Goal: Task Accomplishment & Management: Use online tool/utility

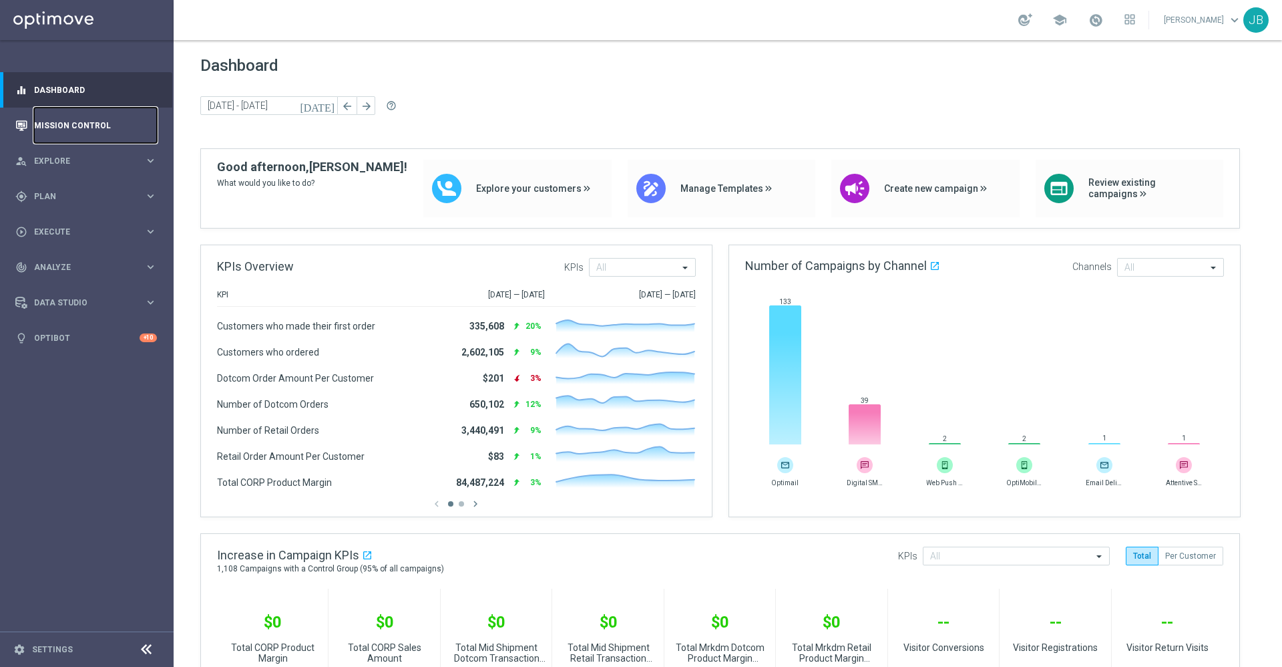
click at [111, 130] on link "Mission Control" at bounding box center [95, 125] width 123 height 35
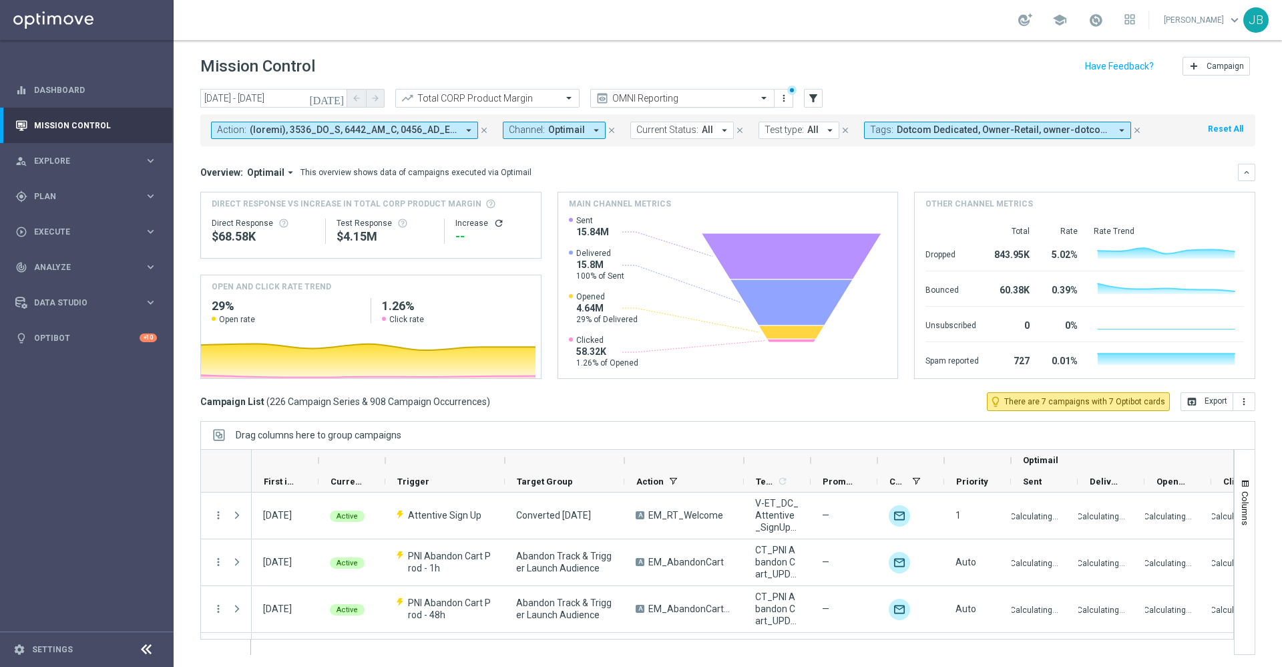
click at [749, 93] on div at bounding box center [682, 98] width 183 height 11
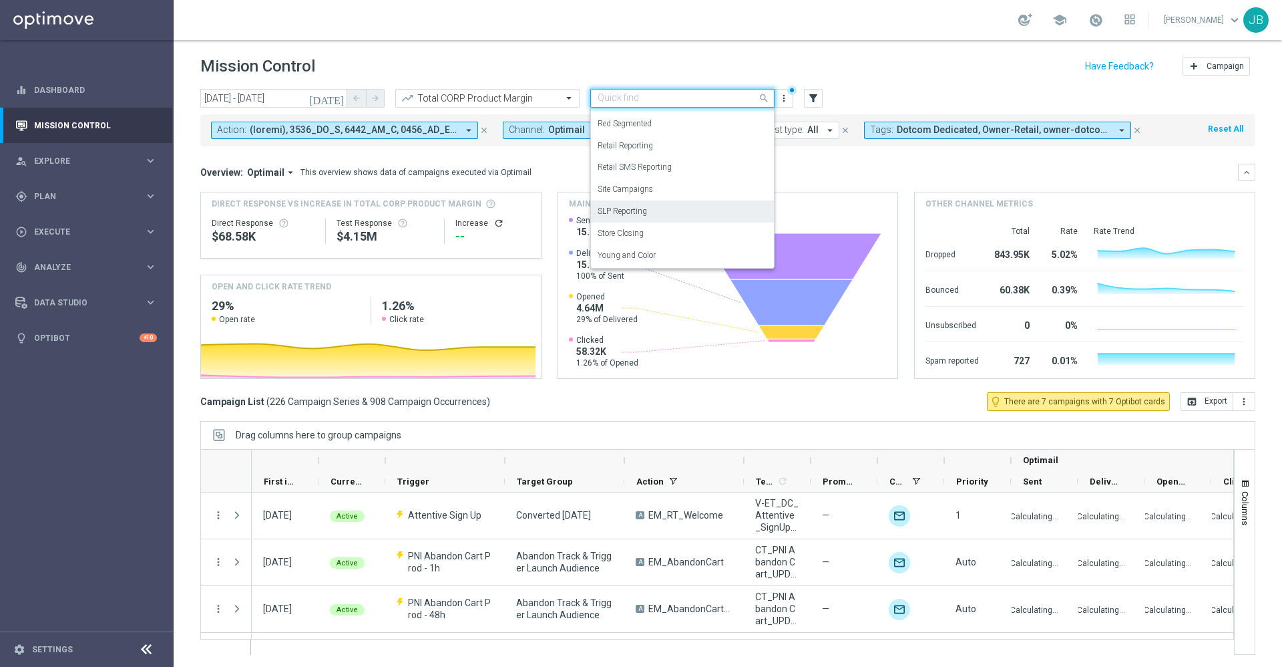
scroll to position [1, 0]
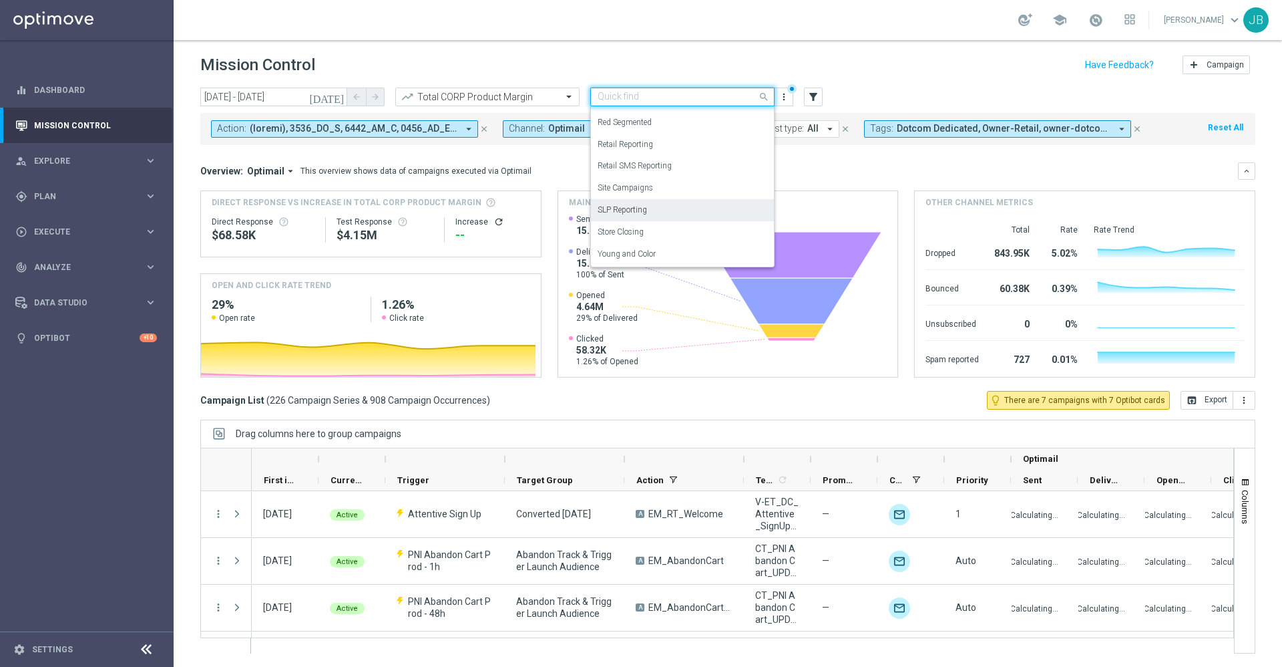
click at [678, 209] on div "SLP Reporting" at bounding box center [683, 210] width 170 height 22
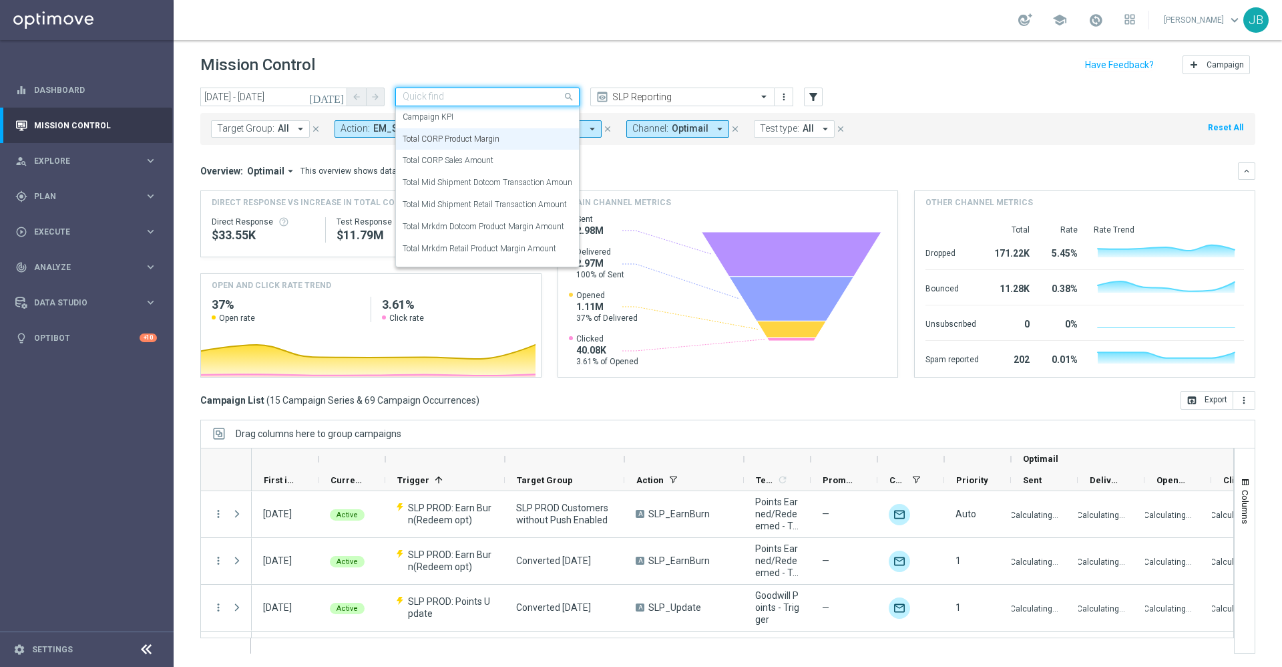
click at [526, 93] on input "text" at bounding box center [474, 96] width 143 height 11
click at [500, 186] on label "Total Mid Shipment Dotcom Transaction Amount" at bounding box center [489, 182] width 172 height 11
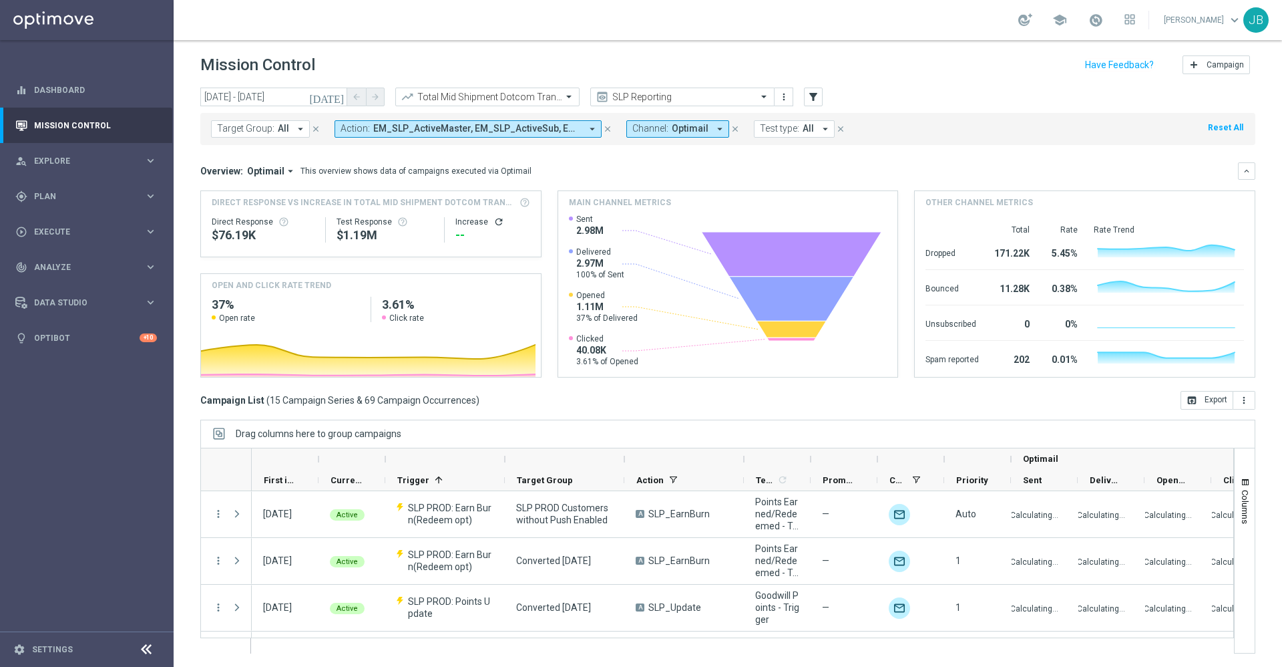
click at [494, 220] on icon "refresh" at bounding box center [499, 221] width 11 height 11
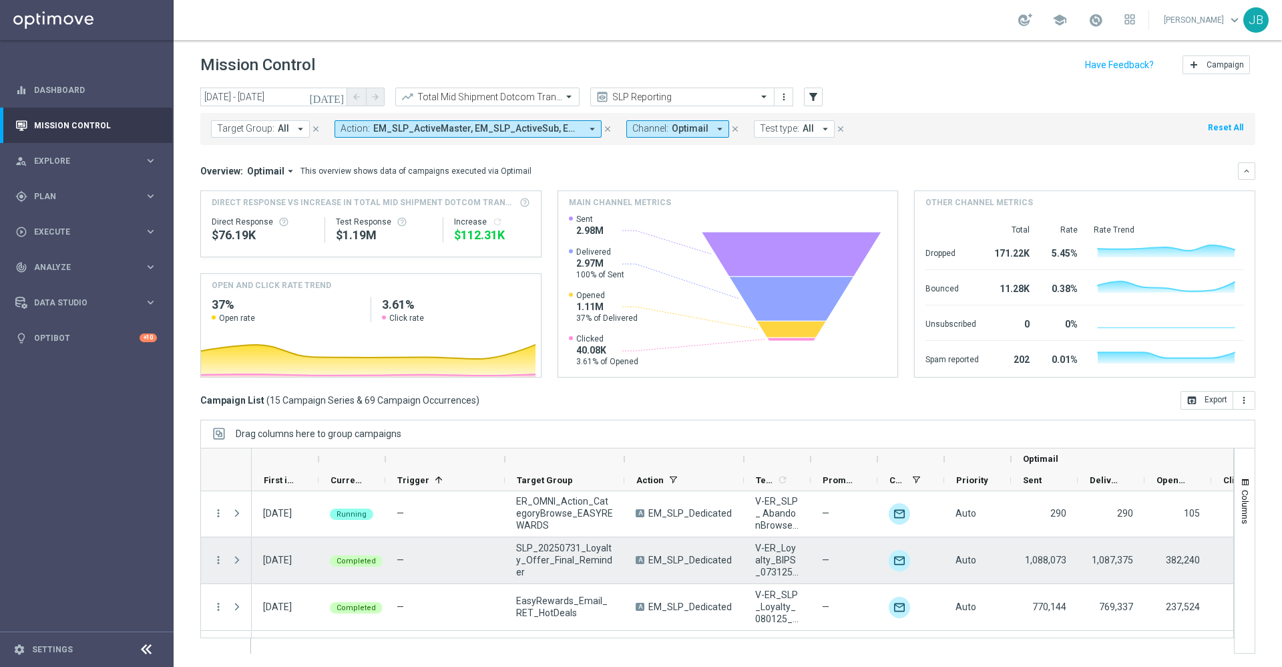
scroll to position [555, 0]
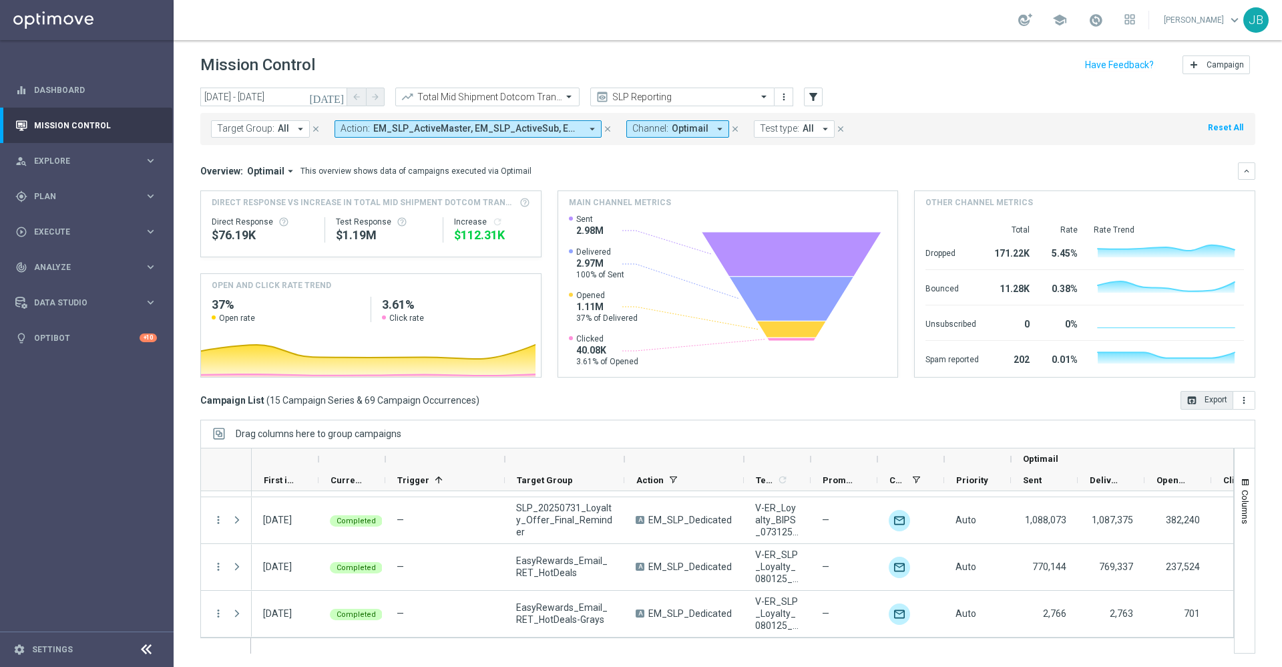
click at [1186, 405] on button "open_in_browser Export" at bounding box center [1207, 400] width 53 height 19
click at [542, 79] on header "Mission Control add Campaign" at bounding box center [728, 63] width 1109 height 49
click at [540, 94] on input "text" at bounding box center [474, 96] width 143 height 11
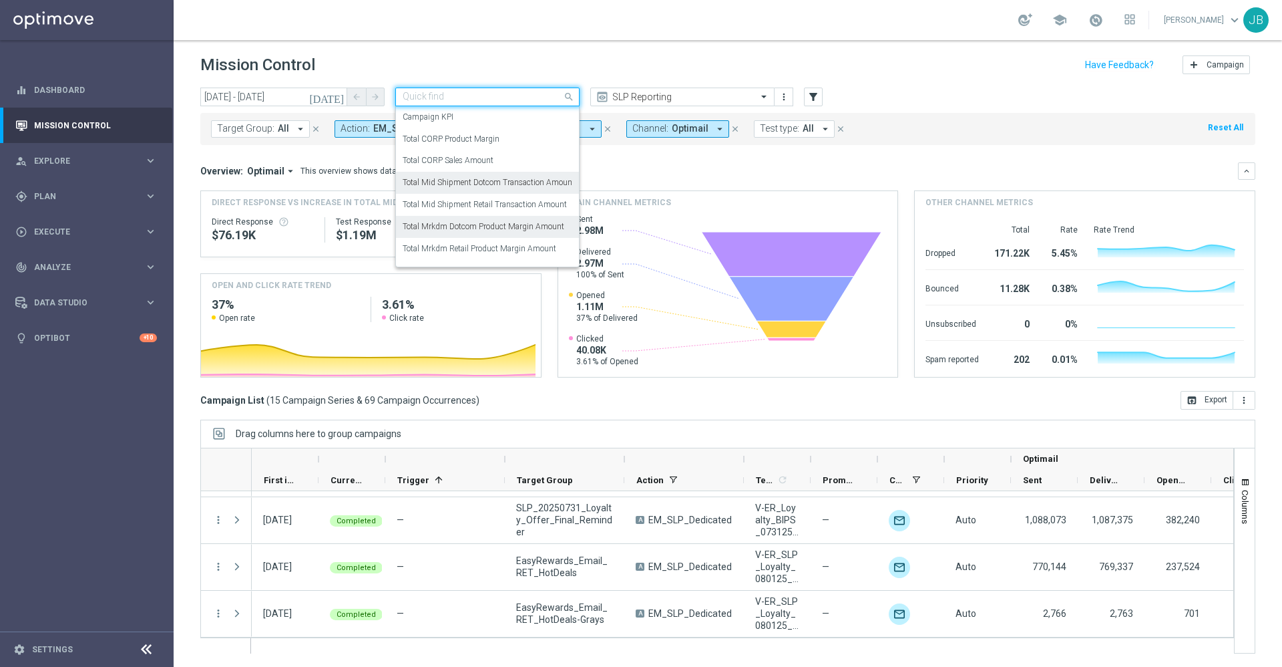
click at [504, 224] on label "Total Mrkdm Dotcom Product Margin Amount" at bounding box center [484, 226] width 162 height 11
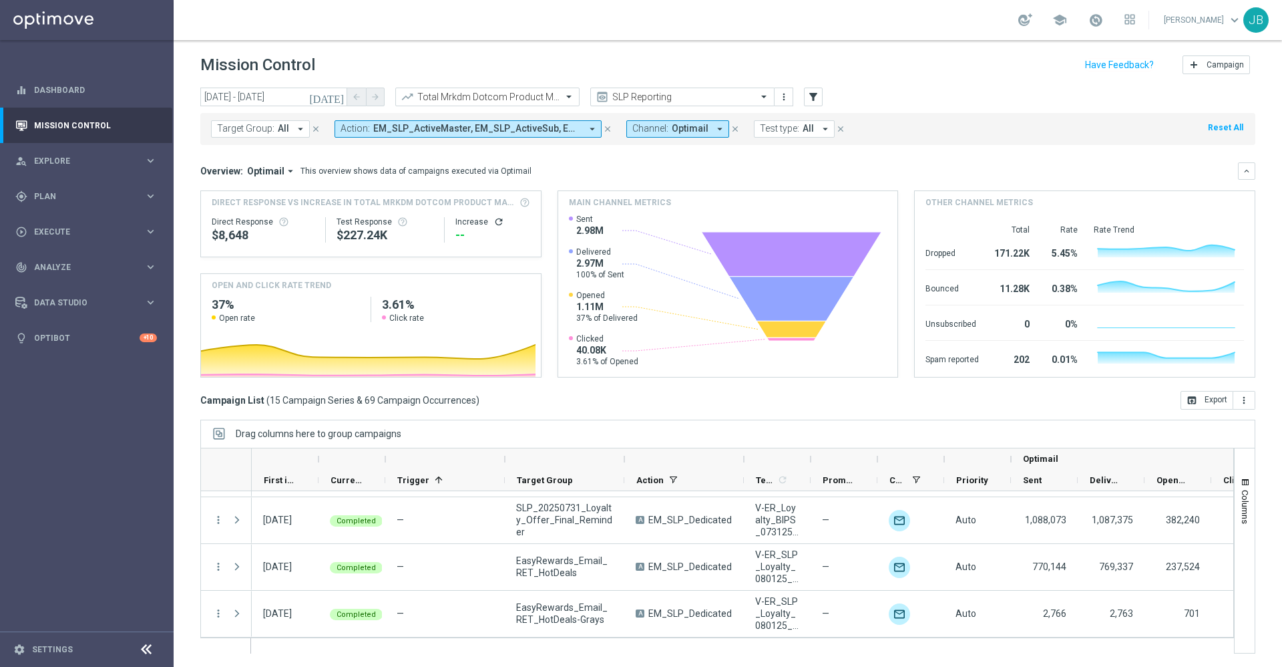
click at [494, 222] on icon "refresh" at bounding box center [499, 221] width 11 height 11
click at [1192, 395] on button "open_in_browser Export" at bounding box center [1207, 400] width 53 height 19
click at [550, 94] on div at bounding box center [487, 96] width 183 height 11
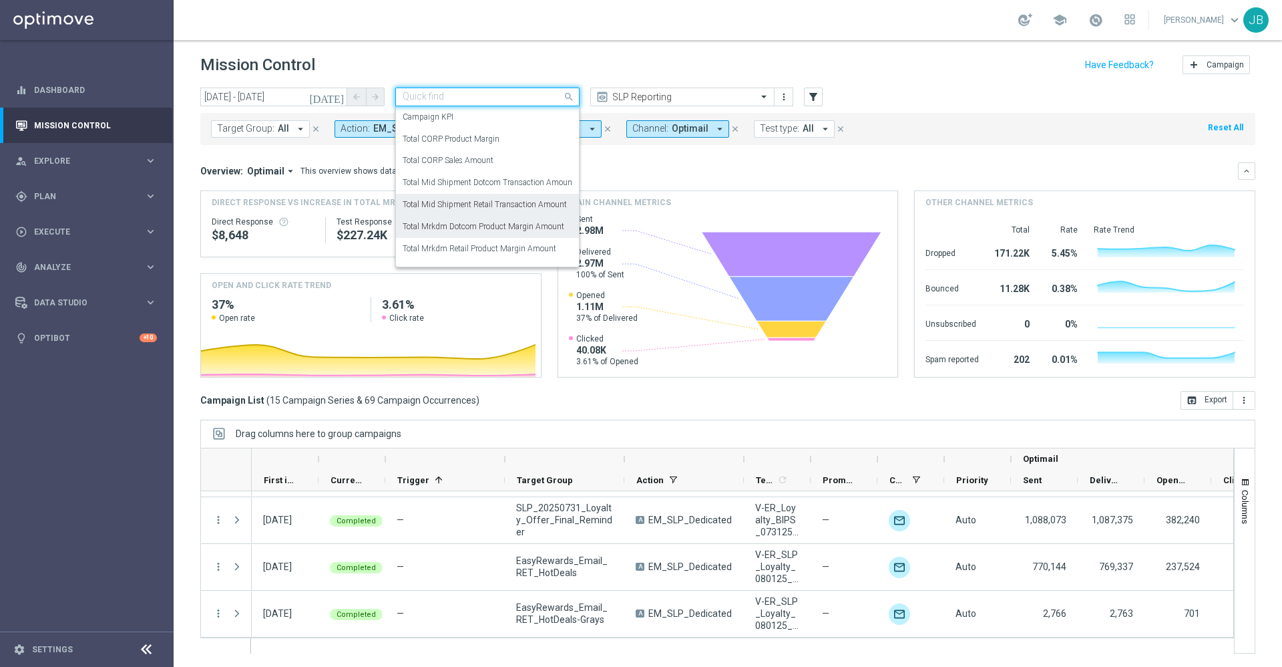
click at [533, 194] on div "Total Mid Shipment Retail Transaction Amount" at bounding box center [488, 205] width 170 height 22
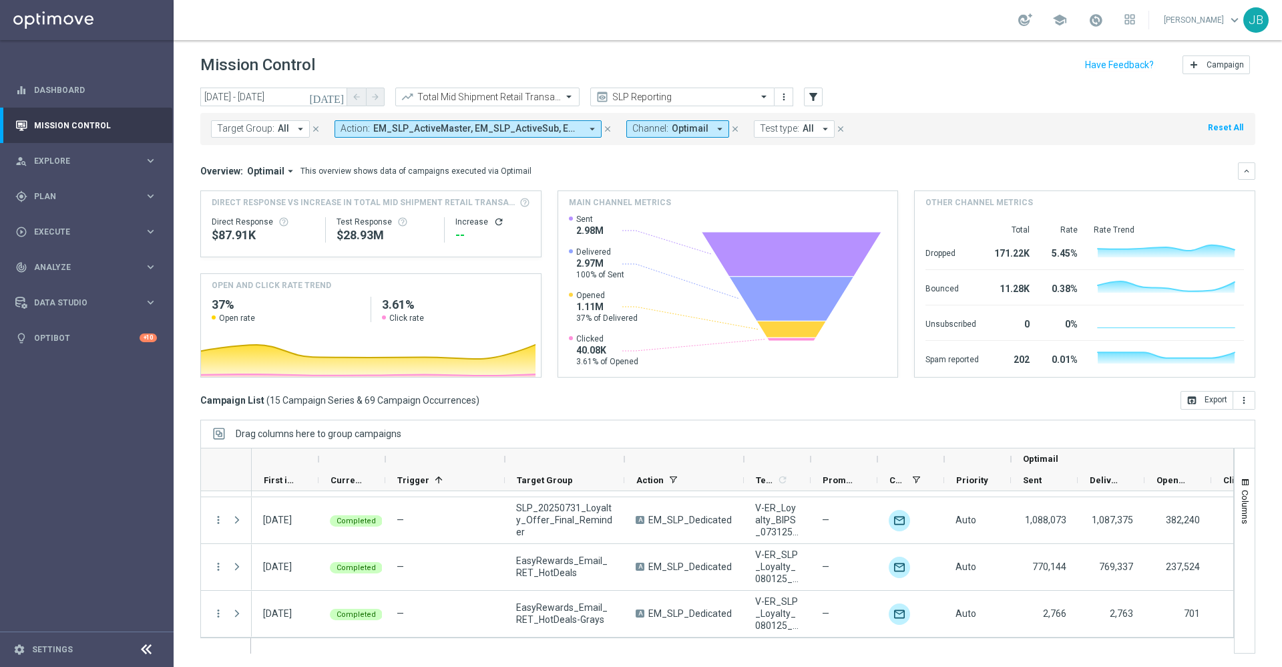
click at [494, 221] on icon "refresh" at bounding box center [499, 221] width 11 height 11
click at [1190, 405] on button "open_in_browser Export" at bounding box center [1207, 400] width 53 height 19
click at [553, 91] on div "Total Mid Shipment Retail Transaction Amount" at bounding box center [489, 96] width 145 height 11
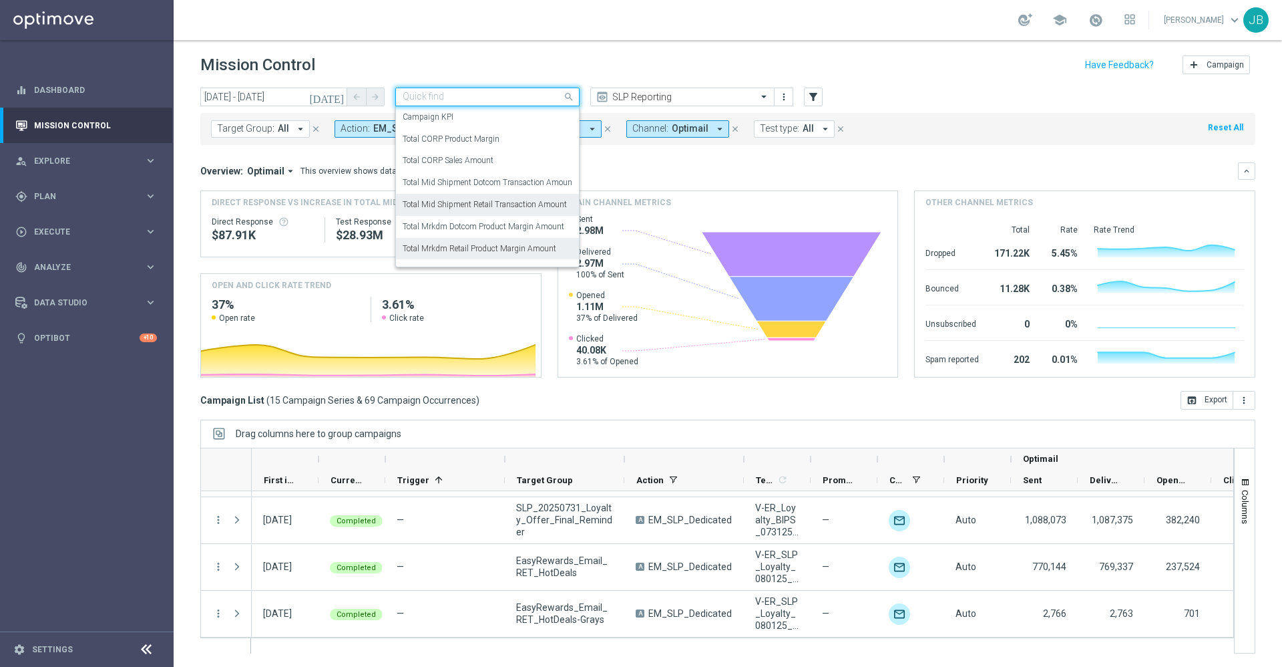
click at [502, 252] on label "Total Mrkdm Retail Product Margin Amount" at bounding box center [480, 248] width 154 height 11
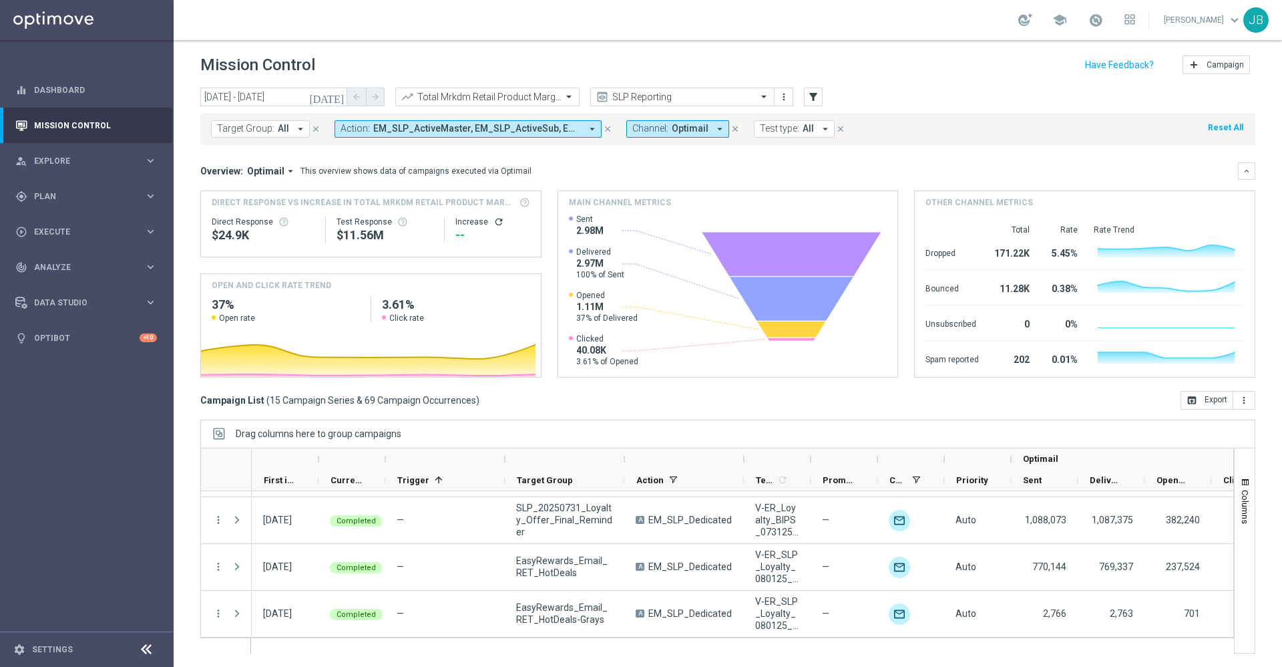
click at [494, 221] on icon "refresh" at bounding box center [499, 221] width 11 height 11
click at [1193, 396] on button "open_in_browser Export" at bounding box center [1207, 400] width 53 height 19
click at [553, 96] on div at bounding box center [487, 96] width 183 height 11
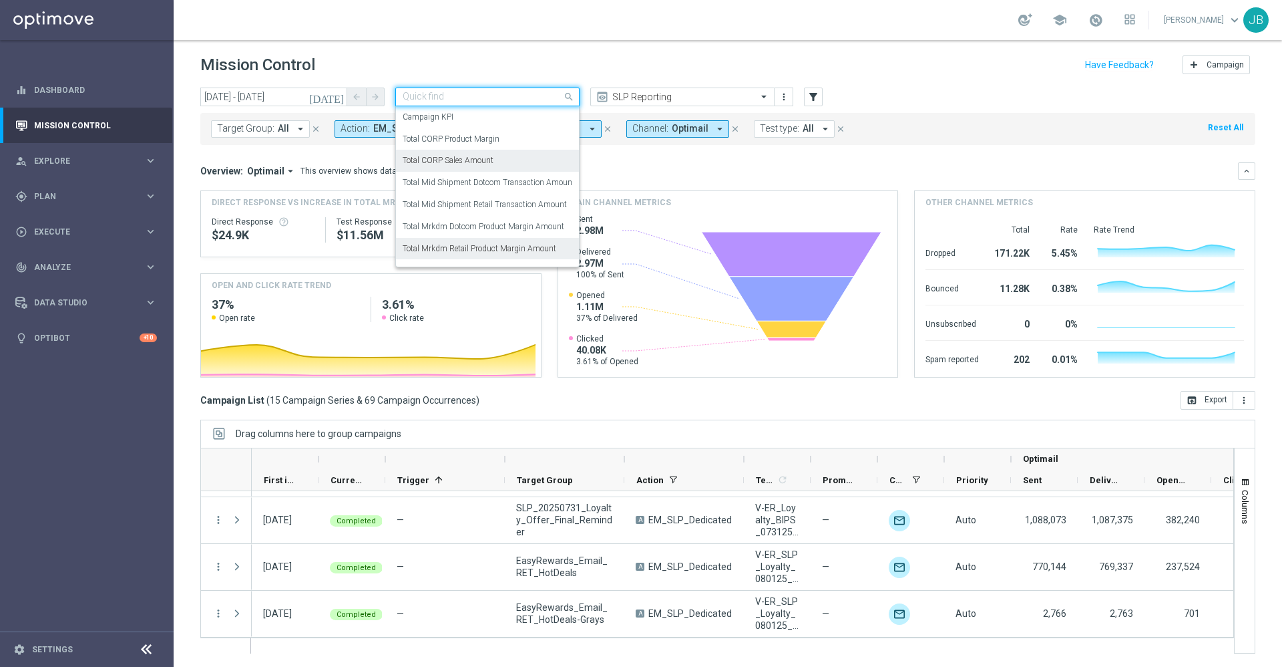
click at [504, 162] on div "Total CORP Sales Amount" at bounding box center [488, 161] width 170 height 22
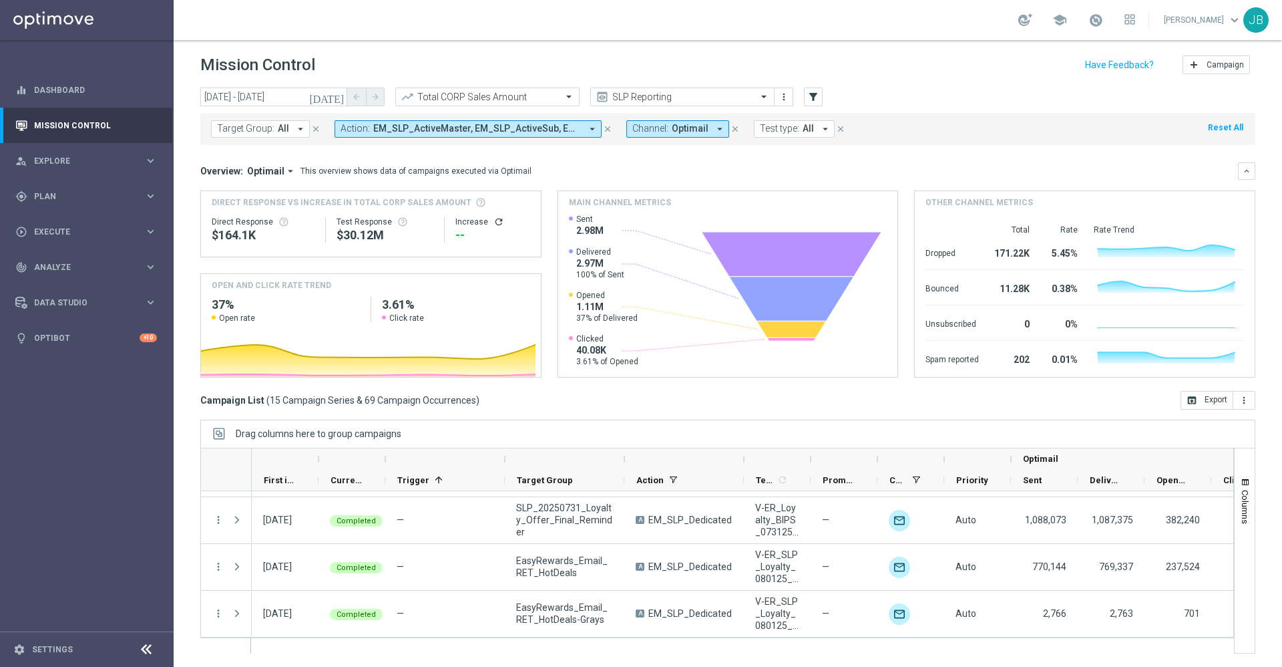
click at [494, 224] on icon "refresh" at bounding box center [499, 221] width 11 height 11
click at [1196, 402] on button "open_in_browser Export" at bounding box center [1207, 400] width 53 height 19
click at [550, 88] on div "Total CORP Sales Amount" at bounding box center [487, 96] width 184 height 19
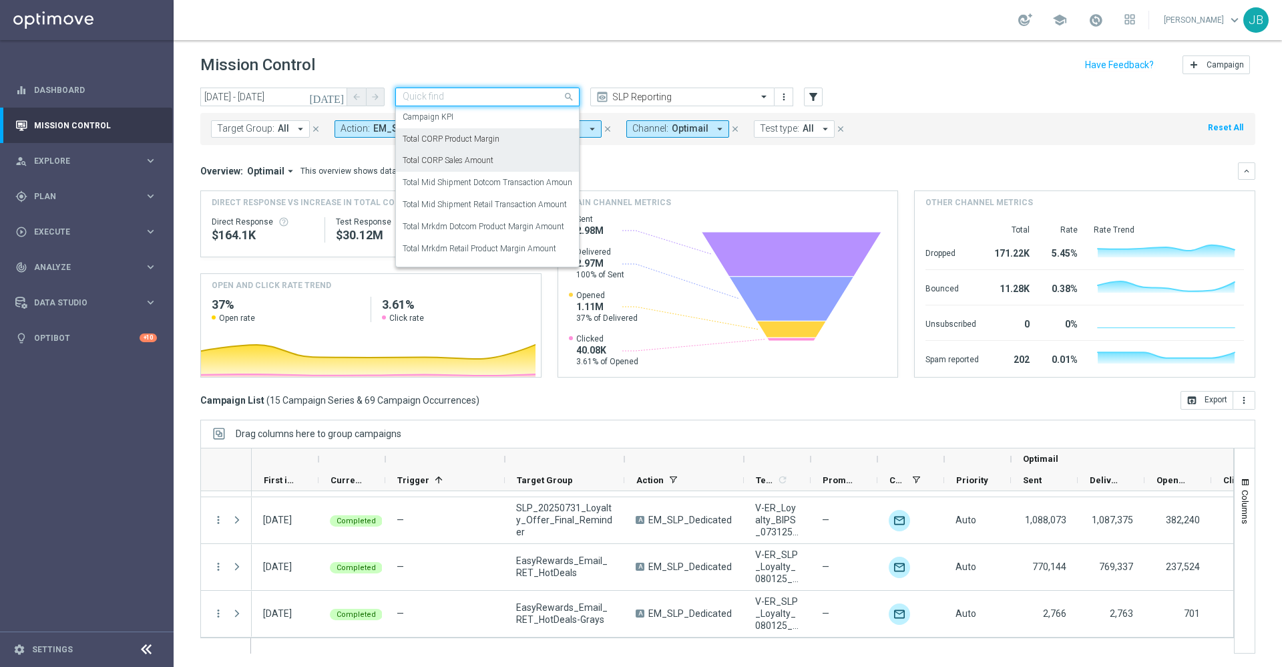
click at [510, 138] on div "Total CORP Product Margin" at bounding box center [488, 139] width 170 height 22
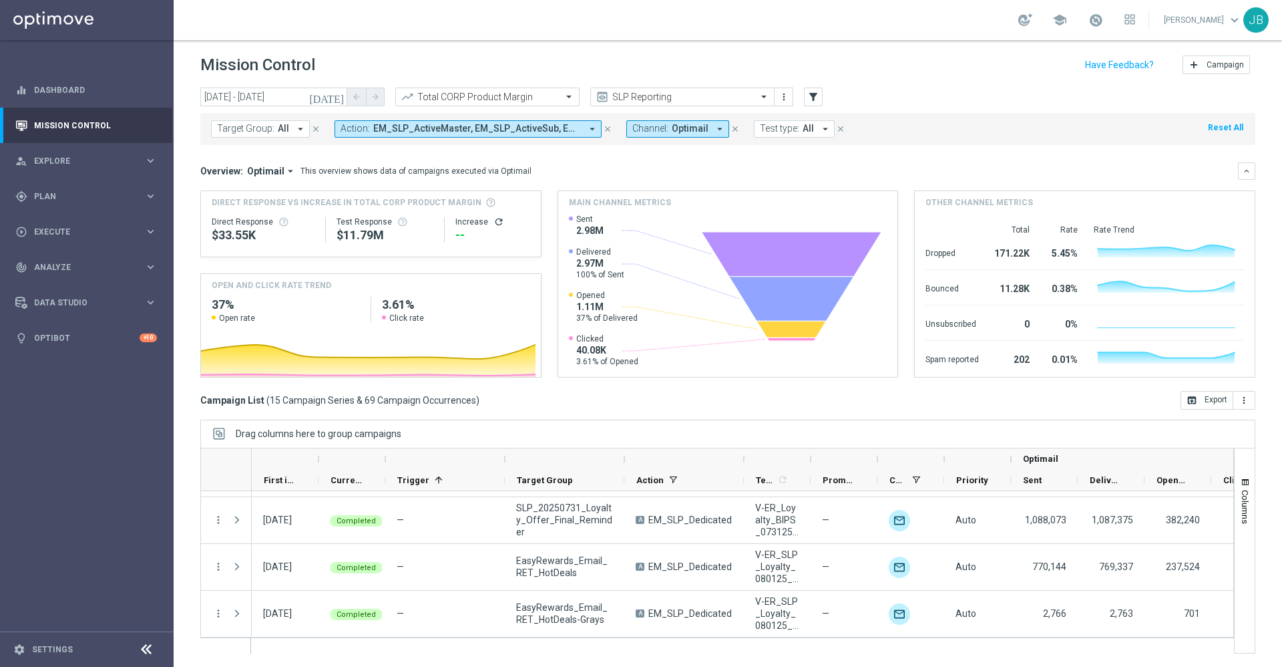
click at [494, 222] on icon "refresh" at bounding box center [499, 221] width 11 height 11
click at [1184, 397] on button "open_in_browser Export" at bounding box center [1207, 400] width 53 height 19
click at [89, 205] on div "gps_fixed Plan keyboard_arrow_right" at bounding box center [86, 195] width 172 height 35
click at [79, 341] on div "play_circle_outline Execute keyboard_arrow_right" at bounding box center [86, 331] width 172 height 35
click at [77, 339] on span "Data Studio" at bounding box center [89, 343] width 110 height 8
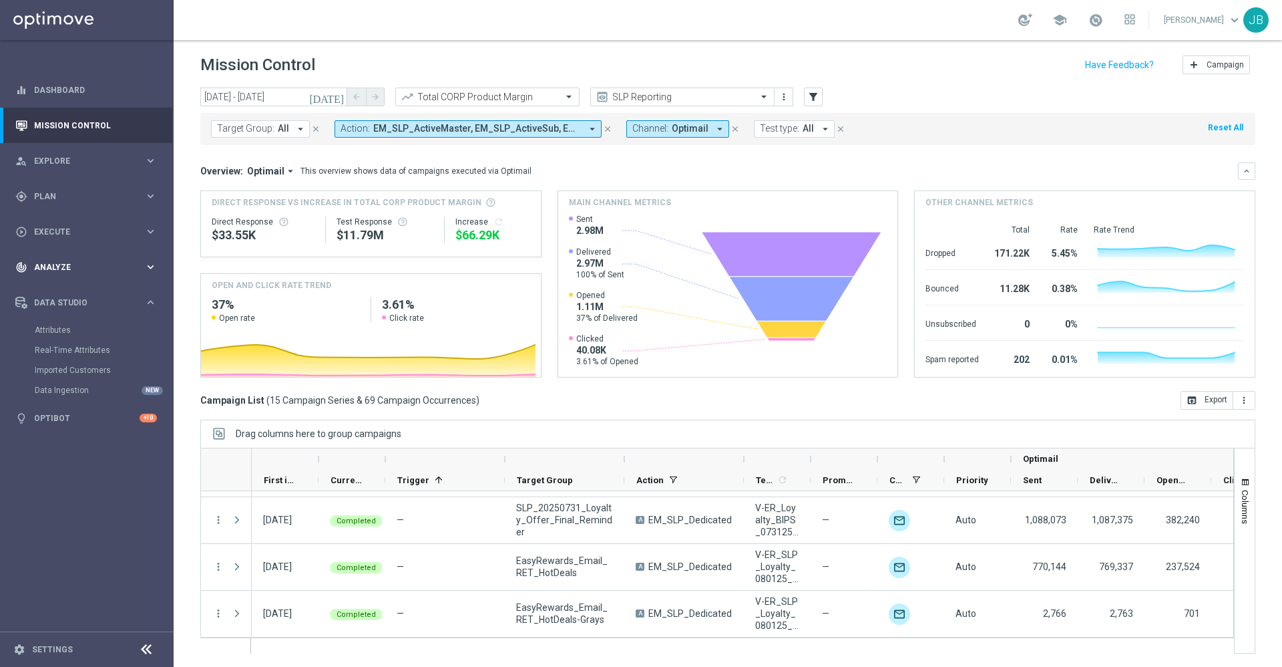
click at [67, 266] on span "Analyze" at bounding box center [89, 267] width 110 height 8
click at [74, 395] on span "BI Studio" at bounding box center [83, 395] width 96 height 8
click at [84, 434] on link "Emails Baseline Matchback" at bounding box center [90, 434] width 98 height 11
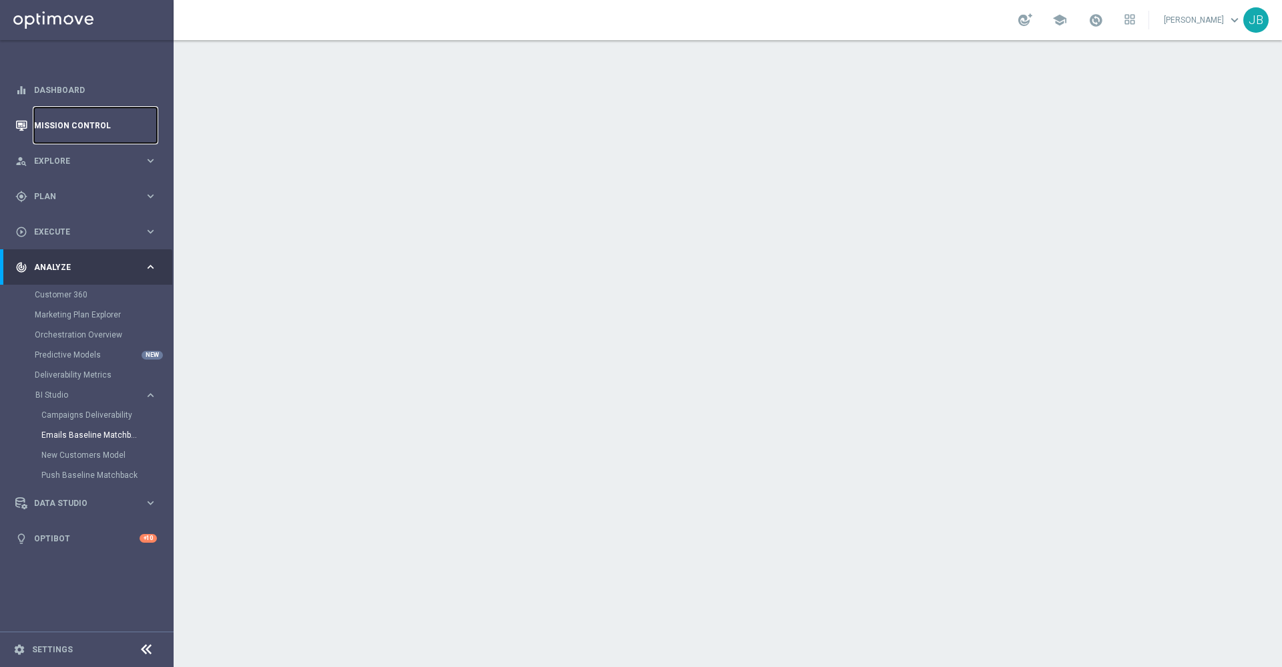
click at [88, 134] on link "Mission Control" at bounding box center [95, 125] width 123 height 35
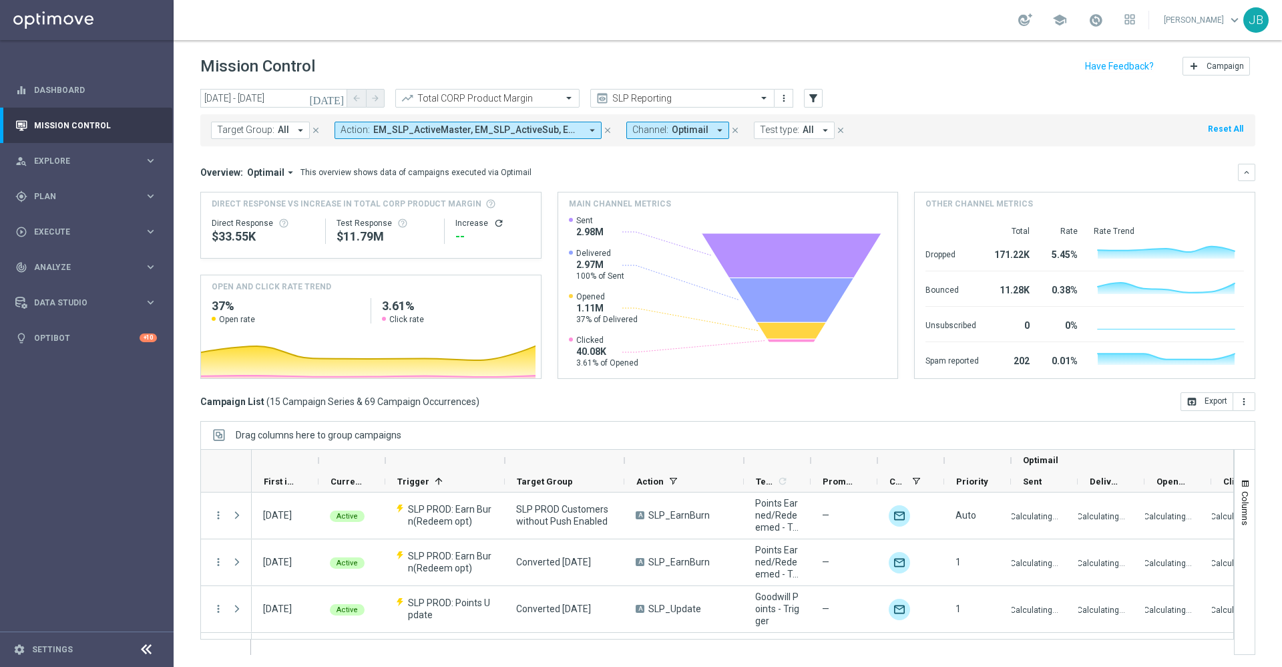
click at [272, 129] on span "Target Group:" at bounding box center [245, 129] width 57 height 11
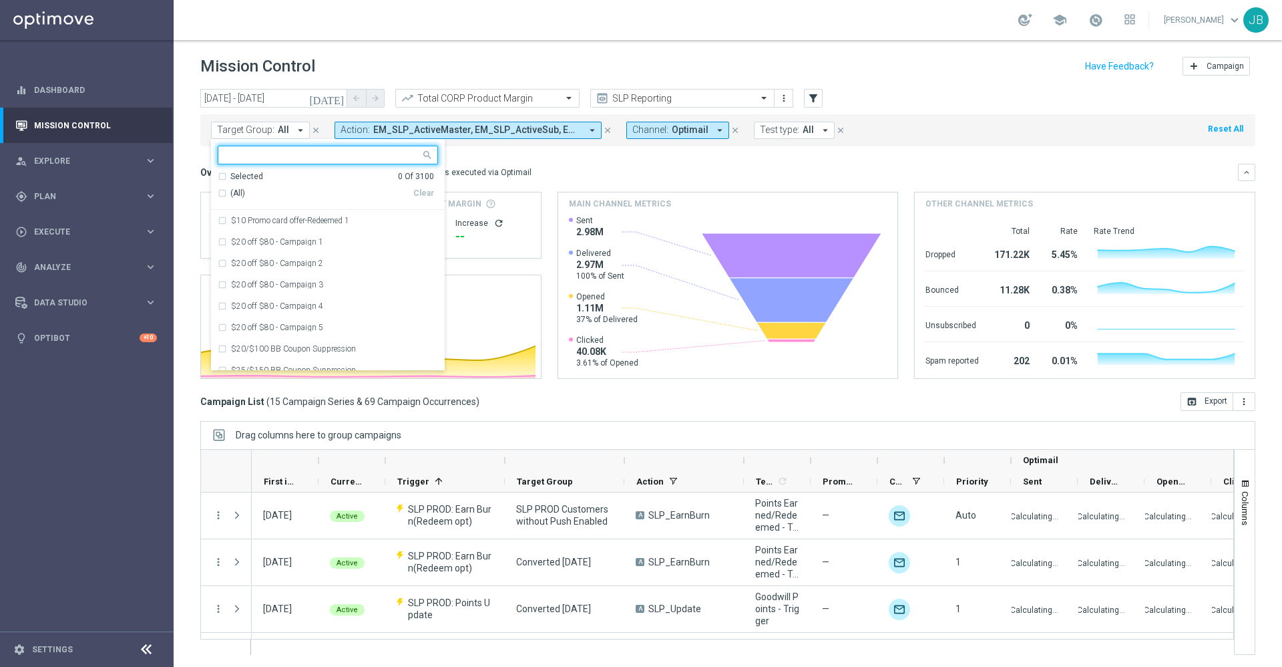
click at [311, 154] on input "text" at bounding box center [323, 155] width 196 height 11
click at [323, 256] on label "ED_OMNI_SMB_RESTOCK" at bounding box center [278, 260] width 95 height 8
type input "smb"
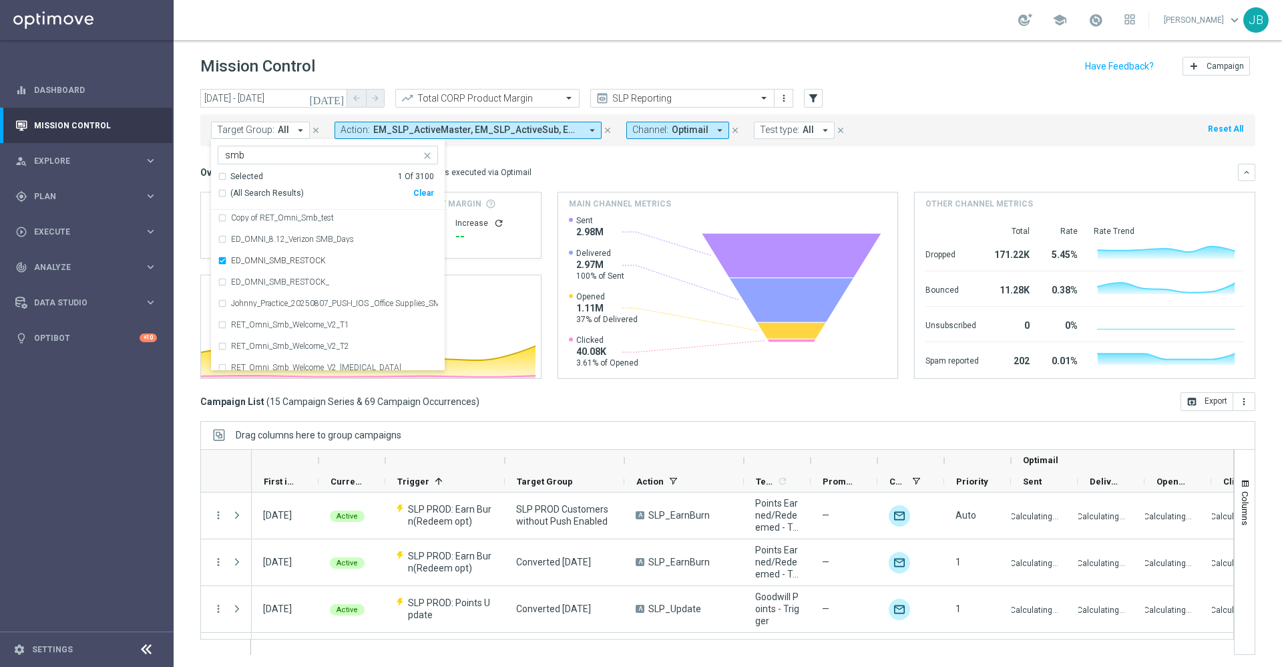
click at [644, 150] on mini-dashboard "Overview: Optimail arrow_drop_down This overview shows data of campaigns execut…" at bounding box center [727, 269] width 1055 height 246
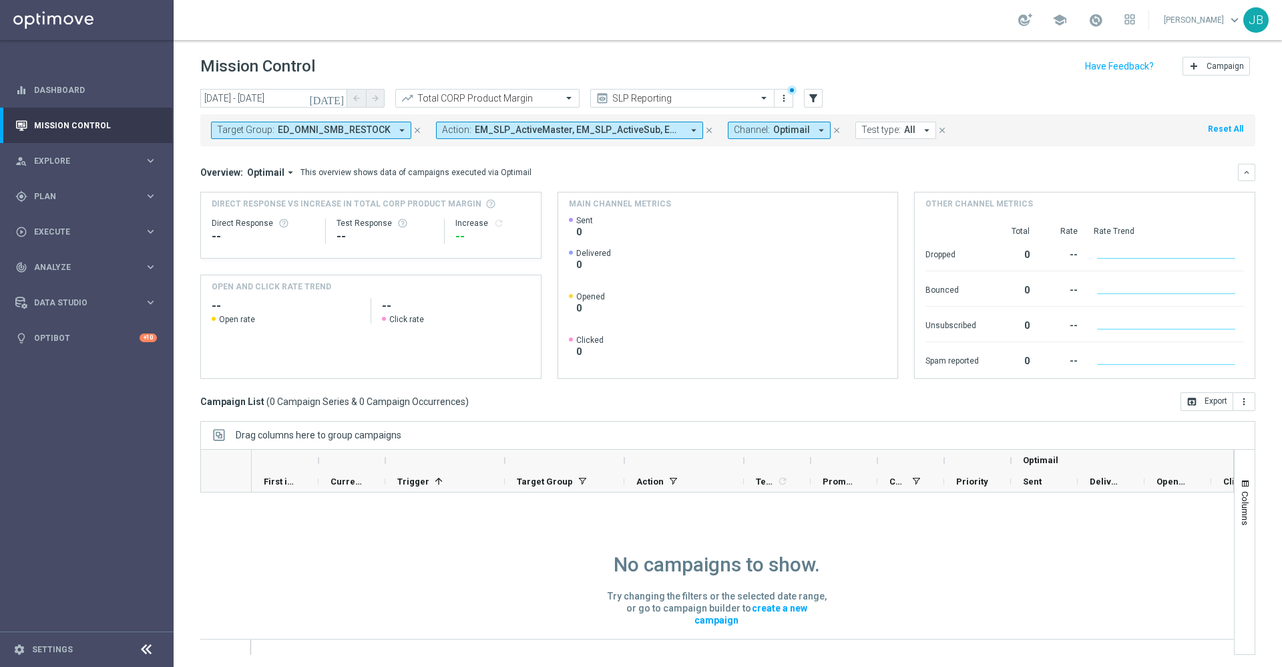
click at [333, 93] on icon "[DATE]" at bounding box center [327, 98] width 36 height 12
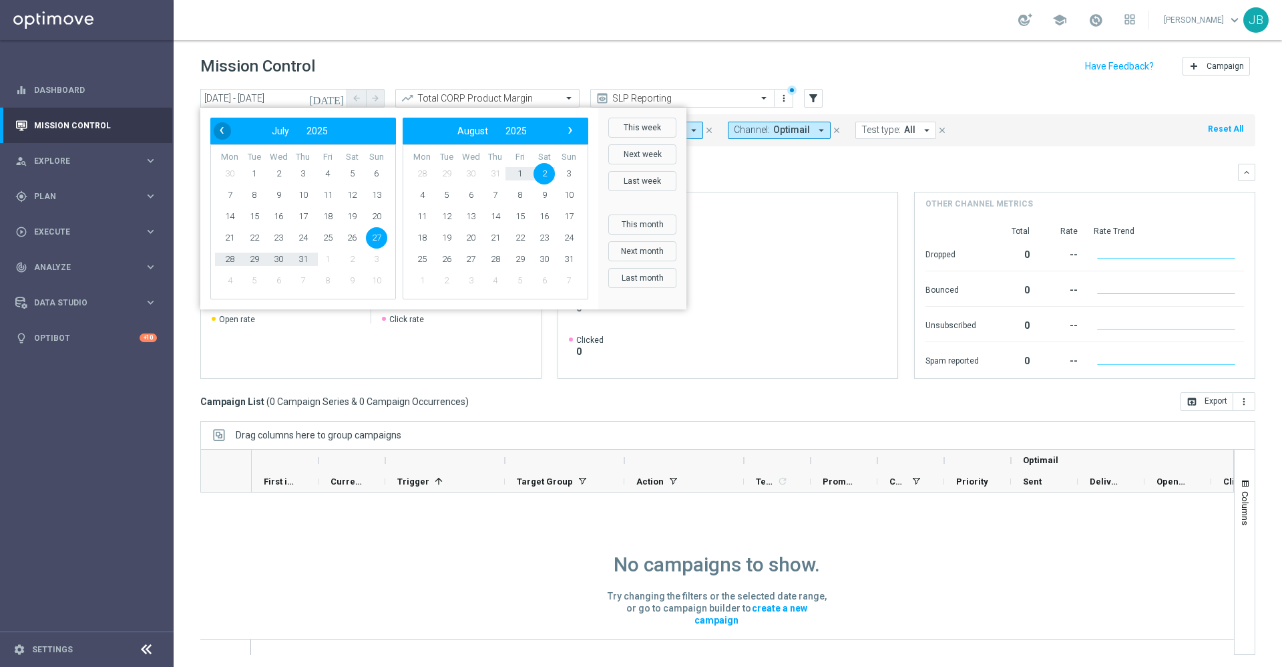
click at [218, 132] on span "‹" at bounding box center [221, 130] width 17 height 17
click at [380, 174] on span "1" at bounding box center [376, 173] width 21 height 21
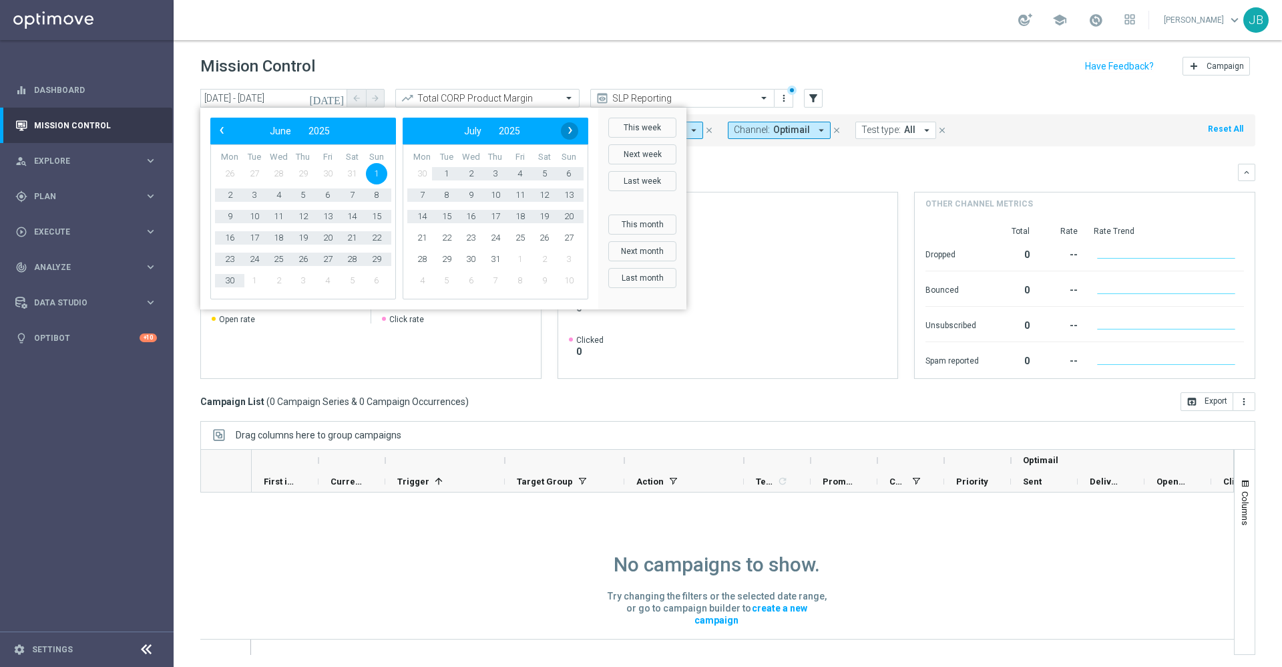
click at [573, 138] on span "›" at bounding box center [570, 130] width 17 height 17
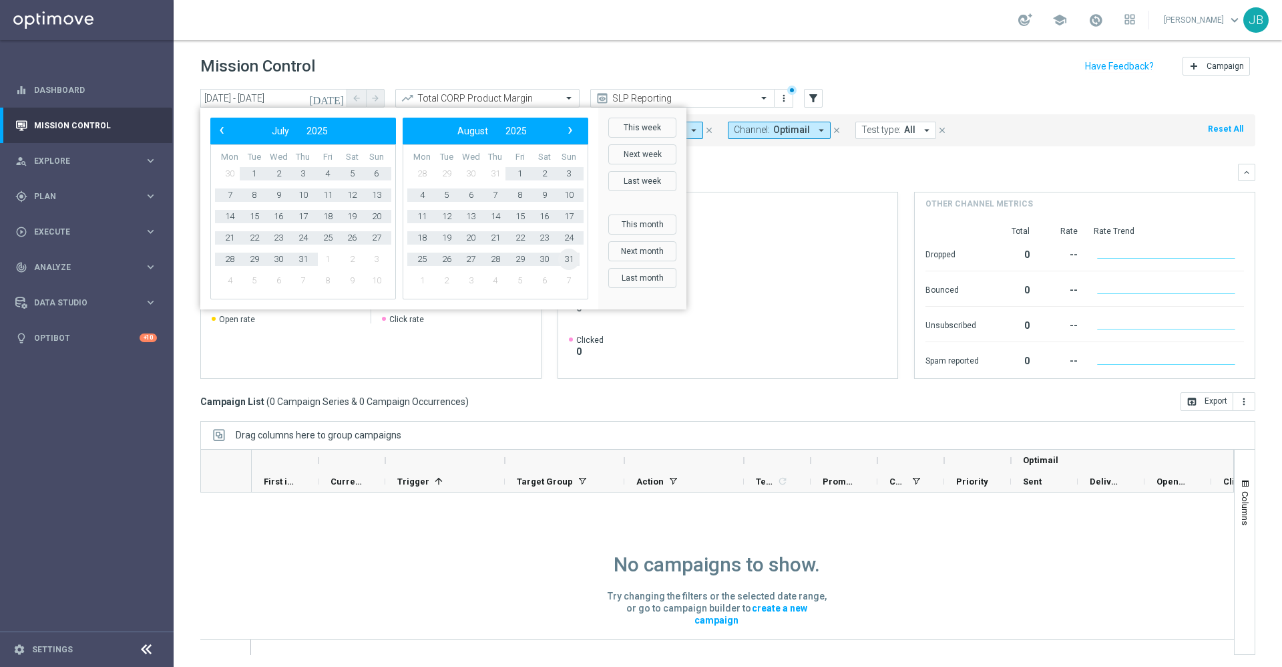
click at [574, 260] on span "31" at bounding box center [568, 258] width 21 height 21
type input "[DATE] - [DATE]"
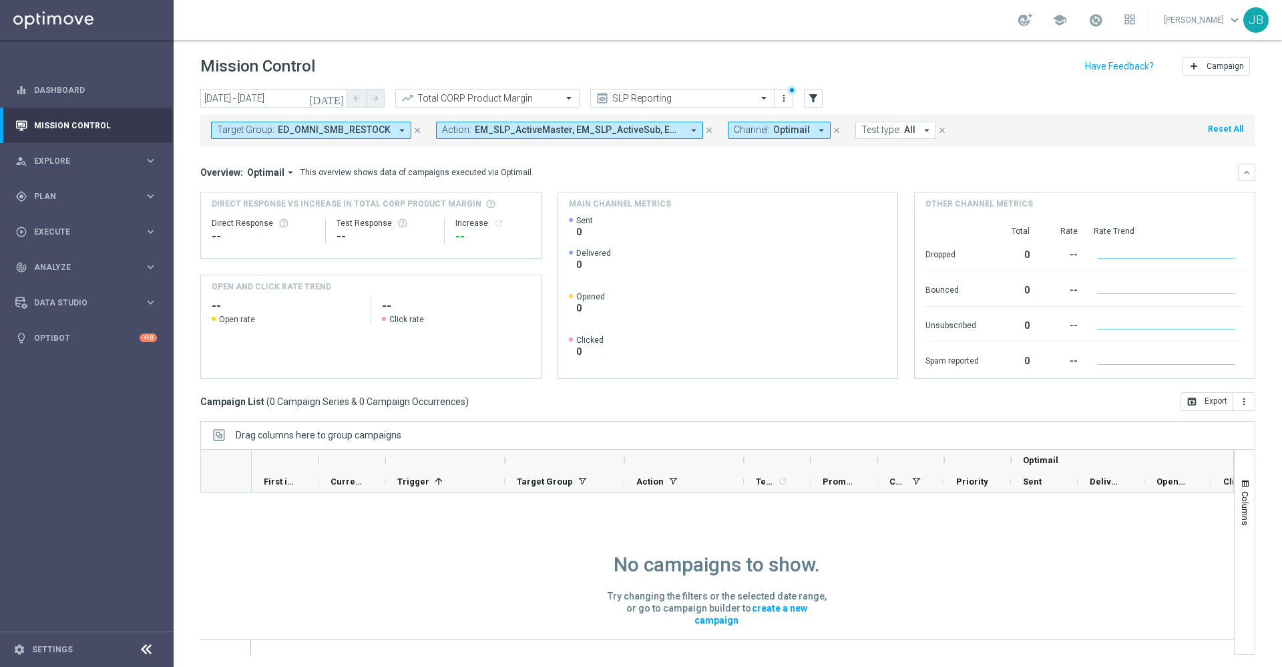
click at [369, 120] on div "Target Group: ED_OMNI_SMB_RESTOCK arrow_drop_down close Action: EM_SLP_ActiveMa…" at bounding box center [727, 130] width 1055 height 32
click at [371, 126] on span "ED_OMNI_SMB_RESTOCK" at bounding box center [334, 129] width 113 height 11
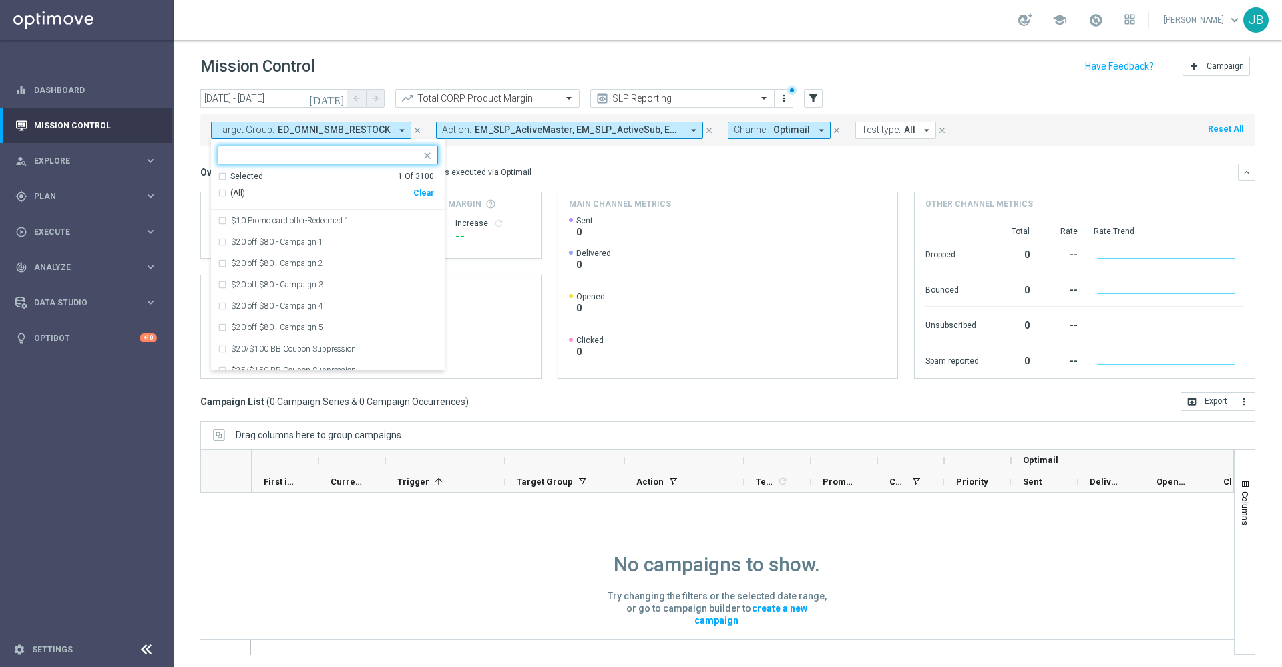
click at [0, 0] on div "Clear" at bounding box center [0, 0] width 0 height 0
click at [345, 162] on div at bounding box center [322, 156] width 198 height 13
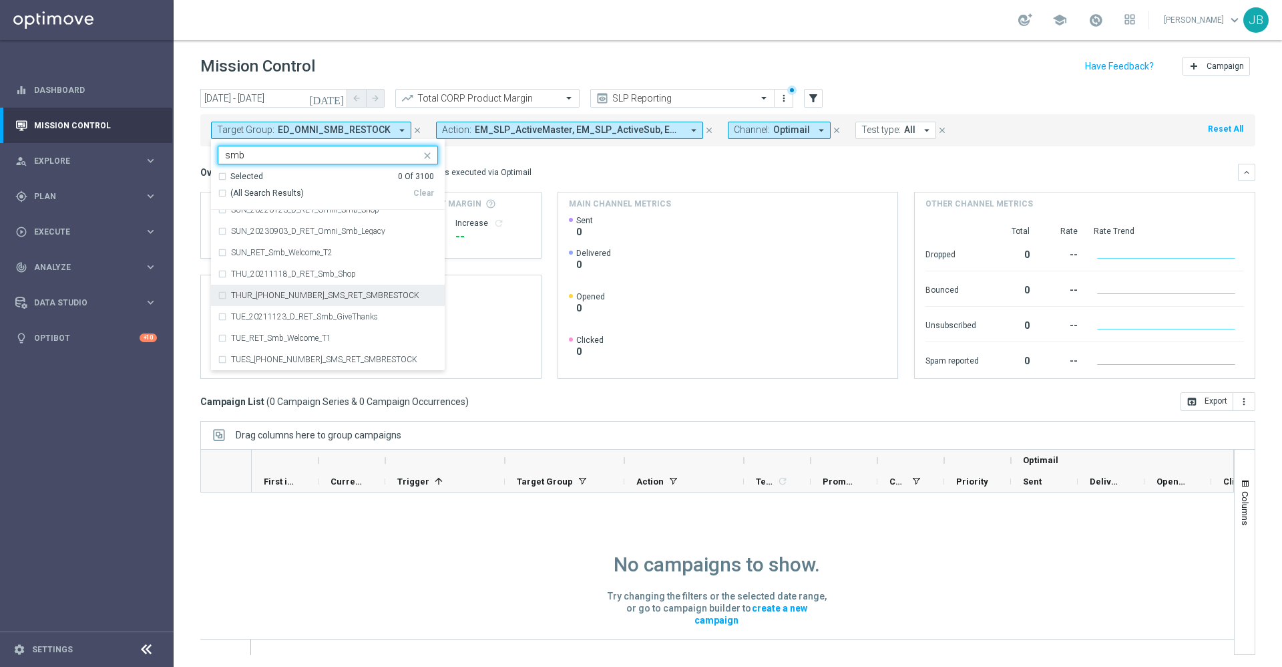
scroll to position [1, 0]
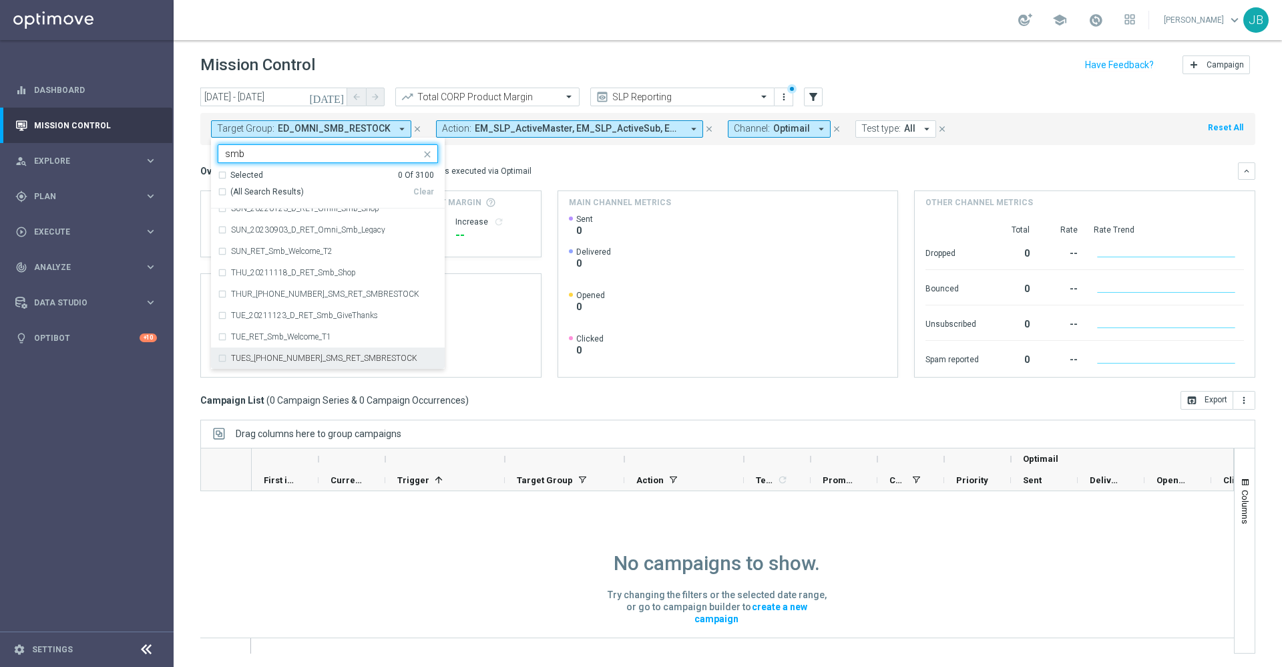
click at [295, 355] on label "TUES_[PHONE_NUMBER]_SMS_RET_SMBRESTOCK" at bounding box center [324, 358] width 186 height 8
type input "smb"
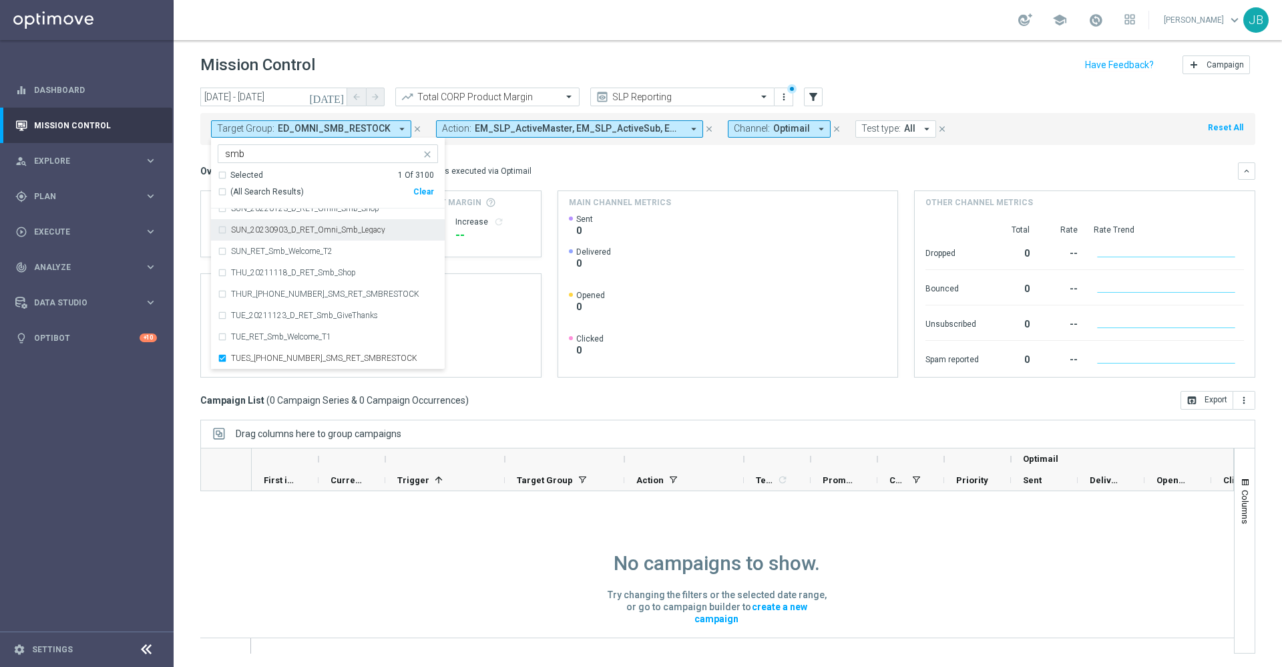
click at [564, 168] on div "Overview: Optimail arrow_drop_down This overview shows data of campaigns execut…" at bounding box center [719, 171] width 1038 height 12
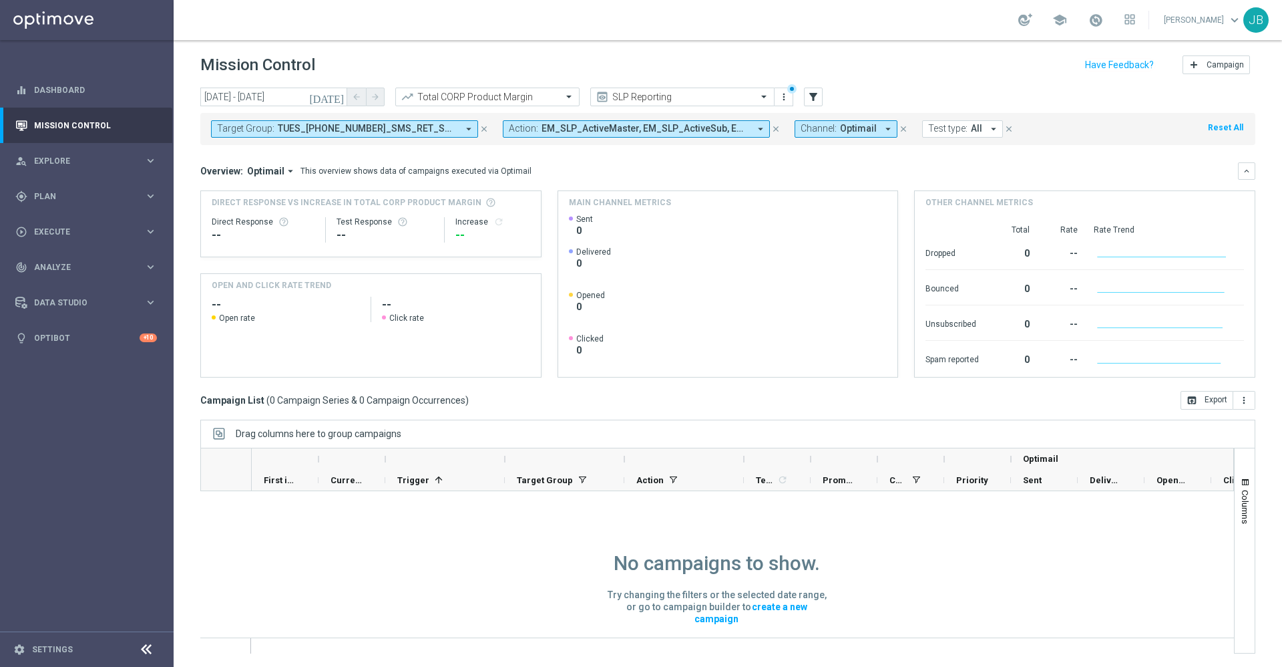
click at [339, 96] on icon "[DATE]" at bounding box center [327, 97] width 36 height 12
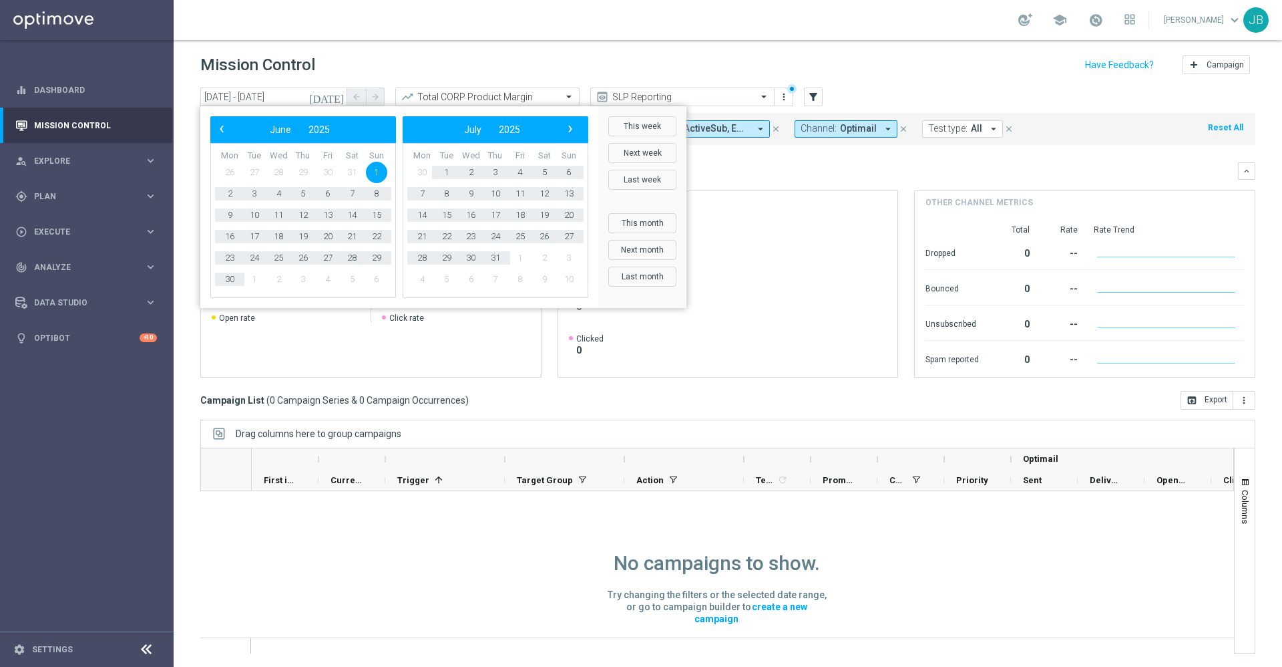
click at [588, 380] on mini-dashboard "Overview: Optimail arrow_drop_down This overview shows data of campaigns execut…" at bounding box center [727, 268] width 1055 height 246
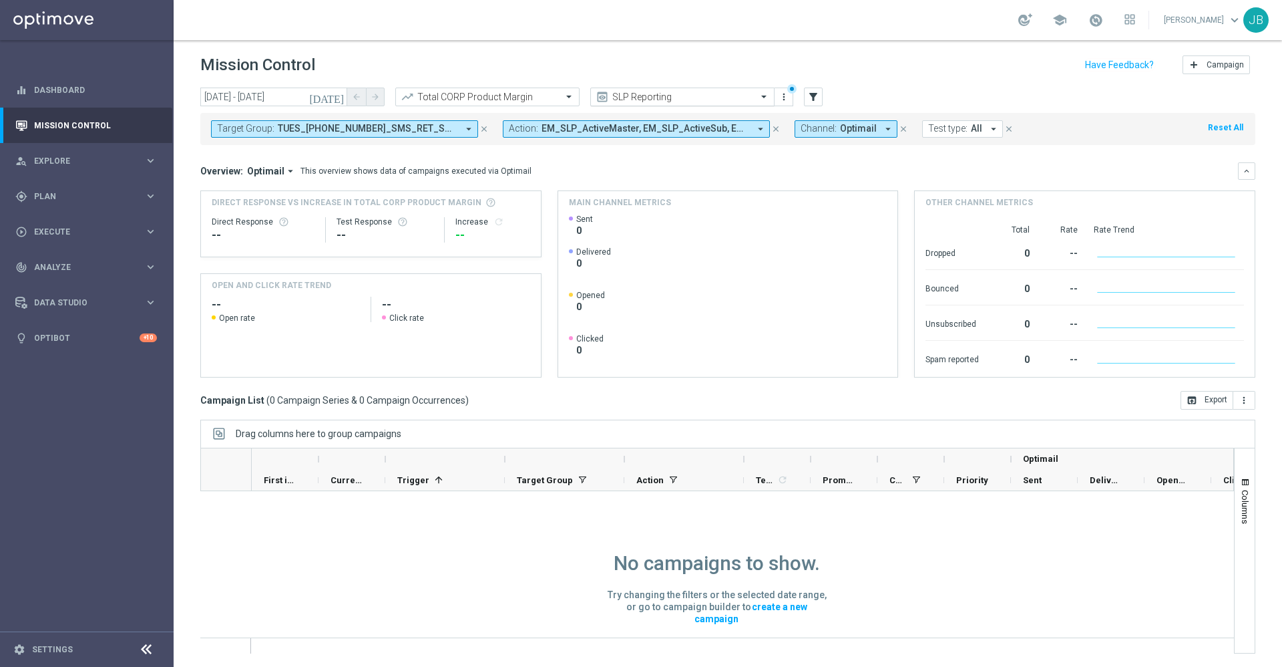
click at [689, 100] on input "text" at bounding box center [669, 96] width 143 height 11
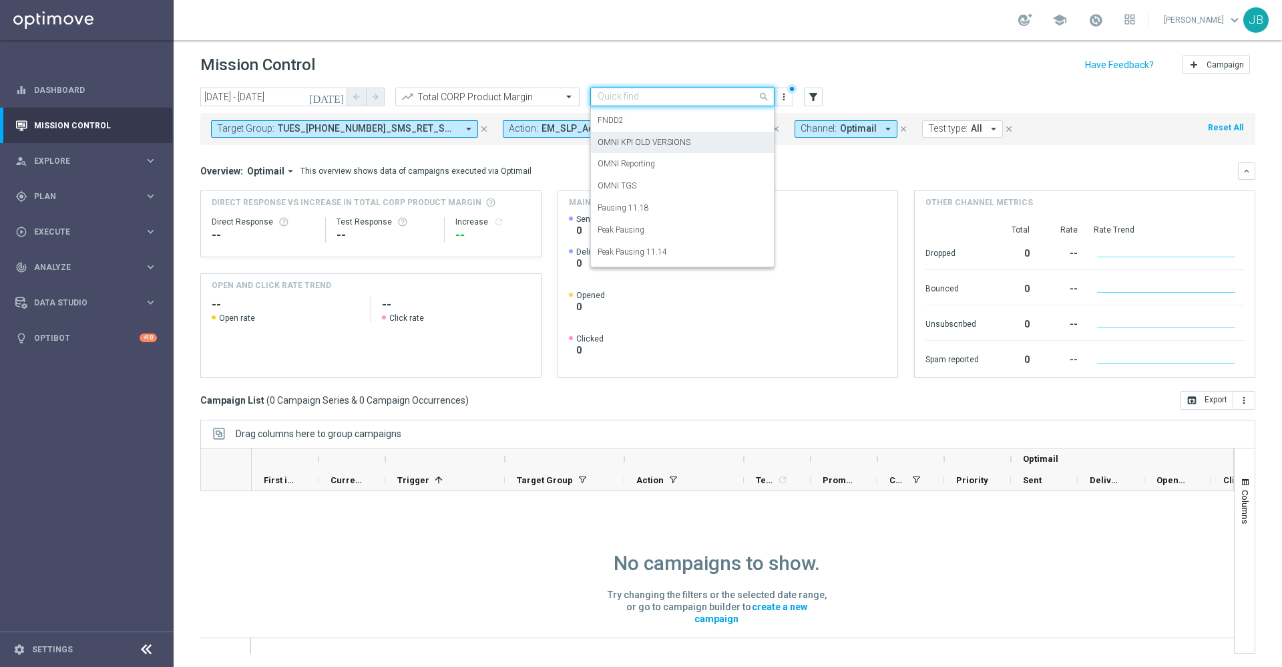
scroll to position [302, 0]
click at [652, 165] on label "OMNI Reporting" at bounding box center [626, 166] width 57 height 11
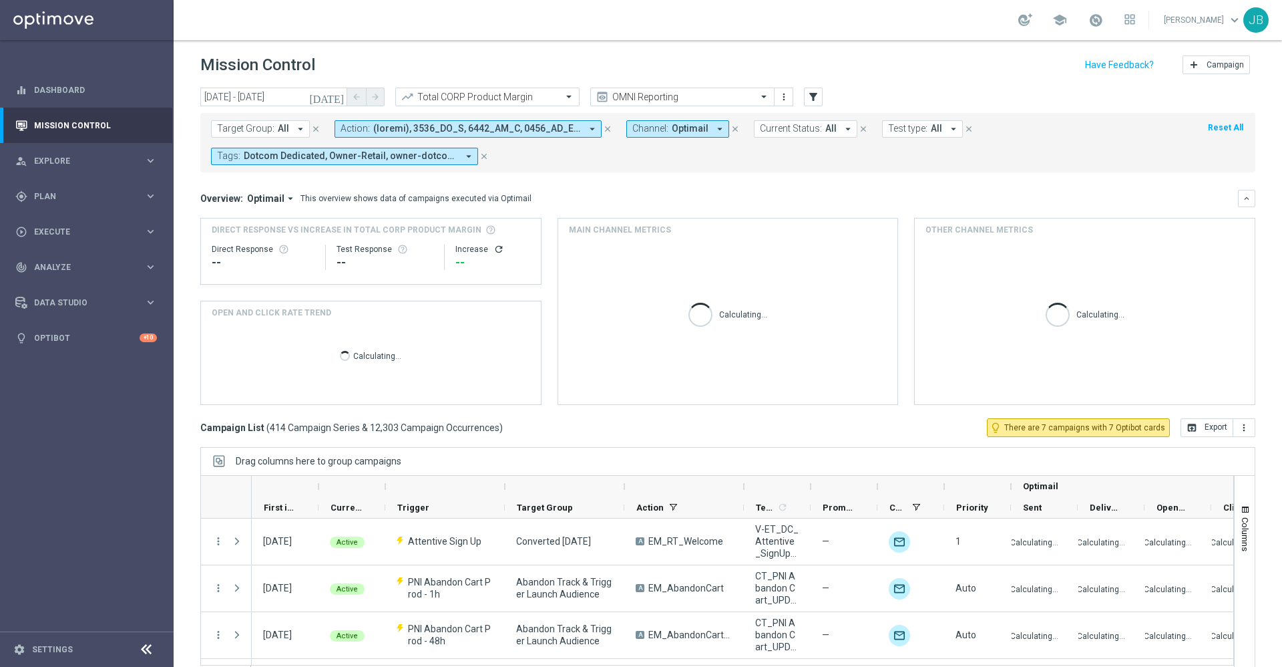
click at [280, 125] on span "All" at bounding box center [283, 128] width 11 height 11
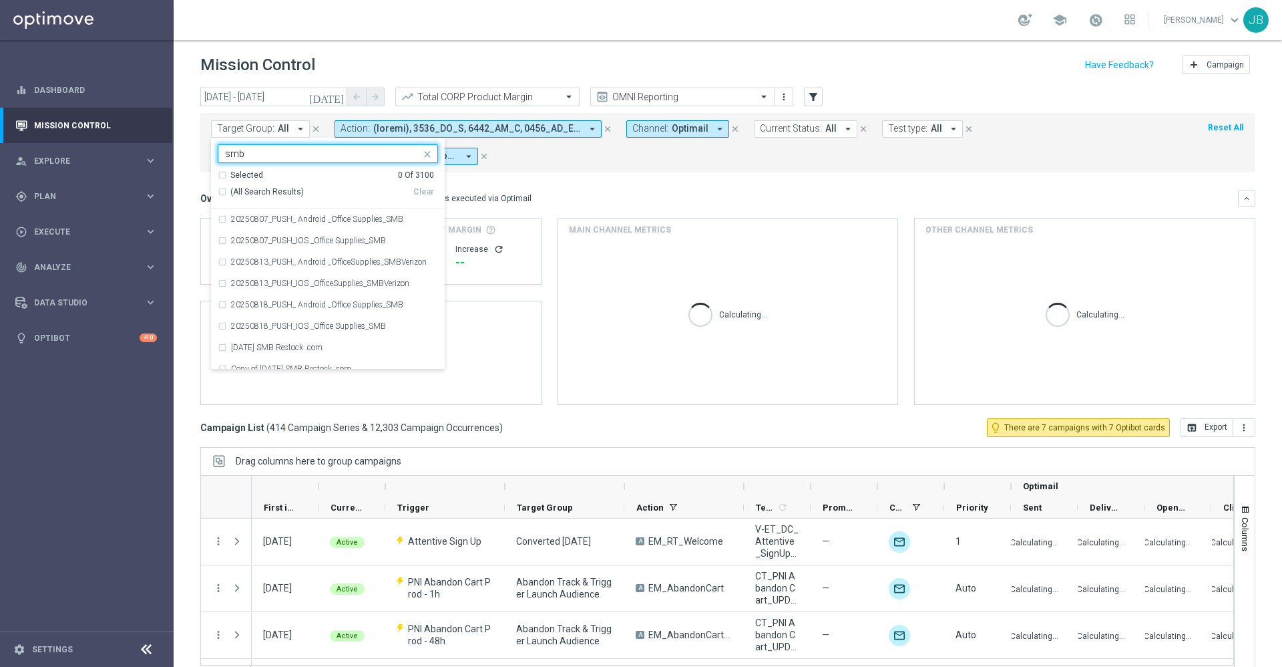
click at [222, 193] on div "(All Search Results)" at bounding box center [316, 191] width 196 height 11
type input "smb"
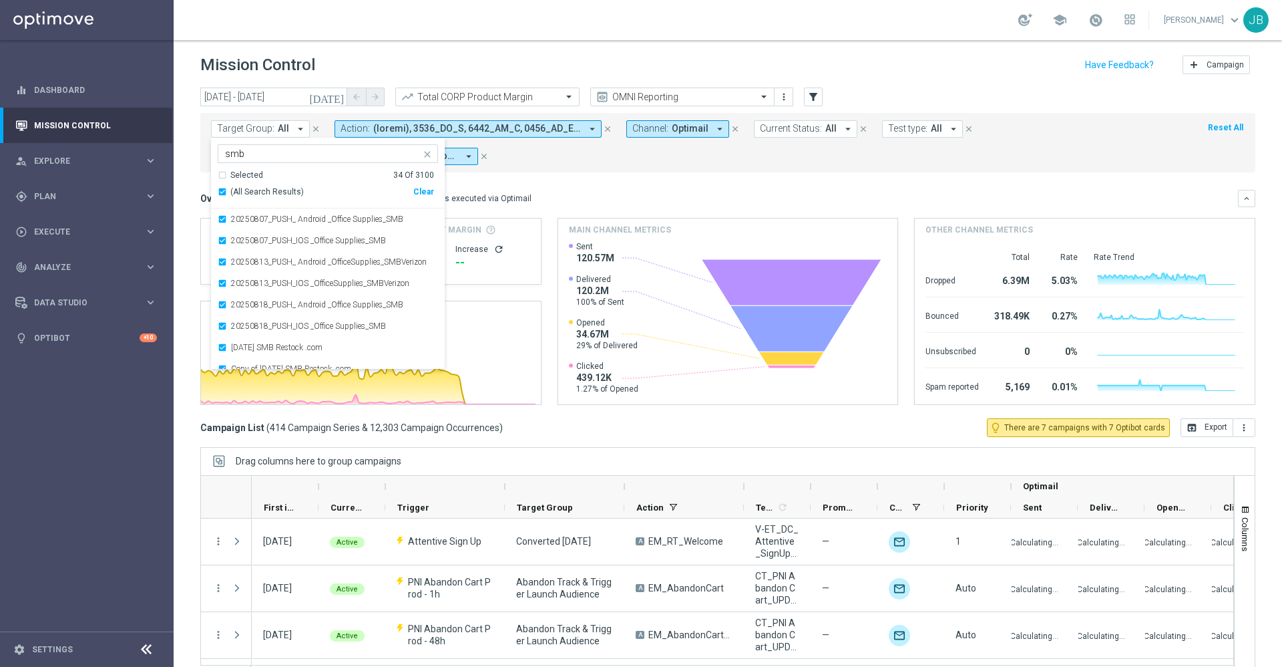
click at [597, 181] on mini-dashboard "Overview: Optimail arrow_drop_down This overview shows data of campaigns execut…" at bounding box center [727, 295] width 1055 height 246
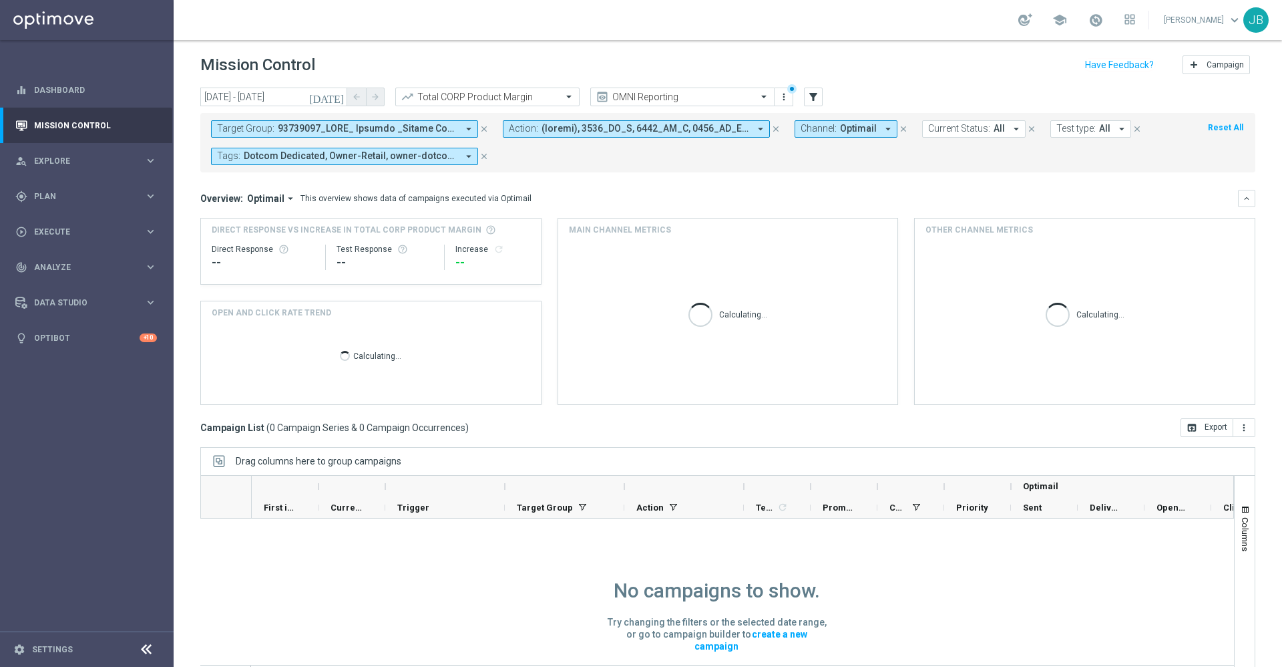
click at [485, 132] on icon "close" at bounding box center [484, 128] width 9 height 9
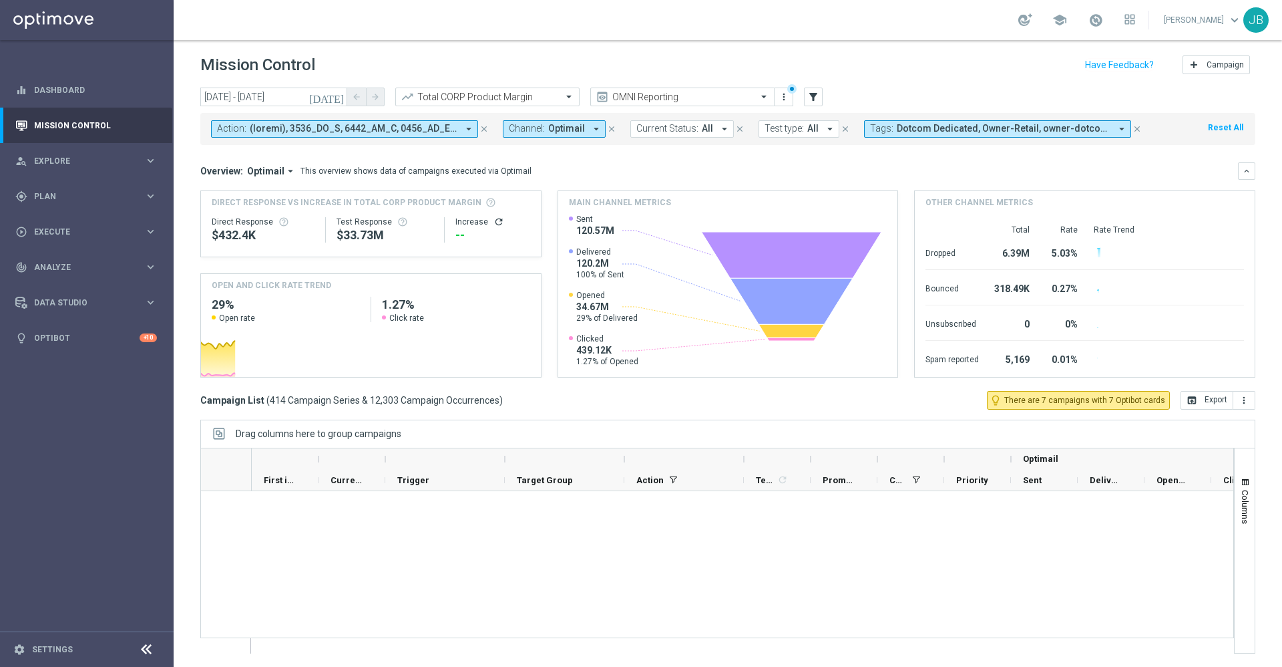
scroll to position [19208, 0]
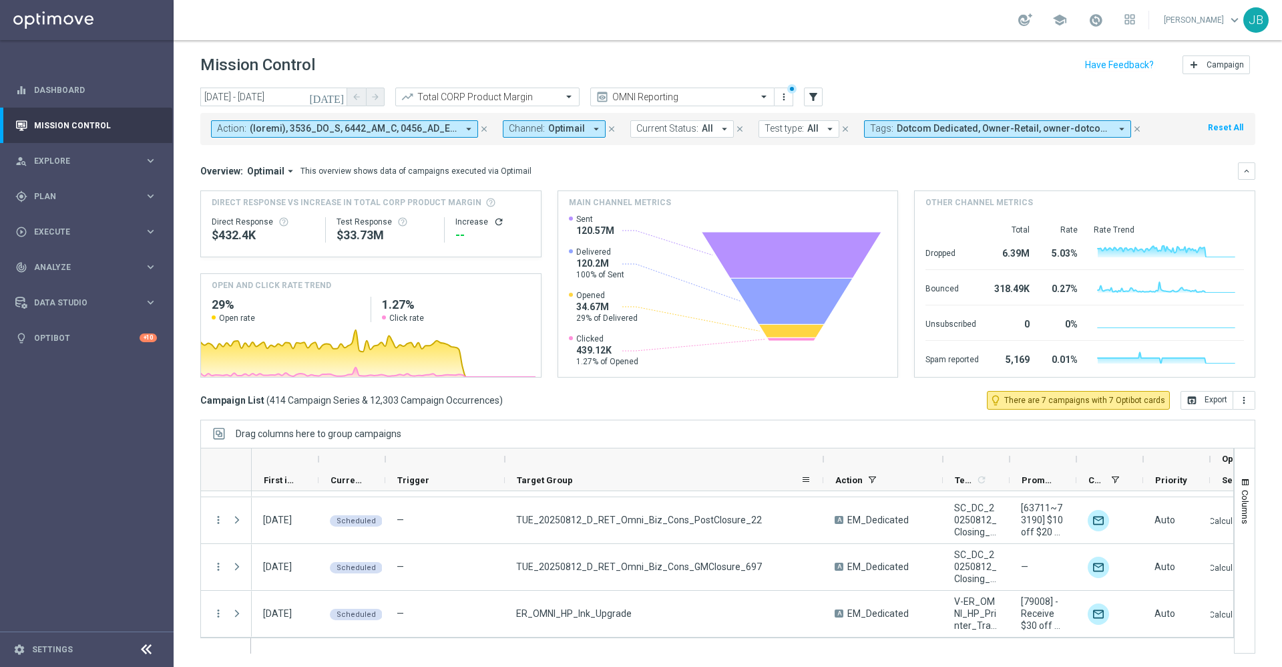
drag, startPoint x: 622, startPoint y: 459, endPoint x: 821, endPoint y: 490, distance: 201.4
click at [821, 490] on div "Optimail First in Range" at bounding box center [900, 469] width 1296 height 43
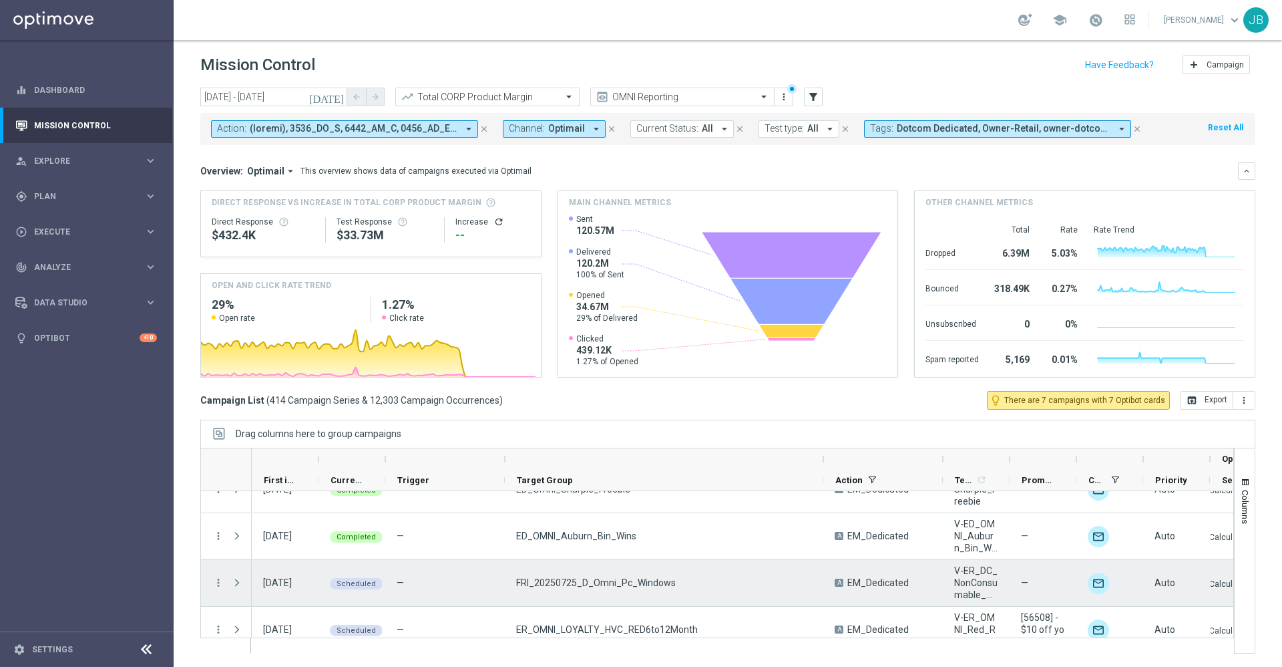
scroll to position [18332, 0]
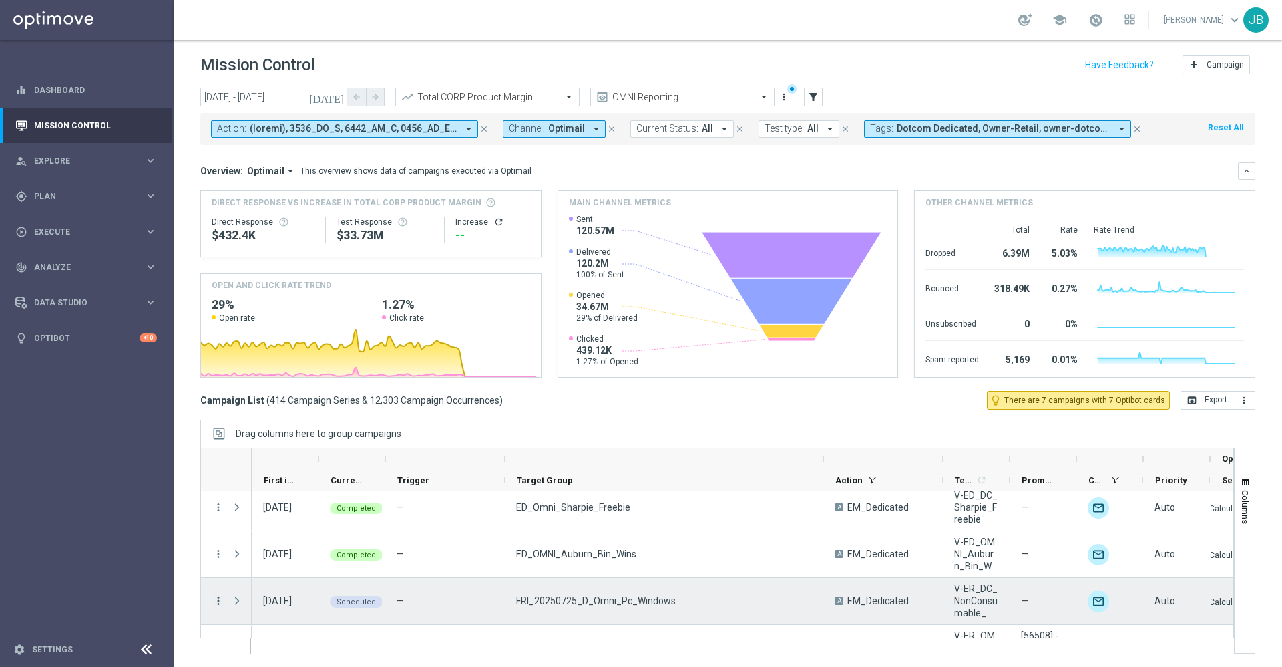
click at [219, 598] on icon "more_vert" at bounding box center [218, 600] width 12 height 12
click at [303, 461] on span "Campaign Details" at bounding box center [277, 460] width 67 height 9
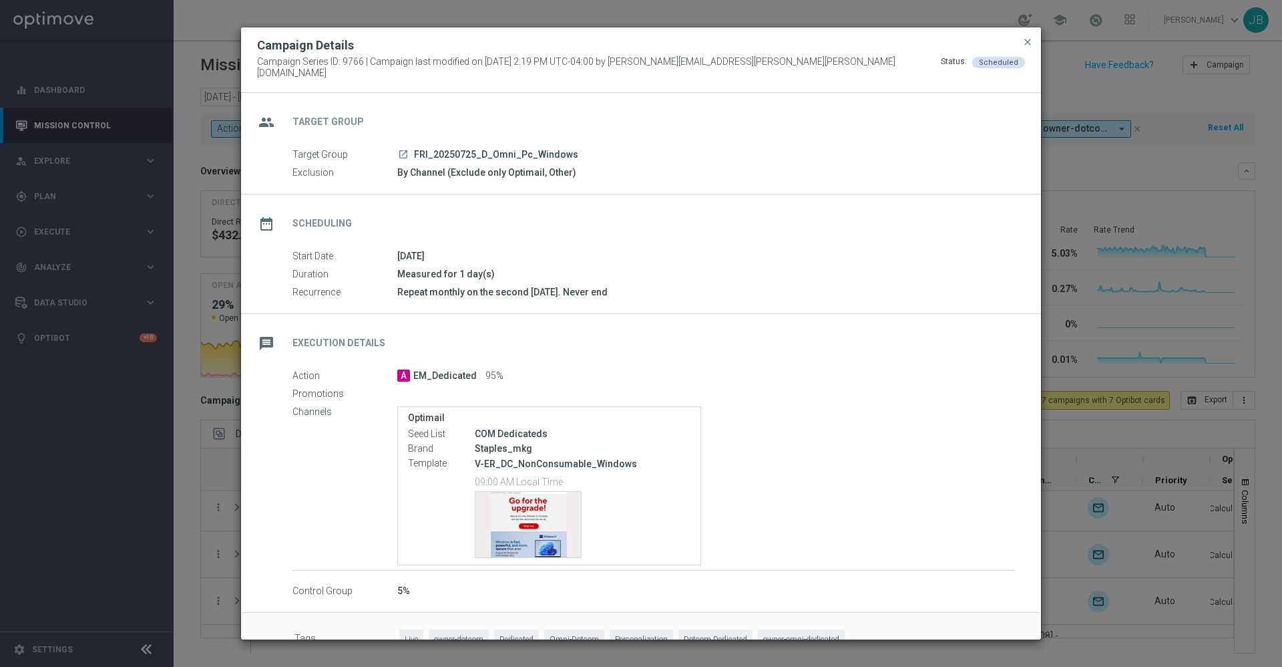
click at [1088, 388] on modal-container "Campaign Details Campaign Series ID: 9766 | Campaign last modified on [DATE] 2:…" at bounding box center [641, 333] width 1282 height 667
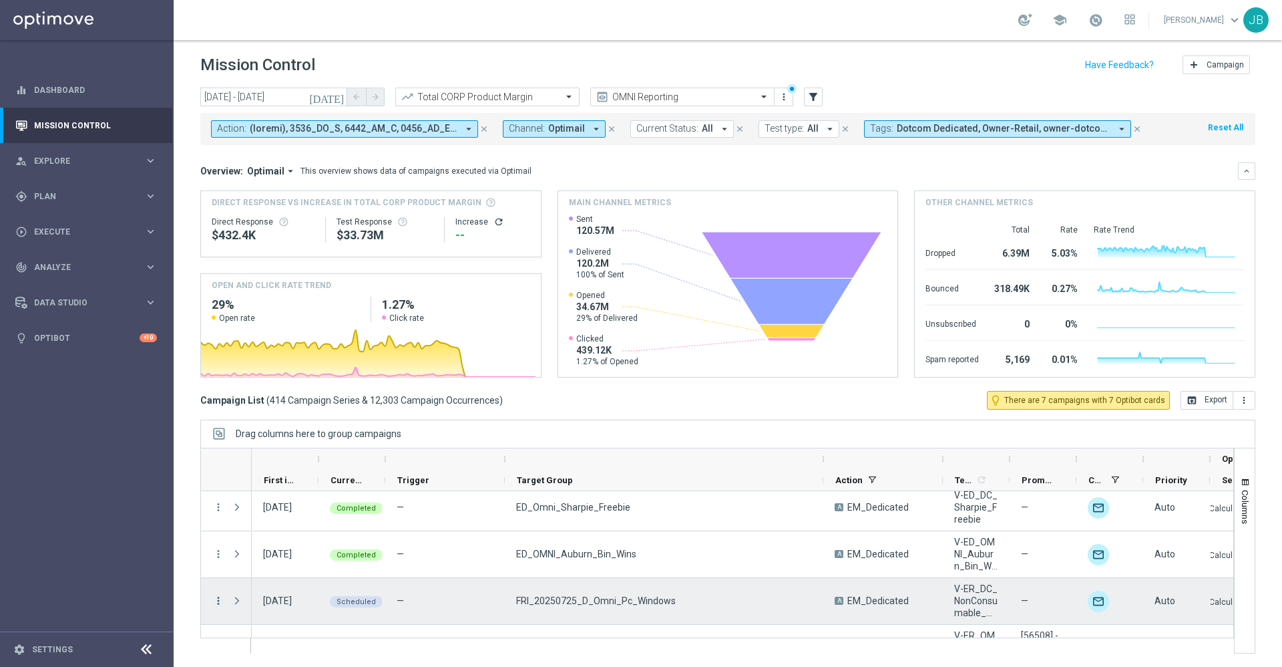
click at [220, 600] on icon "more_vert" at bounding box center [218, 600] width 12 height 12
click at [308, 542] on span "Duplicate and Edit" at bounding box center [278, 541] width 69 height 9
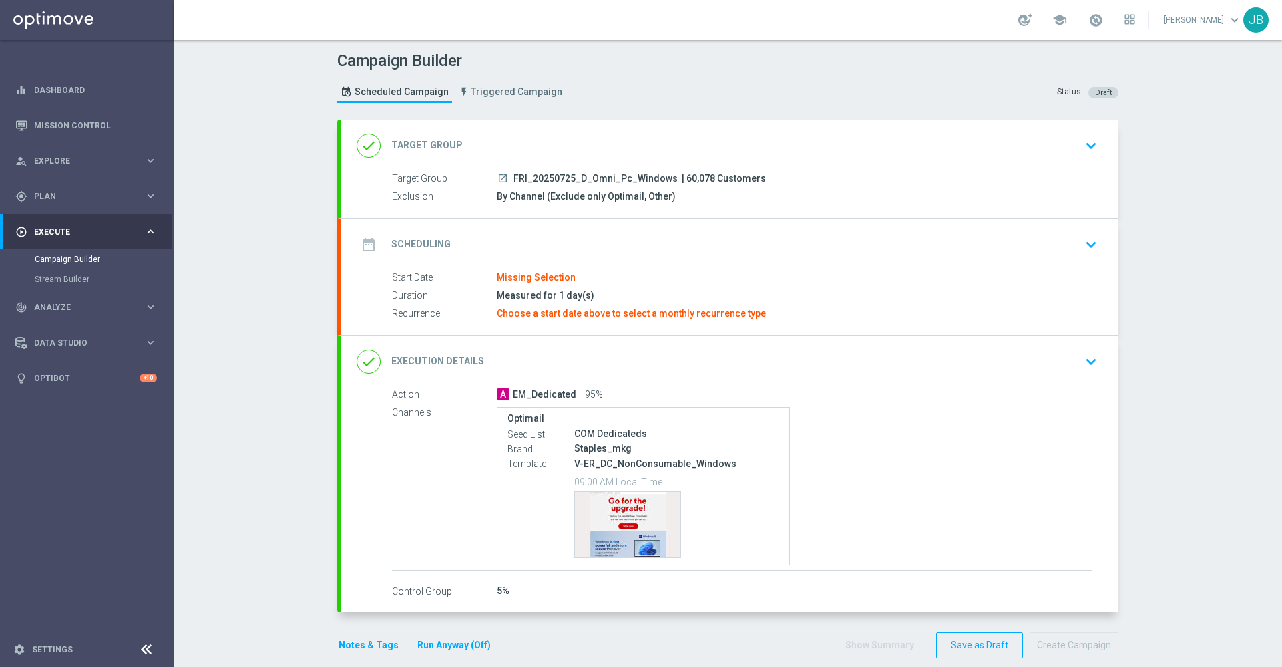
click at [431, 148] on h2 "Target Group" at bounding box center [426, 145] width 71 height 13
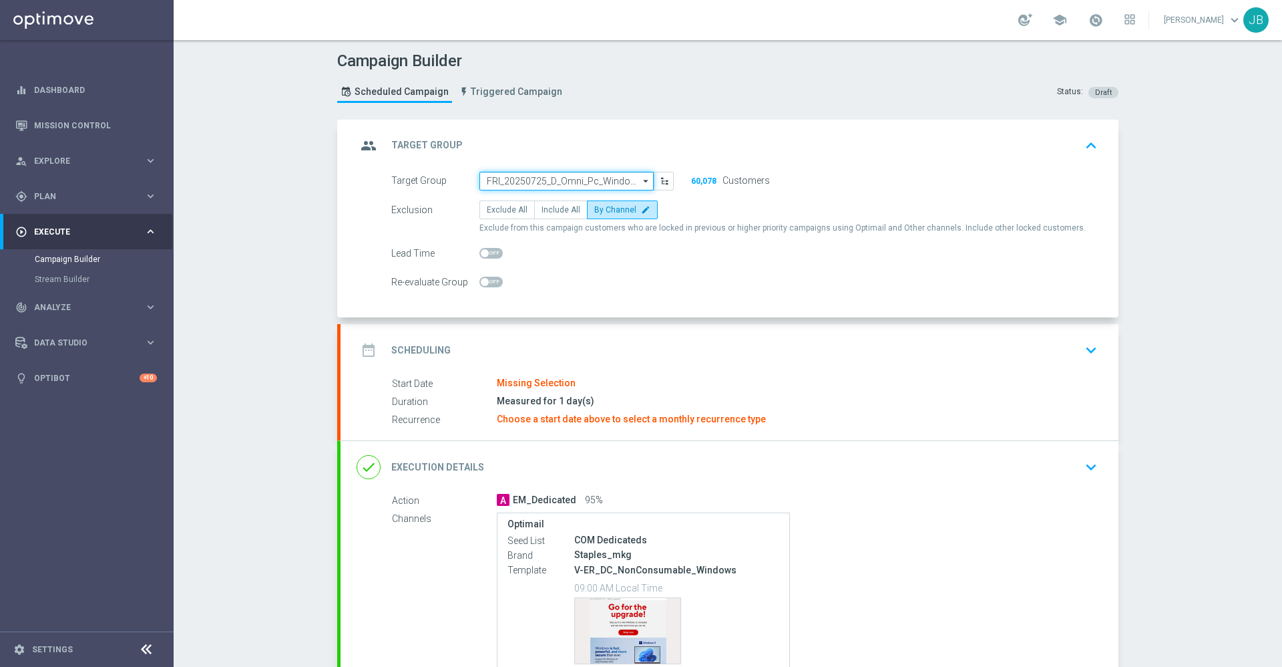
click at [520, 179] on input "FRI_20250725_D_Omni_Pc_Windows" at bounding box center [567, 181] width 174 height 19
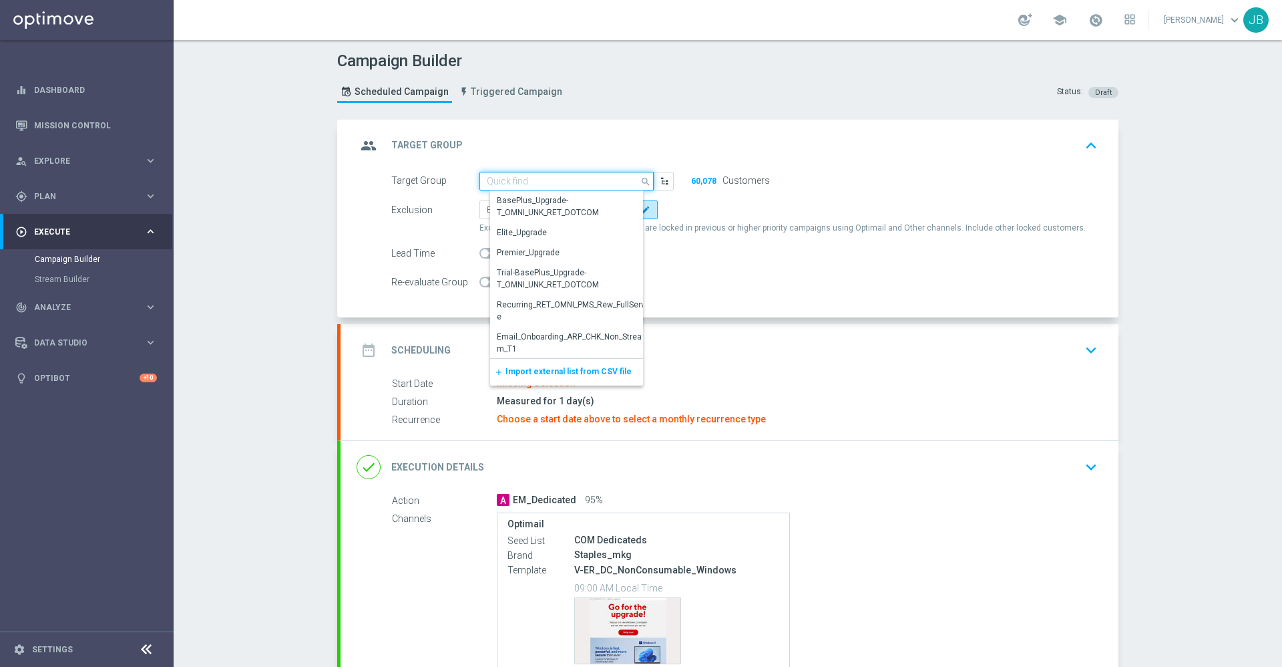
paste input "ED_OMNI_8.12_Verizon SMB_Days"
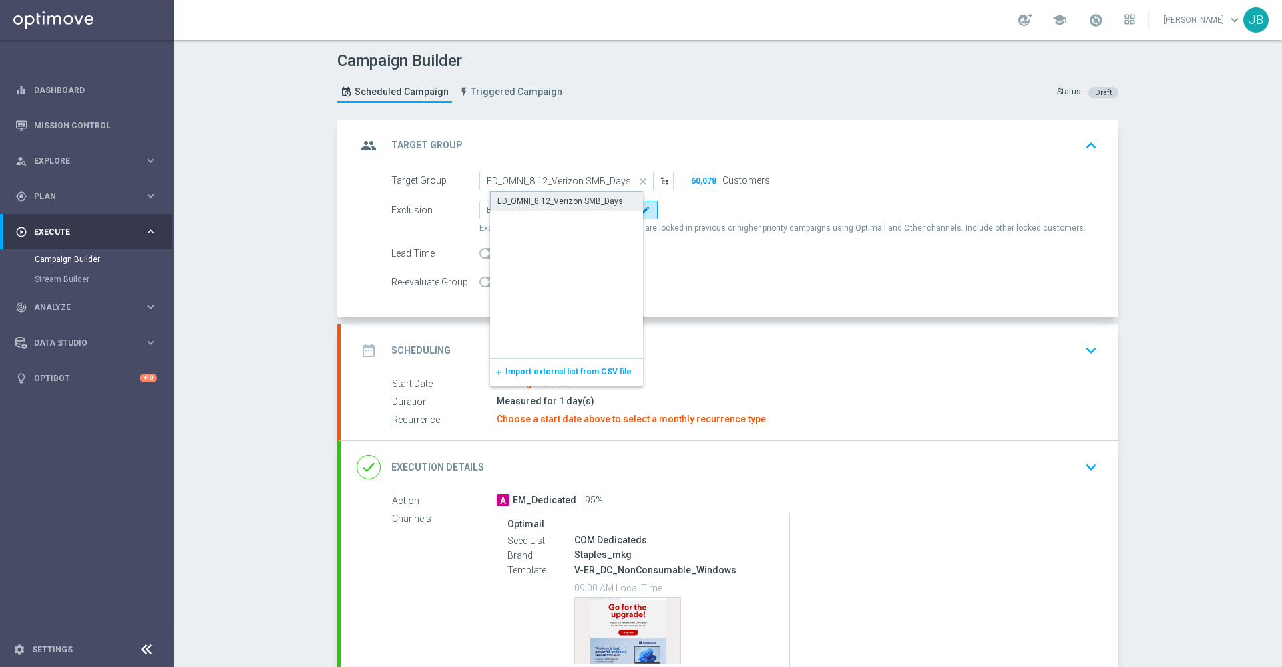
click at [550, 200] on div "ED_OMNI_8.12_Verizon SMB_Days" at bounding box center [561, 201] width 126 height 12
type input "ED_OMNI_8.12_Verizon SMB_Days"
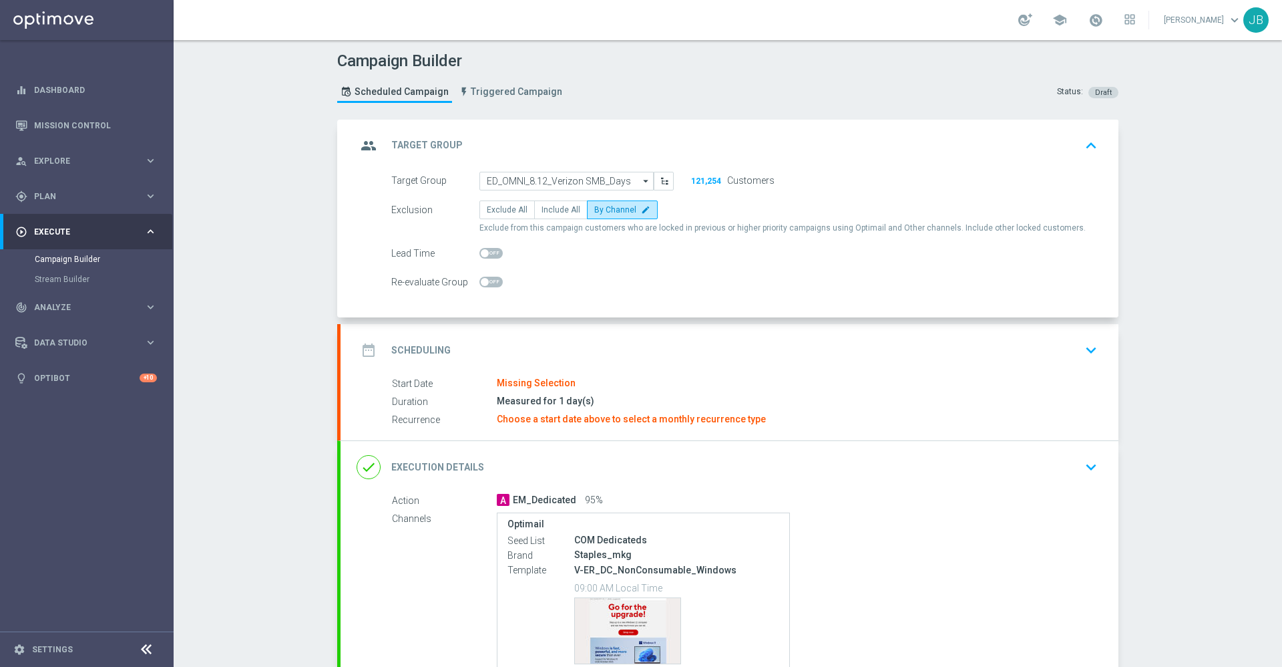
click at [420, 350] on h2 "Scheduling" at bounding box center [420, 350] width 59 height 13
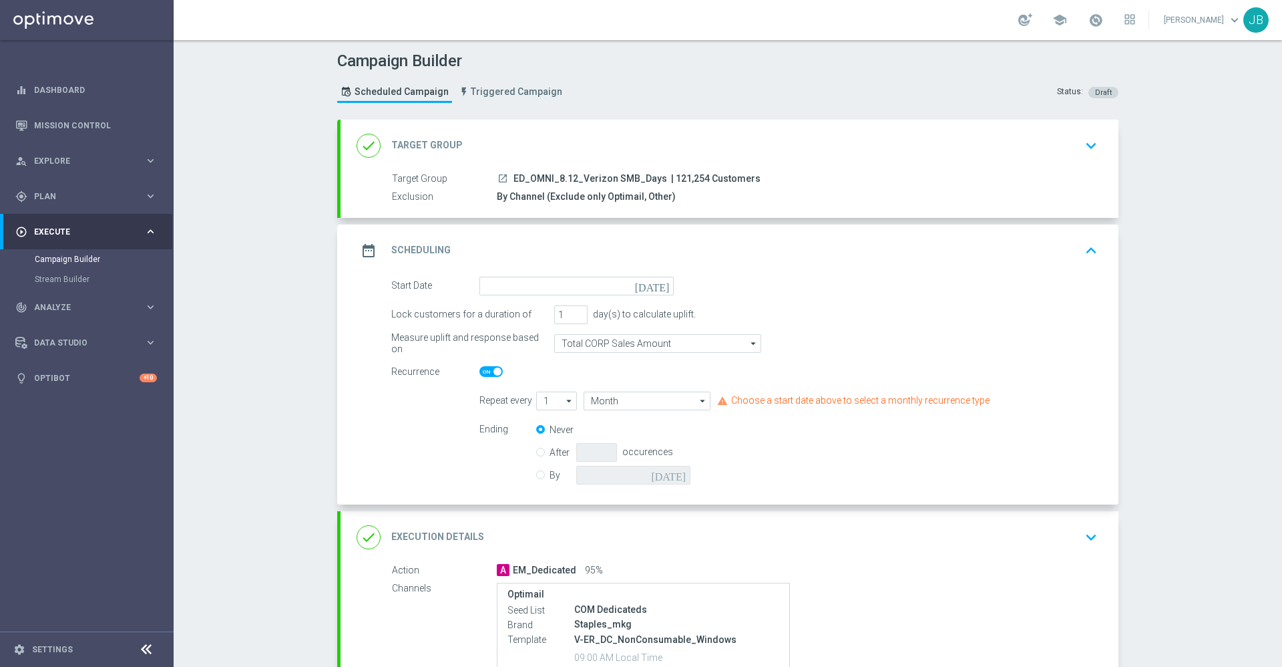
click at [494, 373] on span at bounding box center [498, 371] width 8 height 8
click at [489, 373] on input "checkbox" at bounding box center [491, 371] width 23 height 11
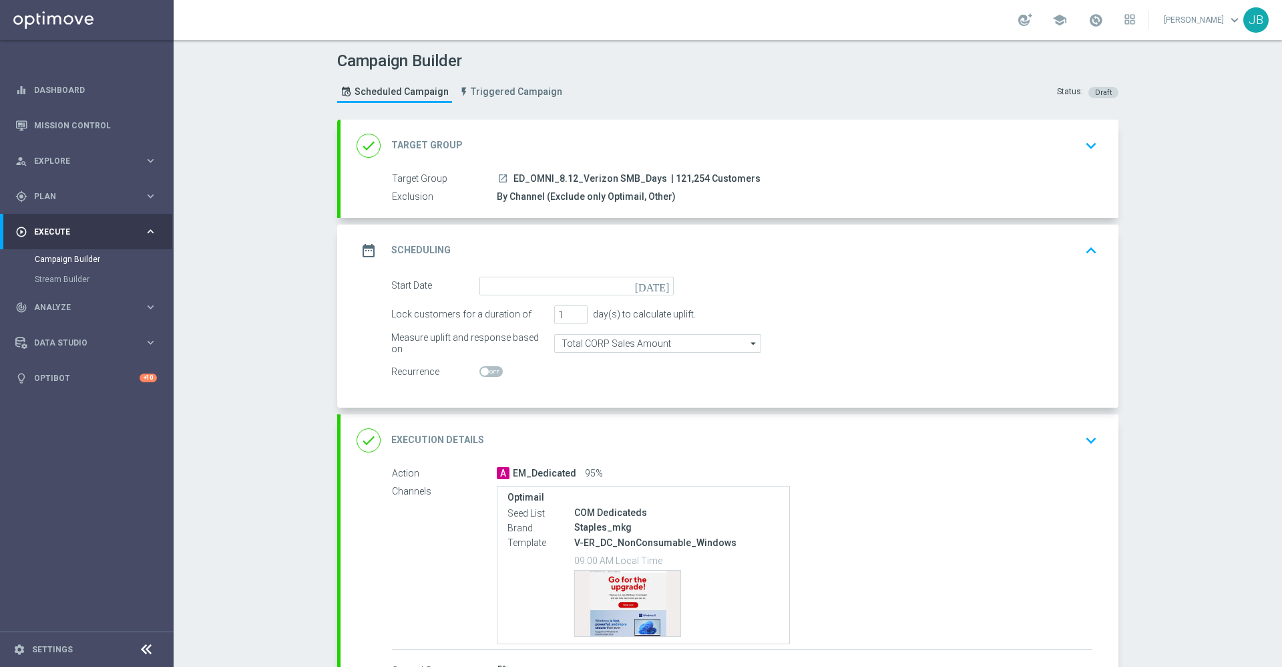
click at [488, 372] on span at bounding box center [491, 371] width 23 height 11
click at [488, 372] on input "checkbox" at bounding box center [491, 371] width 23 height 11
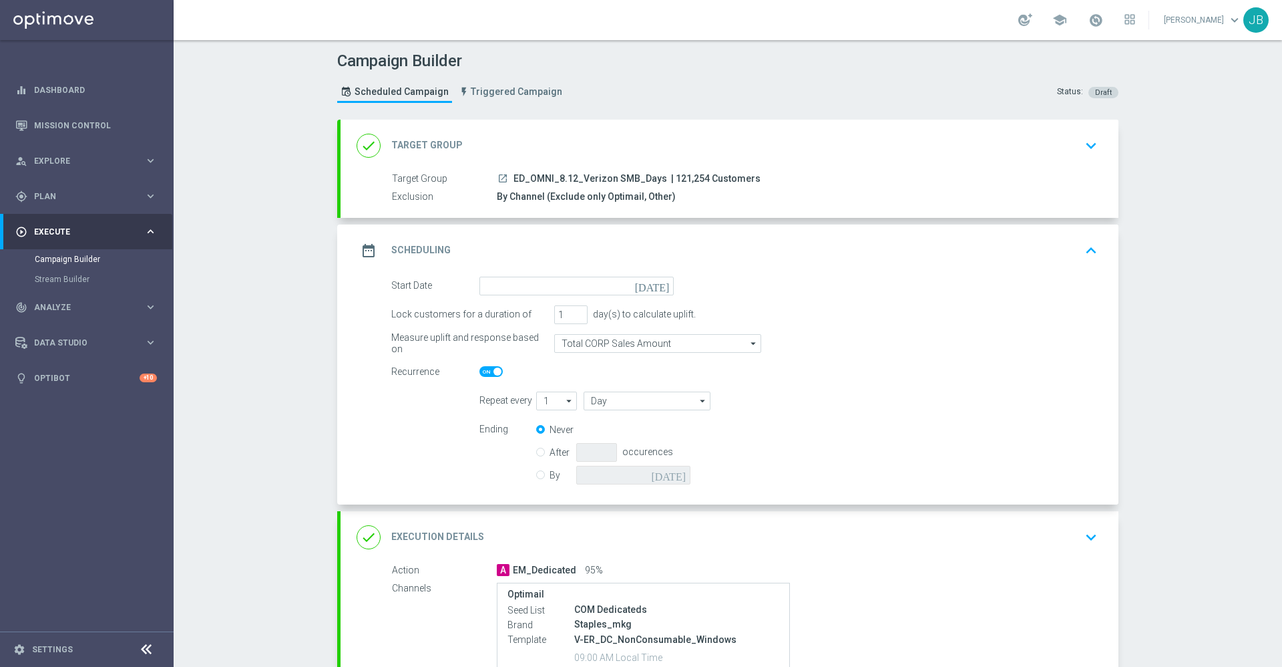
click at [494, 372] on span at bounding box center [498, 371] width 8 height 8
click at [488, 372] on input "checkbox" at bounding box center [491, 371] width 23 height 11
checkbox input "false"
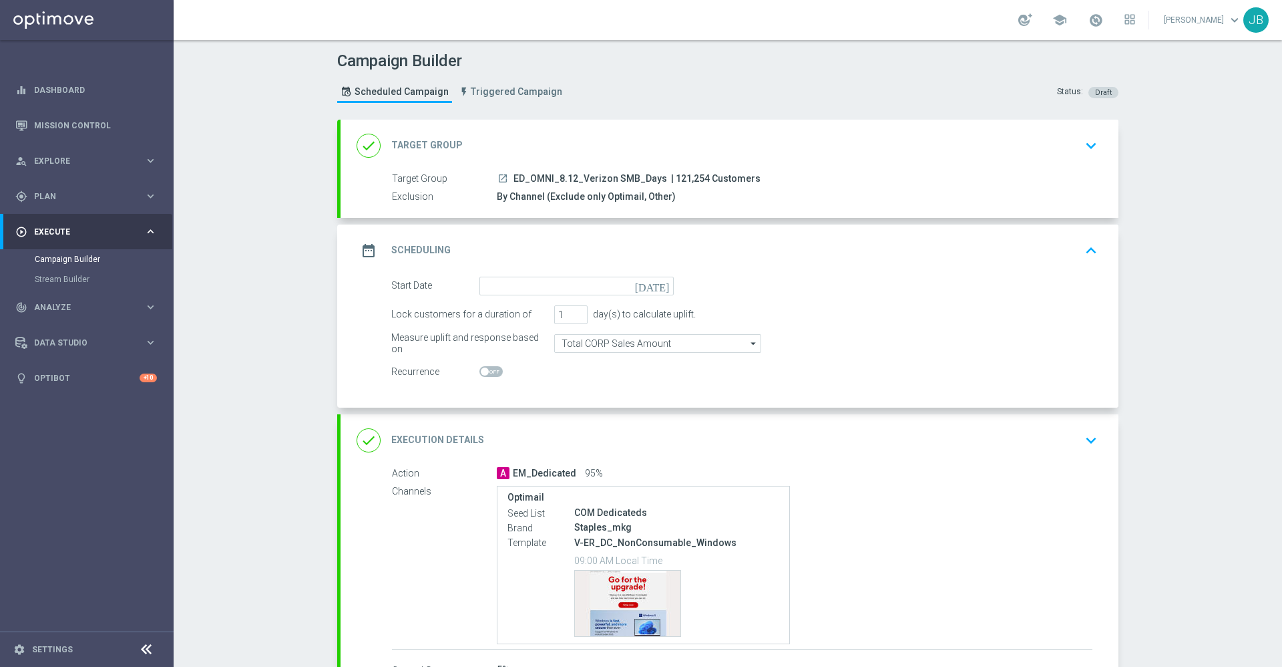
click at [655, 288] on icon "[DATE]" at bounding box center [654, 283] width 39 height 15
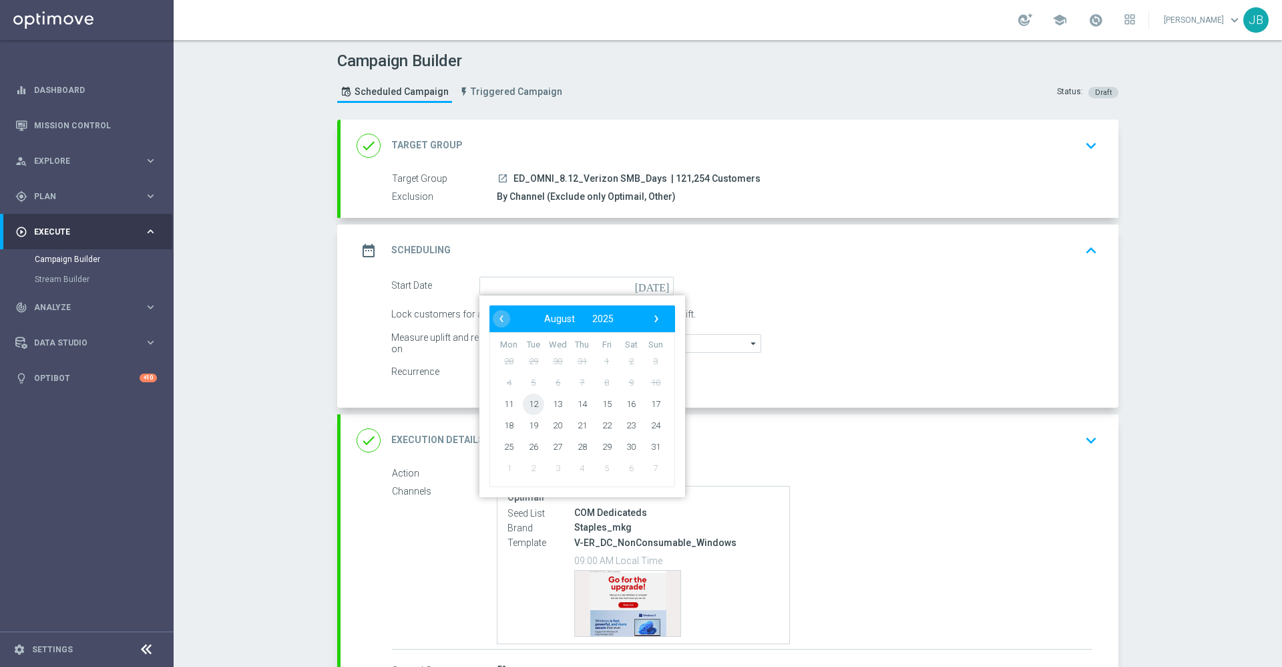
click at [529, 403] on span "12" at bounding box center [533, 403] width 21 height 21
type input "12 Aug 2025"
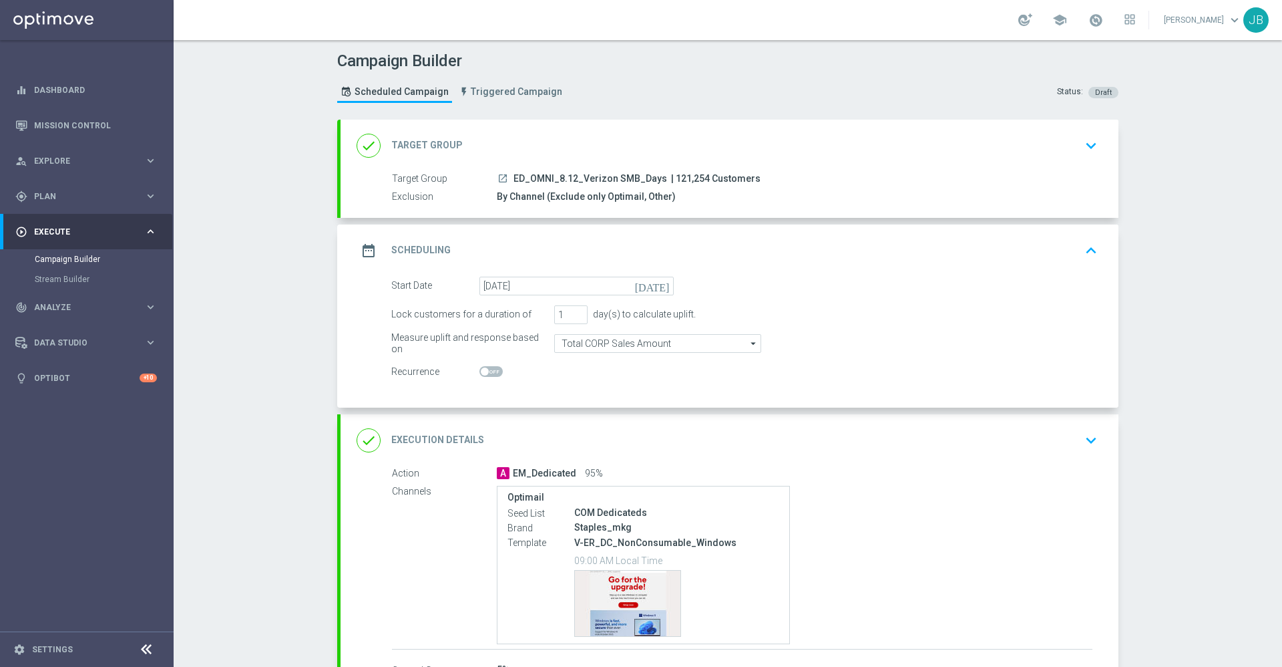
scroll to position [43, 0]
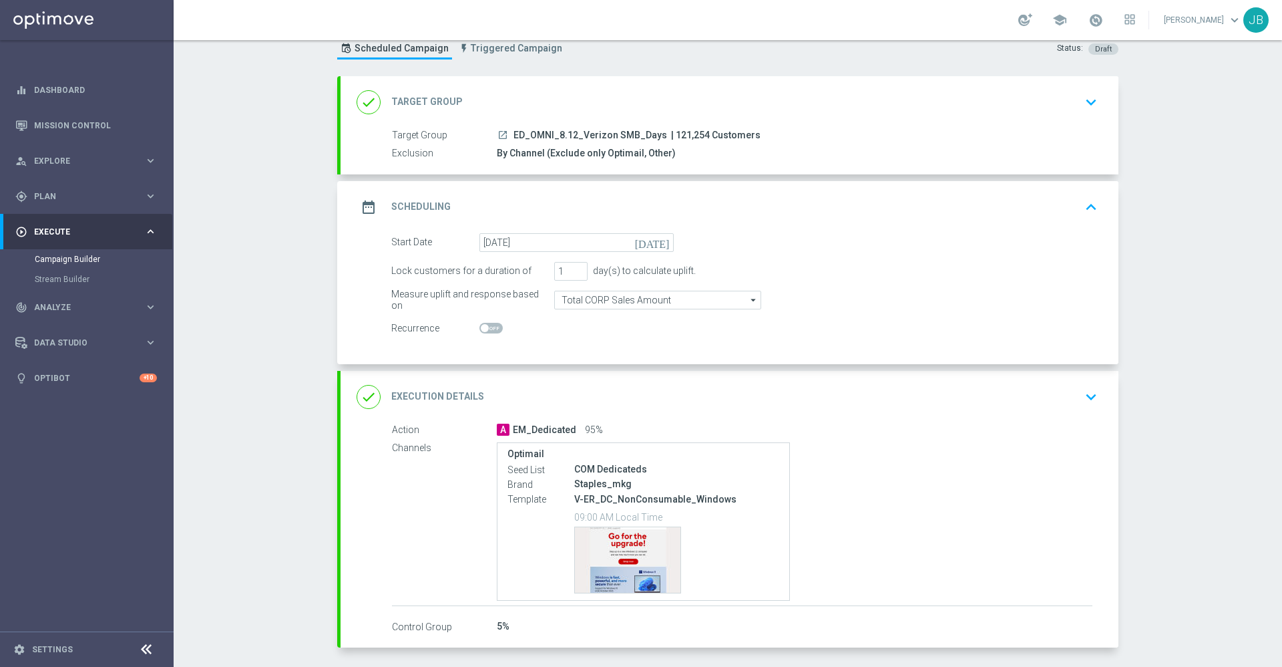
click at [444, 395] on h2 "Execution Details" at bounding box center [437, 396] width 93 height 13
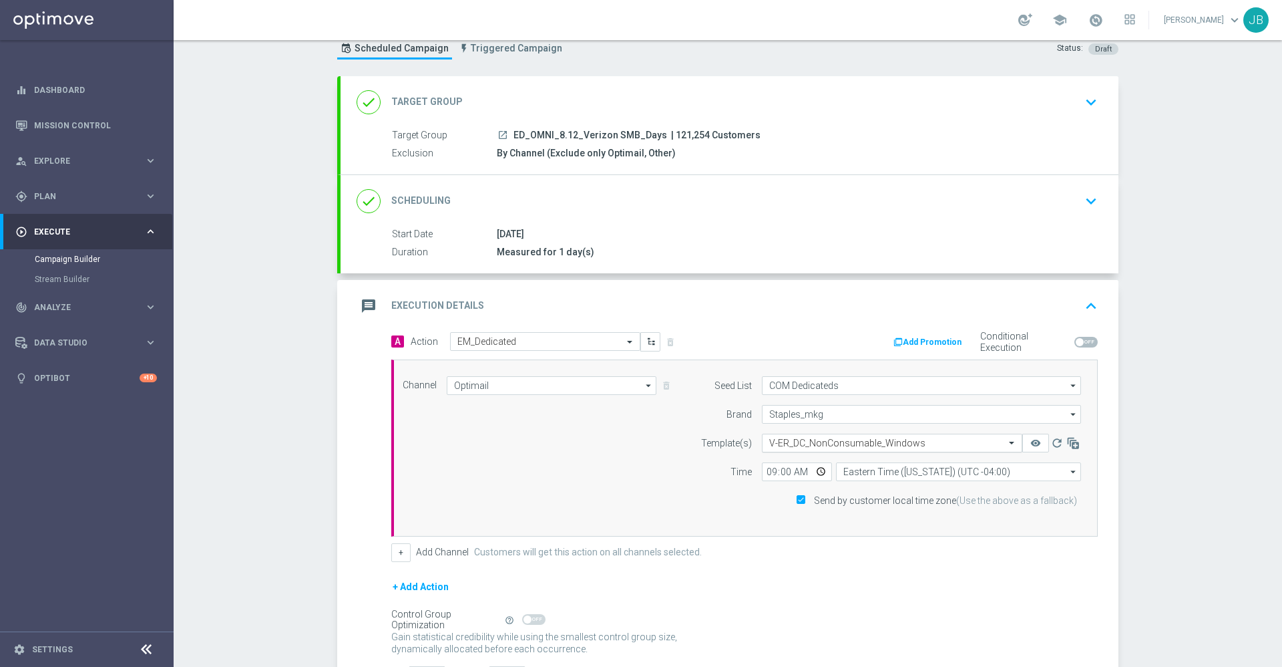
click at [845, 448] on div "Select template V-ER_DC_NonConsumable_Windows" at bounding box center [892, 442] width 260 height 19
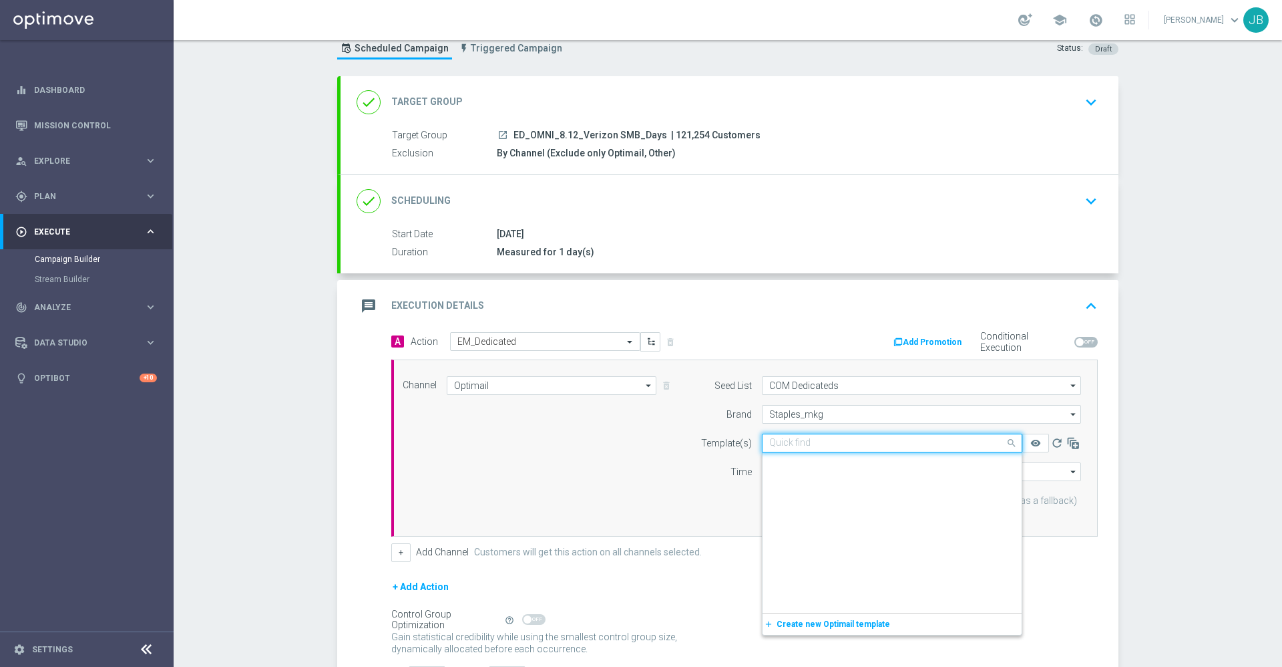
scroll to position [299221, 0]
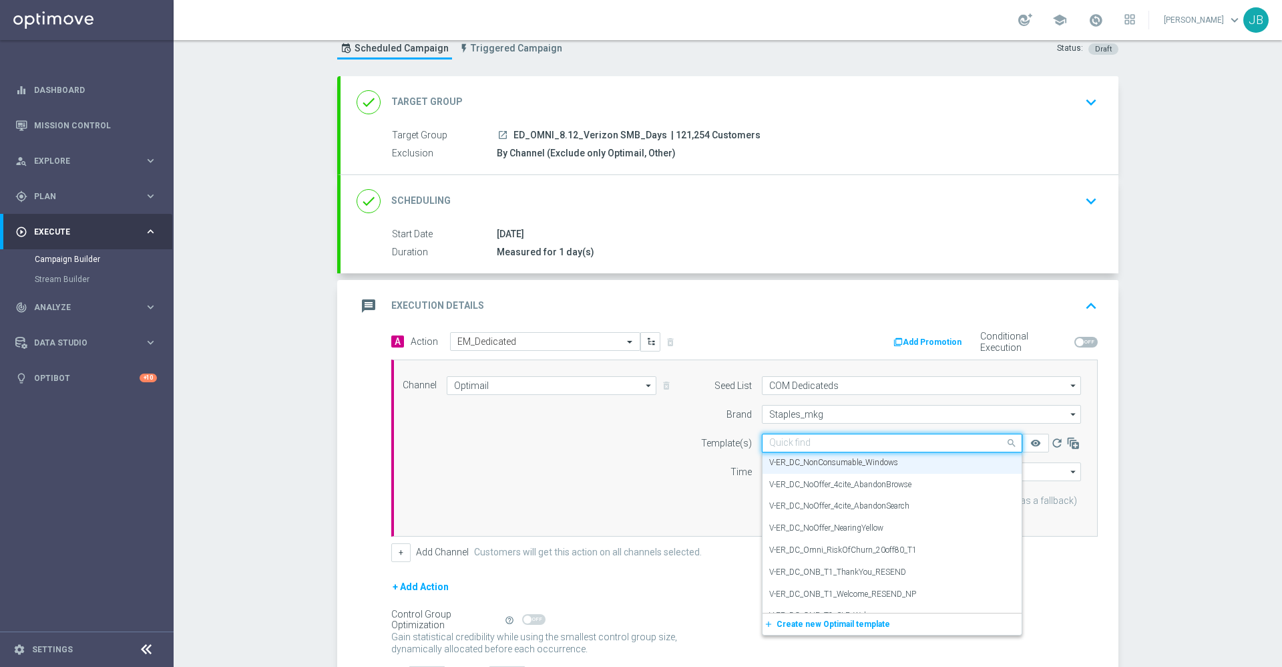
paste input "V-ED_DC_Verizon_SMB_Days_August"
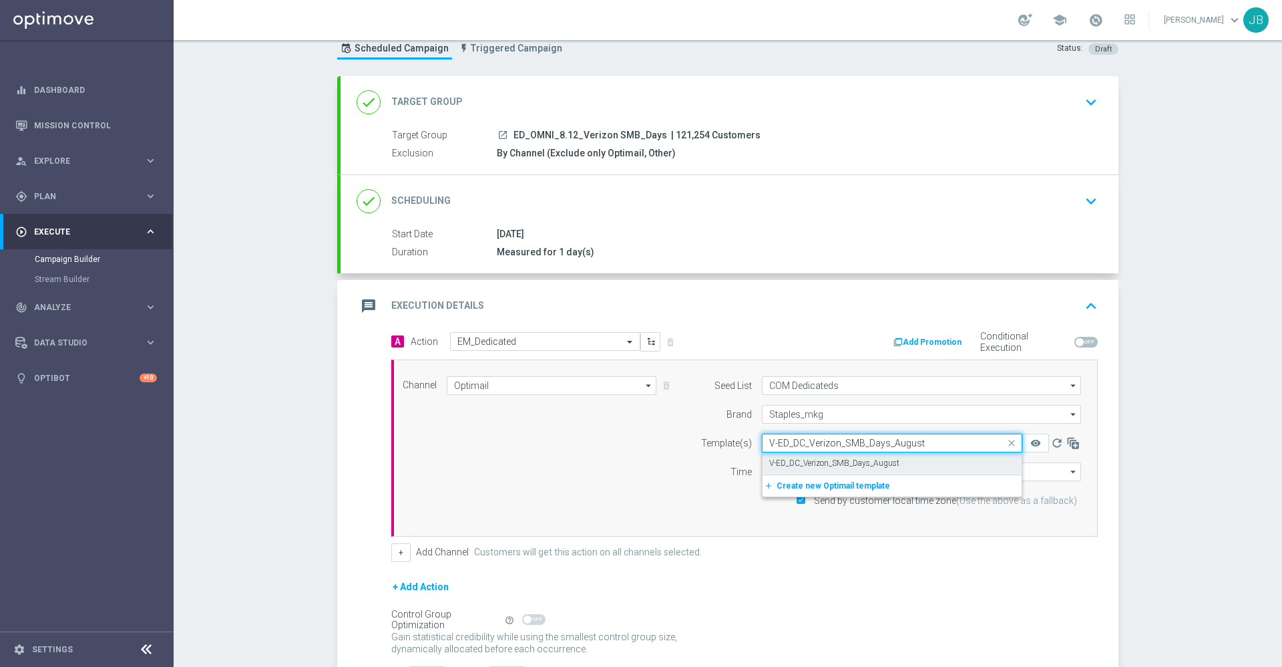
click at [848, 467] on label "V-ED_DC_Verizon_SMB_Days_August" at bounding box center [834, 462] width 130 height 11
type input "V-ED_DC_Verizon_SMB_Days_August"
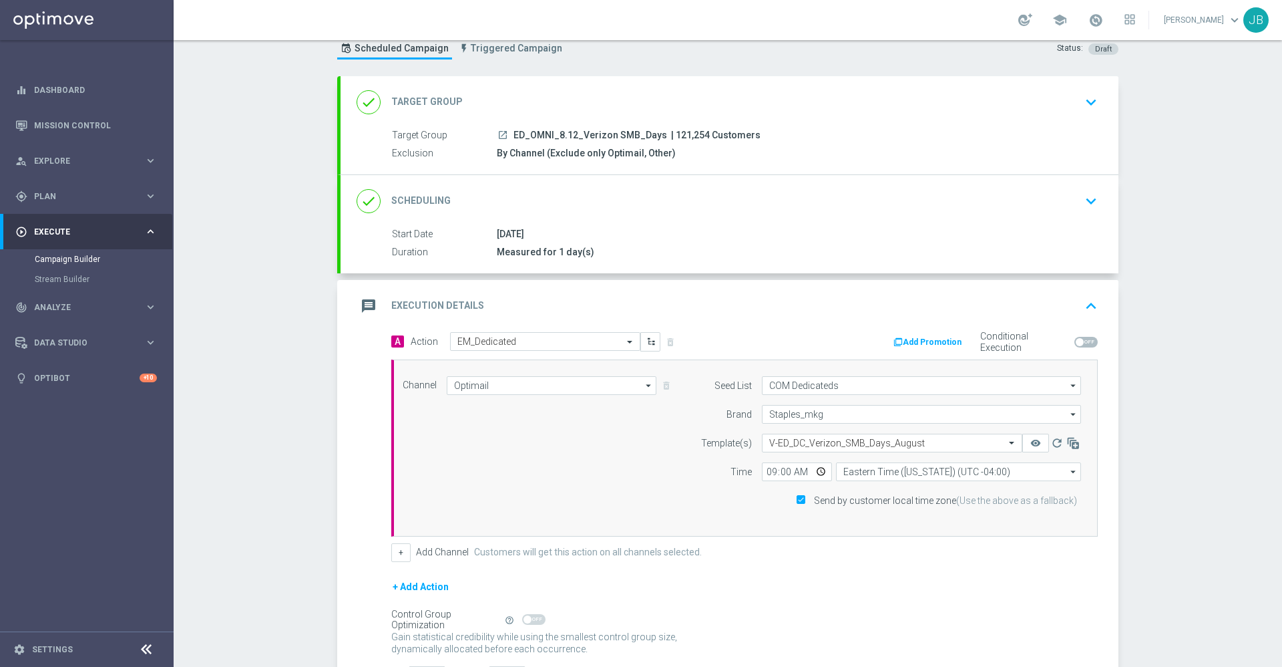
scroll to position [150, 0]
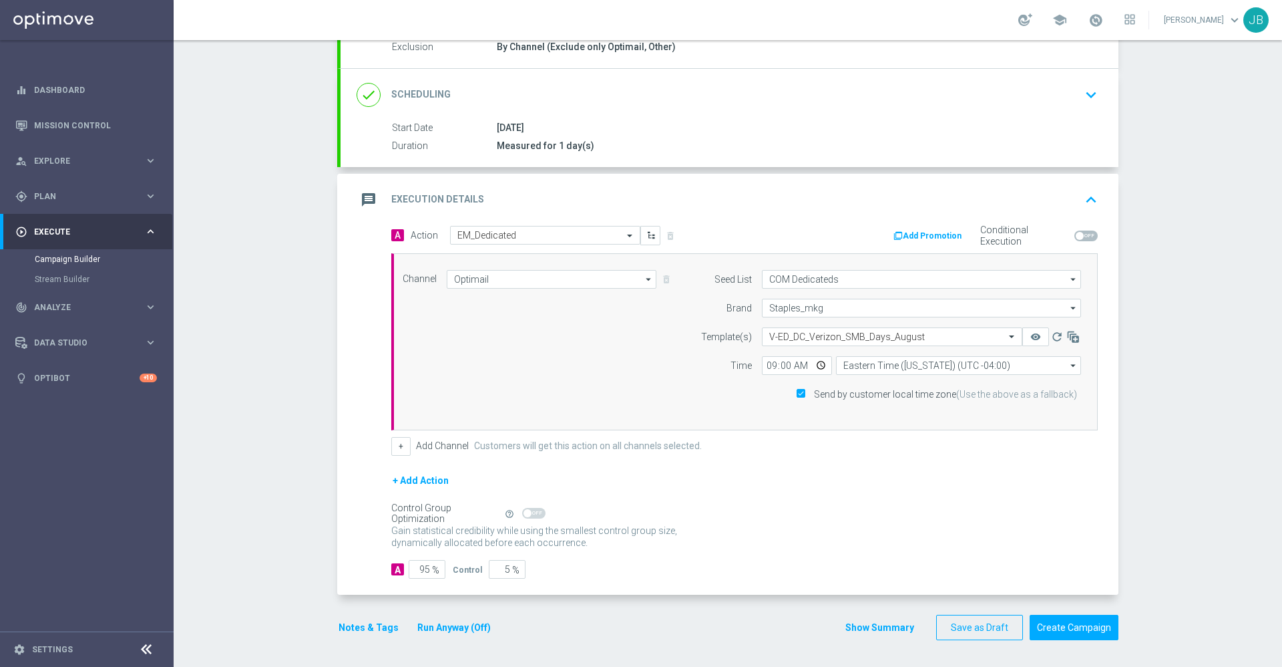
click at [372, 624] on button "Notes & Tags" at bounding box center [368, 627] width 63 height 17
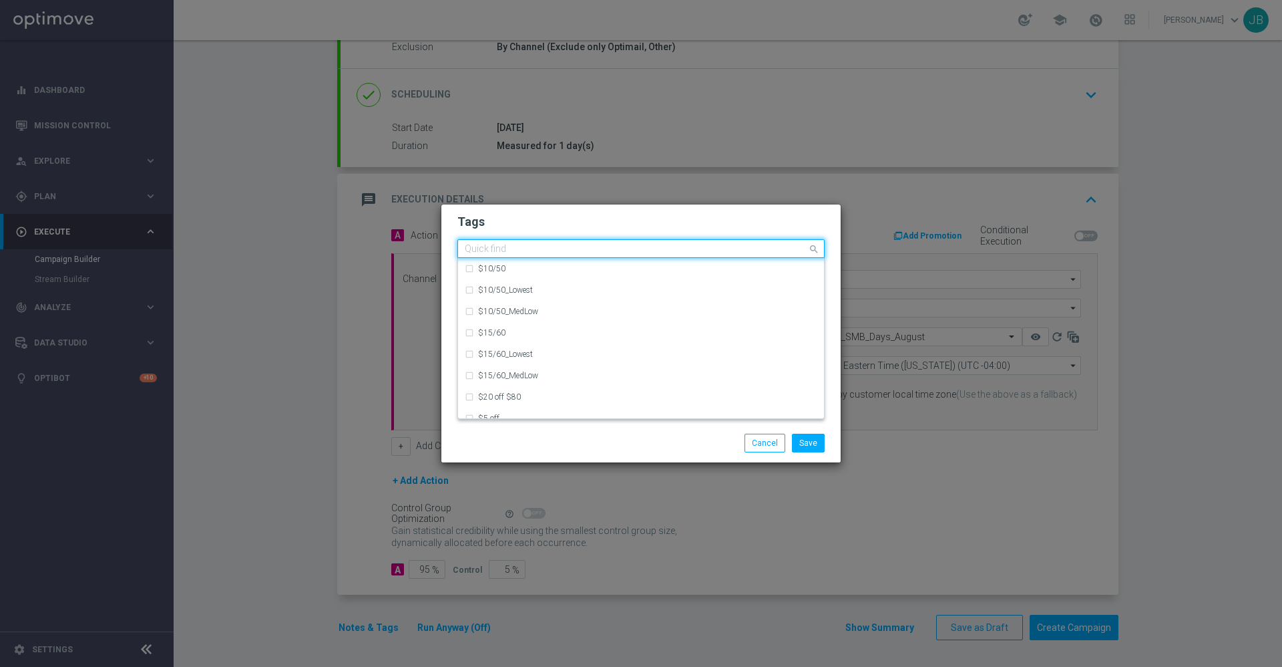
click at [809, 254] on span at bounding box center [815, 248] width 17 height 17
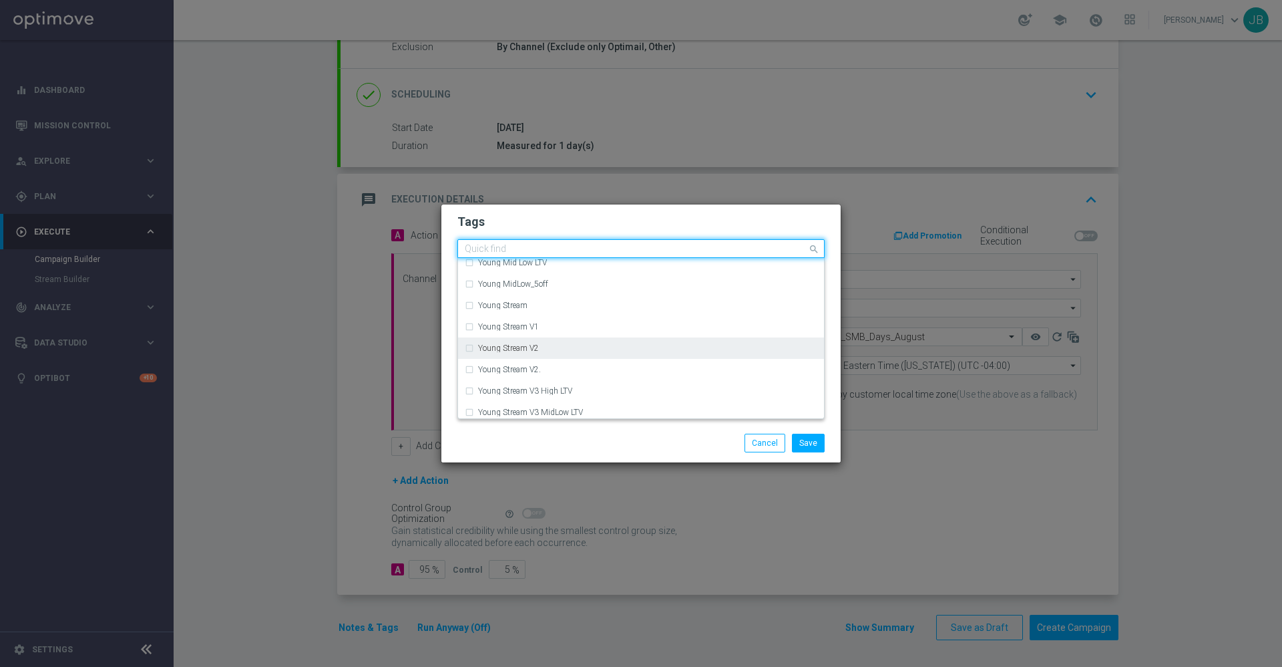
scroll to position [7661, 0]
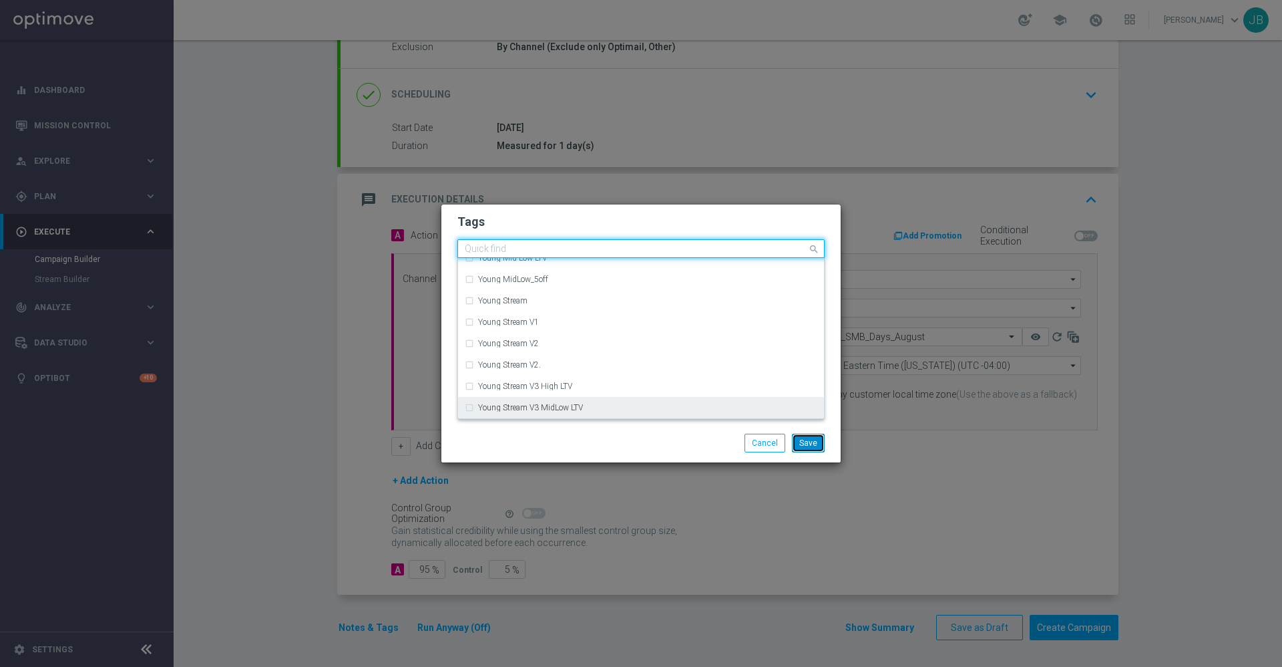
click at [803, 445] on button "Save" at bounding box center [808, 442] width 33 height 19
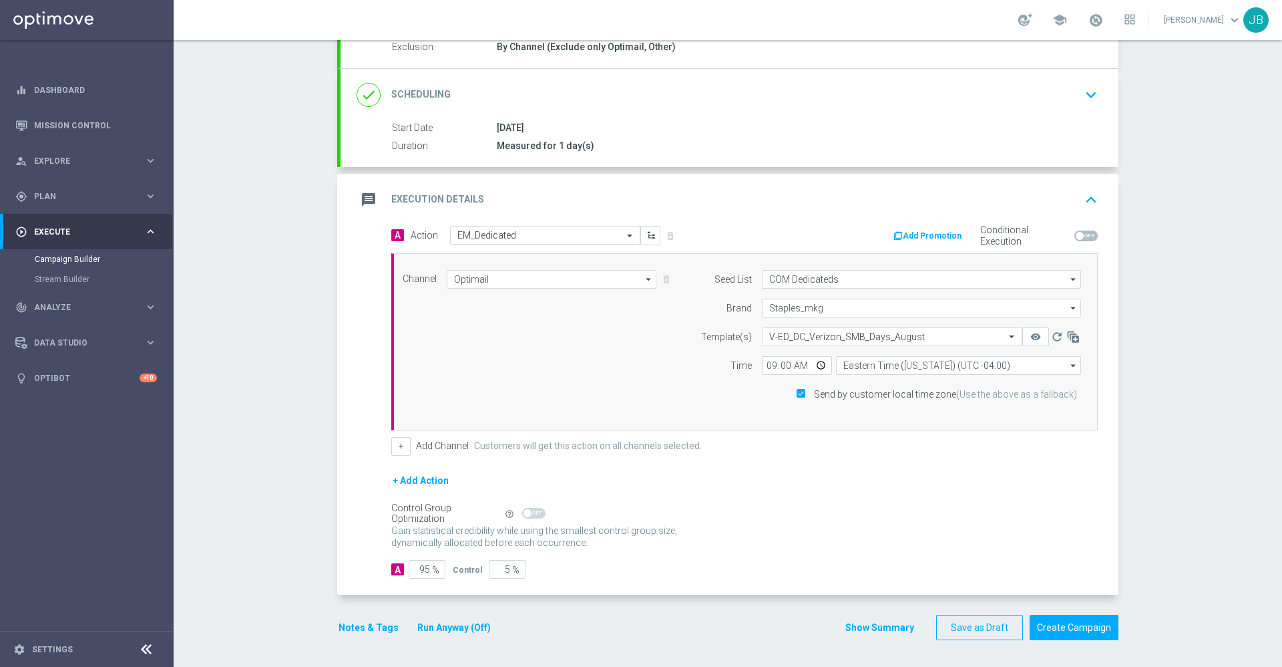
scroll to position [0, 0]
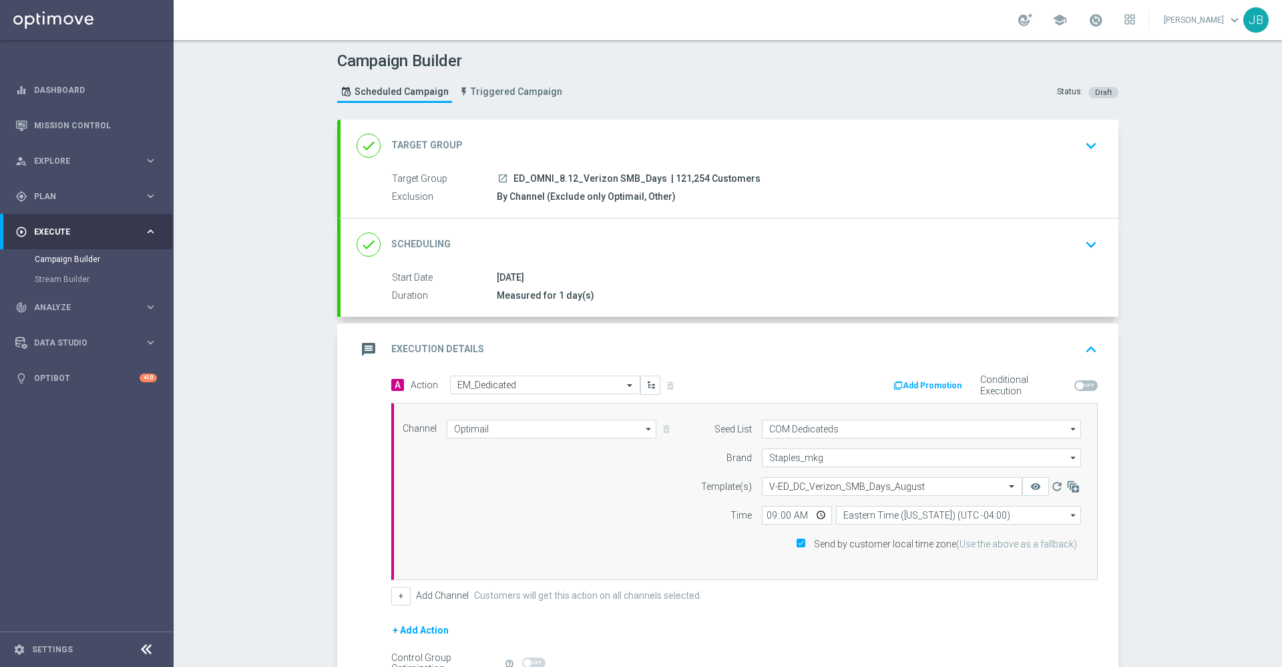
click at [425, 140] on h2 "Target Group" at bounding box center [426, 145] width 71 height 13
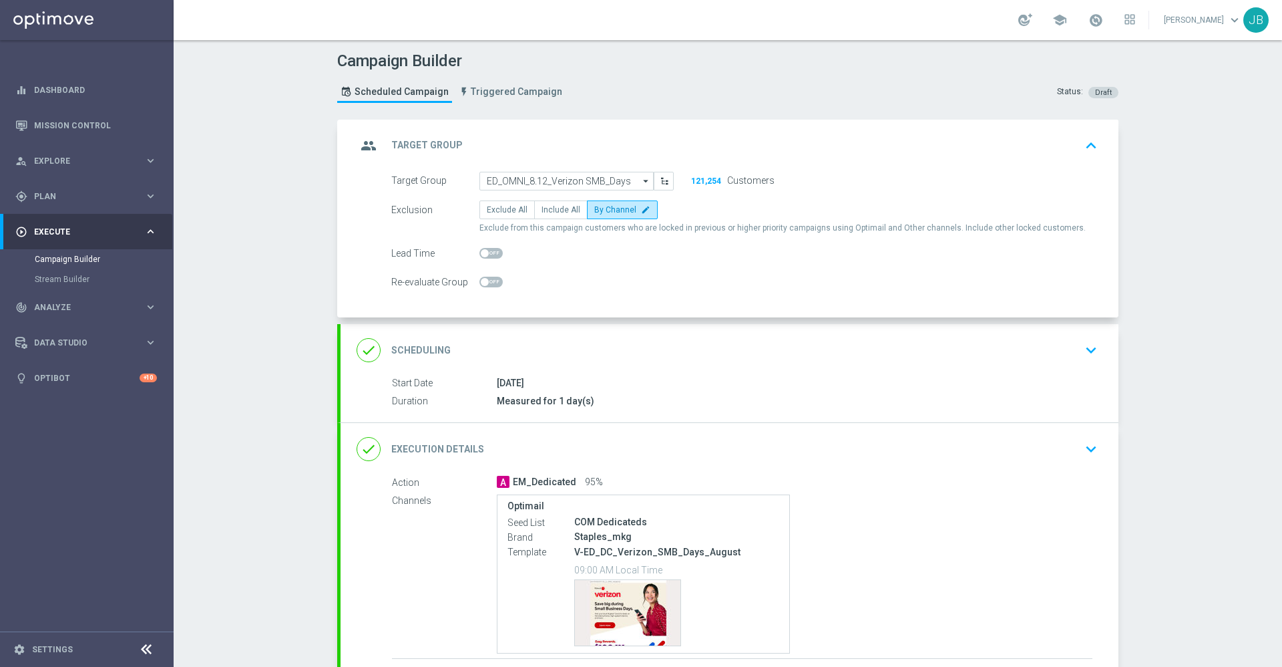
click at [423, 345] on h2 "Scheduling" at bounding box center [420, 350] width 59 height 13
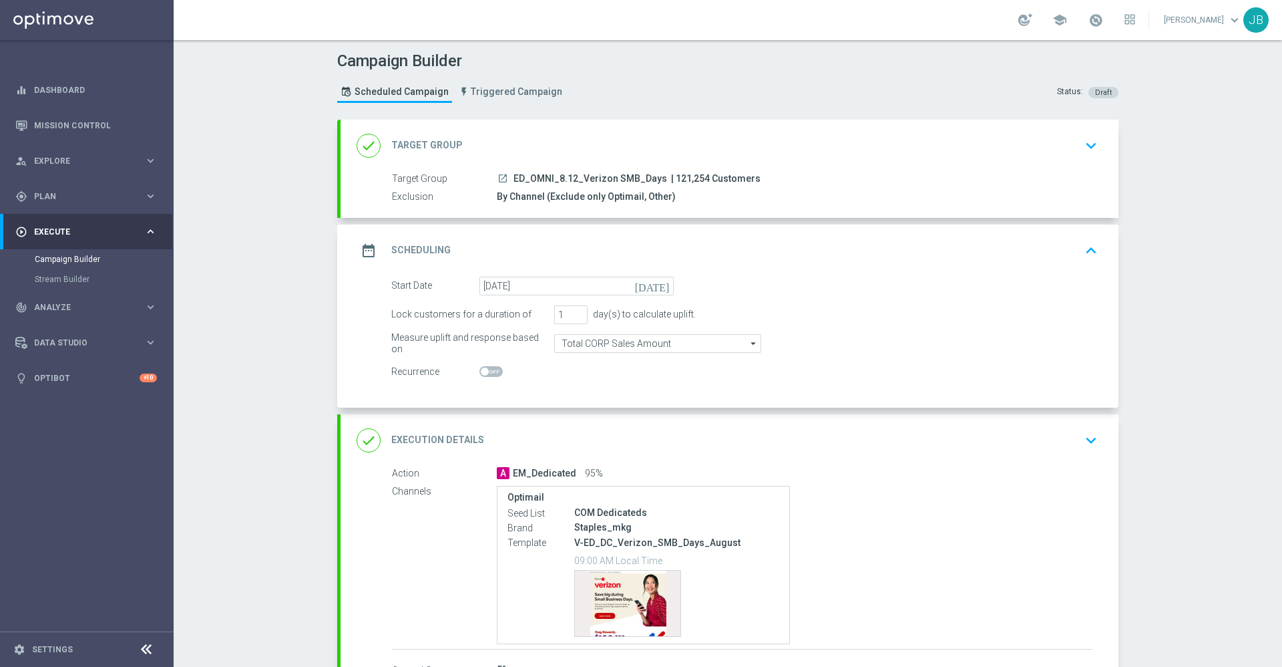
click at [429, 139] on h2 "Target Group" at bounding box center [426, 145] width 71 height 13
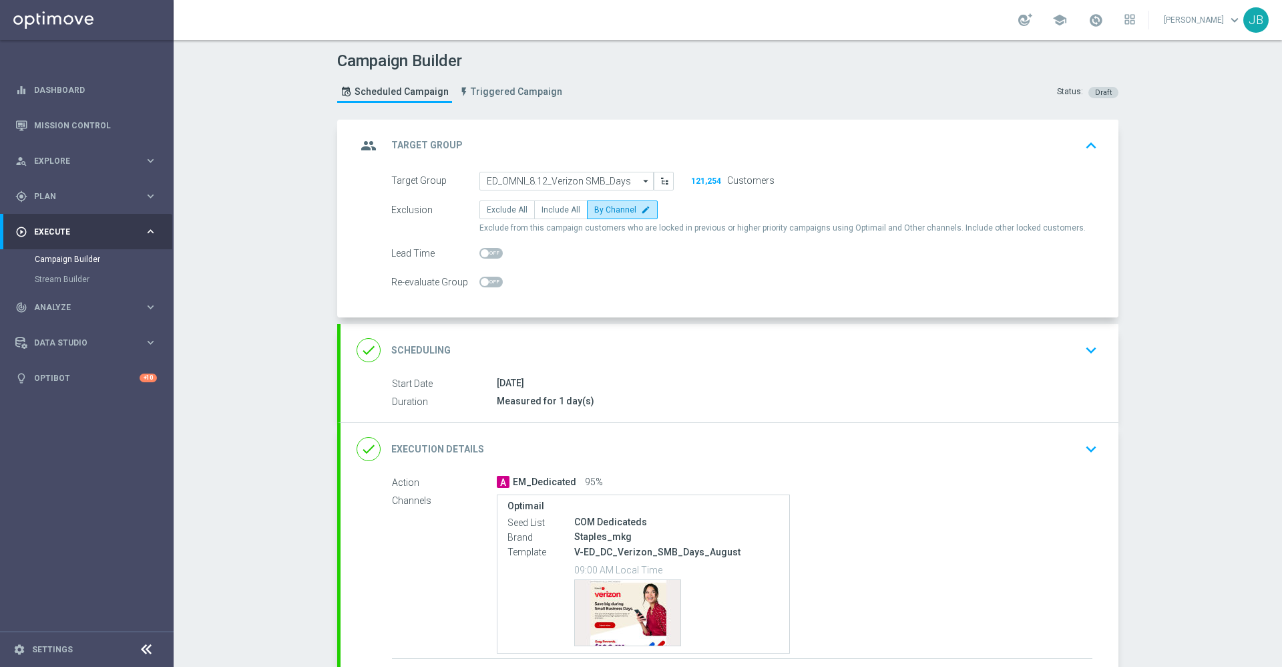
click at [427, 345] on h2 "Scheduling" at bounding box center [420, 350] width 59 height 13
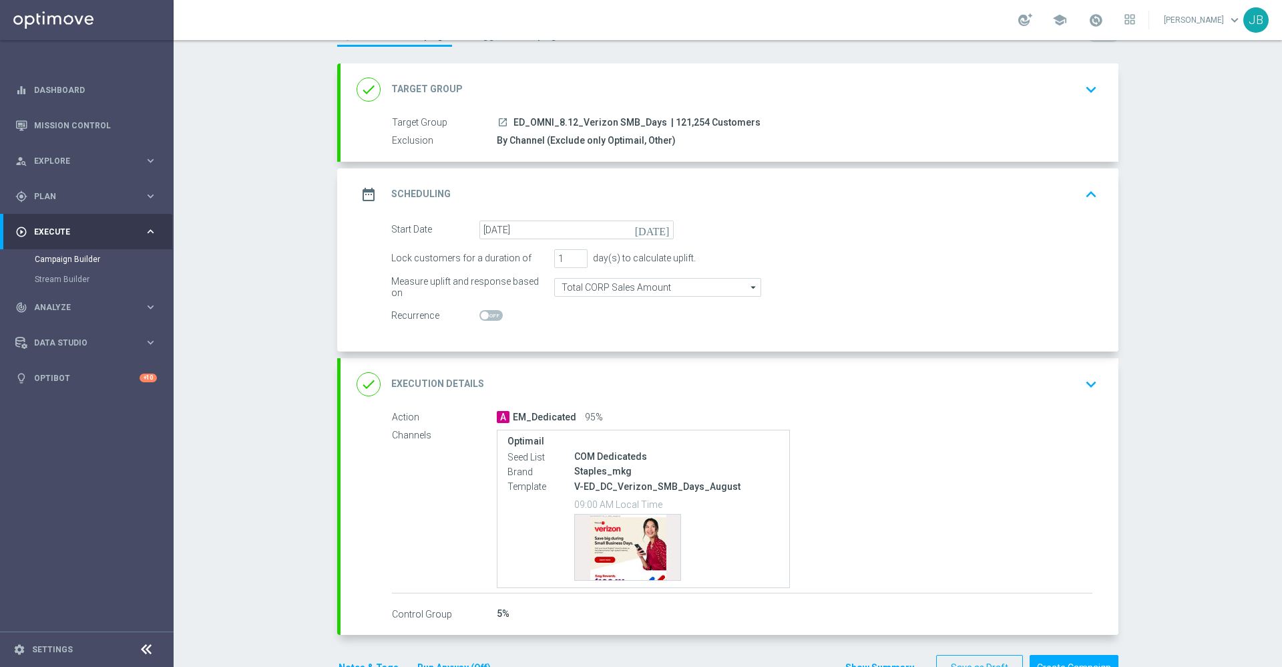
scroll to position [59, 0]
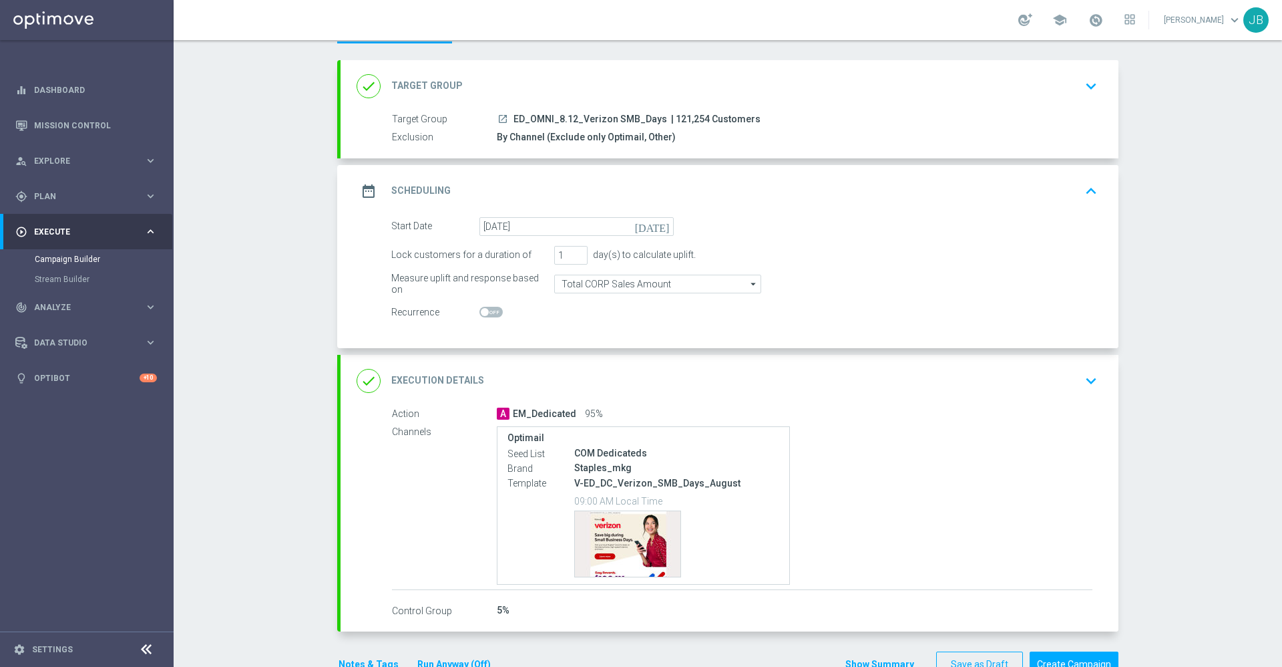
click at [424, 365] on div "done Execution Details keyboard_arrow_down" at bounding box center [730, 381] width 778 height 52
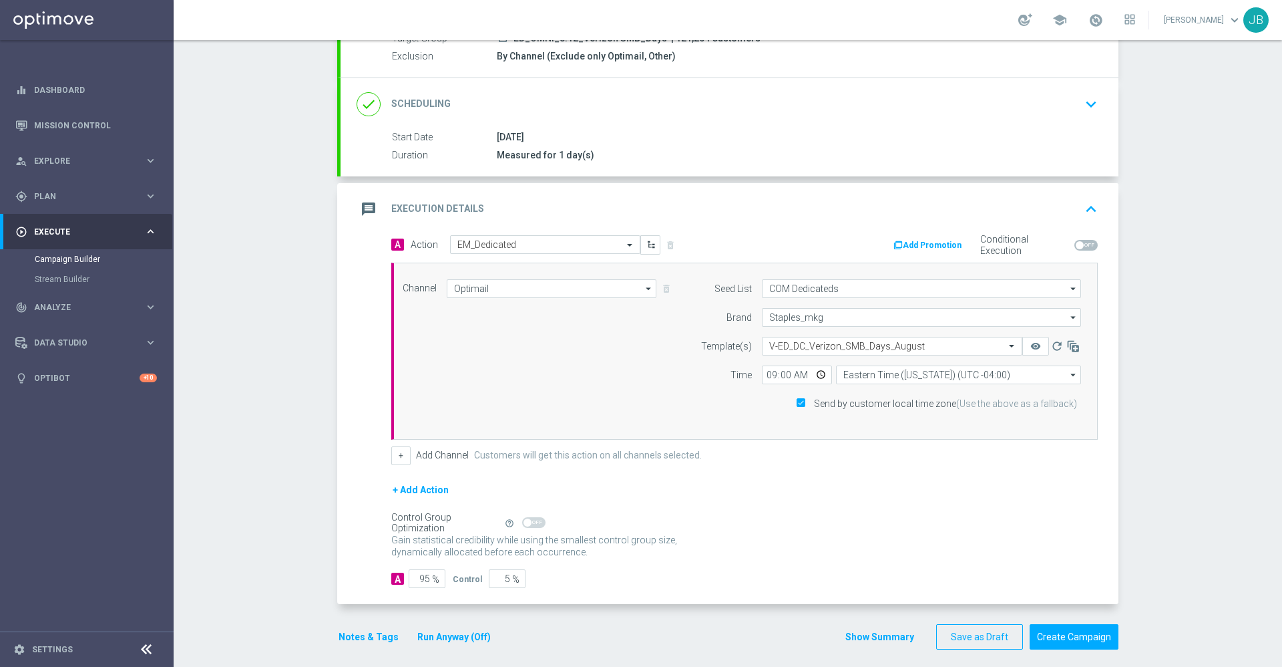
scroll to position [144, 0]
click at [1071, 627] on button "Create Campaign" at bounding box center [1074, 633] width 89 height 26
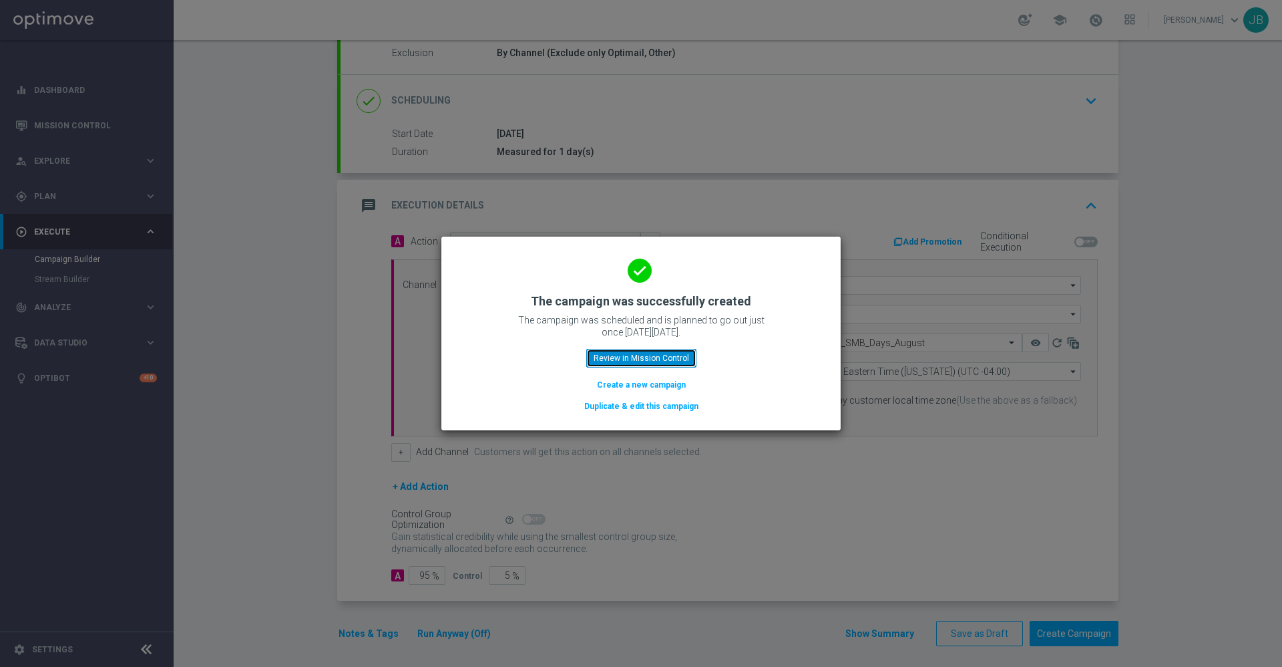
click at [659, 359] on button "Review in Mission Control" at bounding box center [641, 358] width 110 height 19
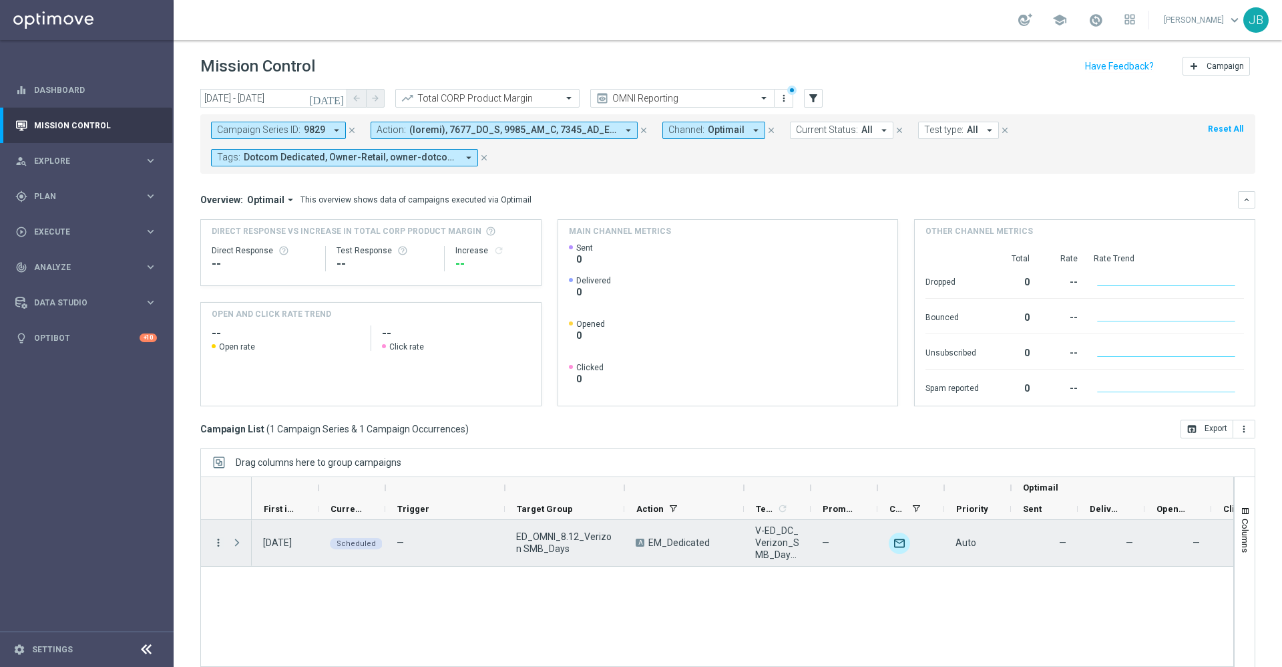
click at [217, 543] on icon "more_vert" at bounding box center [218, 542] width 12 height 12
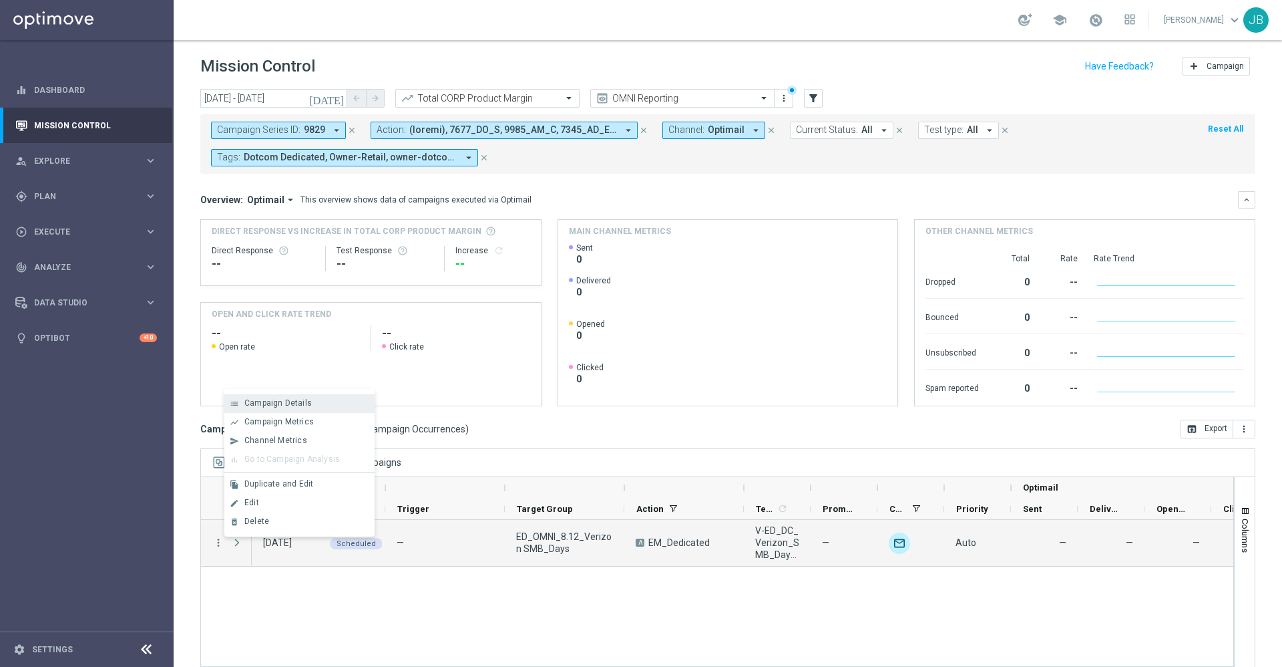
click at [303, 399] on span "Campaign Details" at bounding box center [277, 402] width 67 height 9
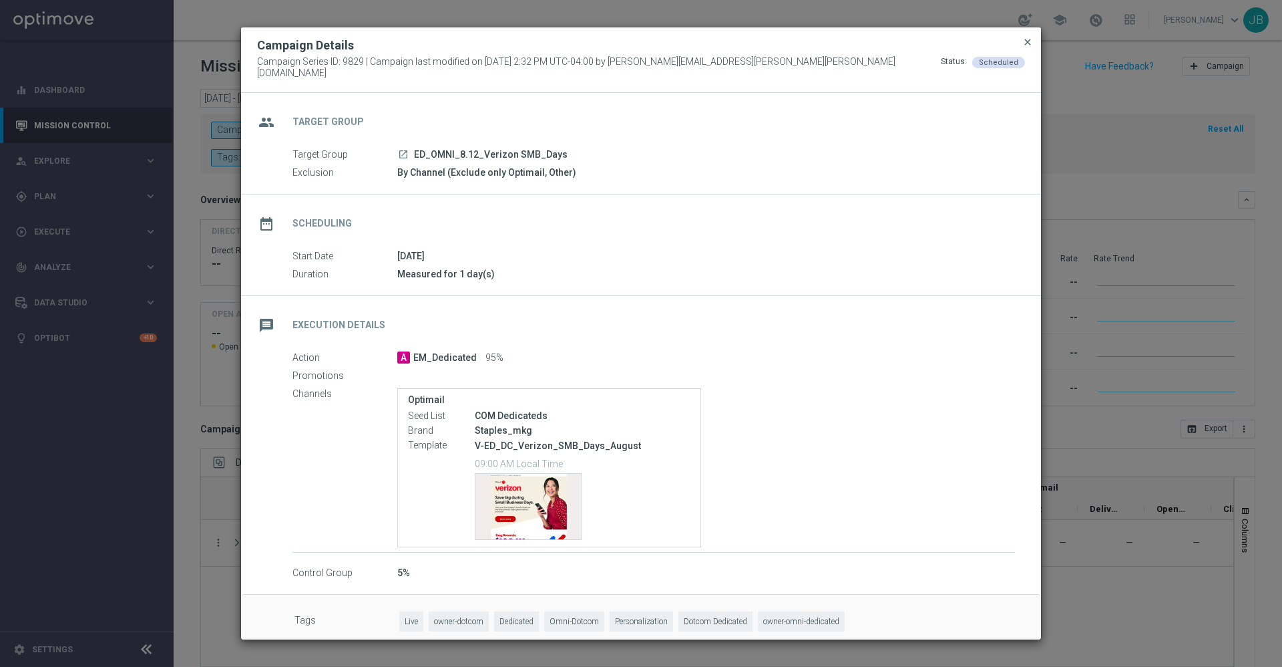
click at [1030, 46] on span "close" at bounding box center [1027, 42] width 11 height 11
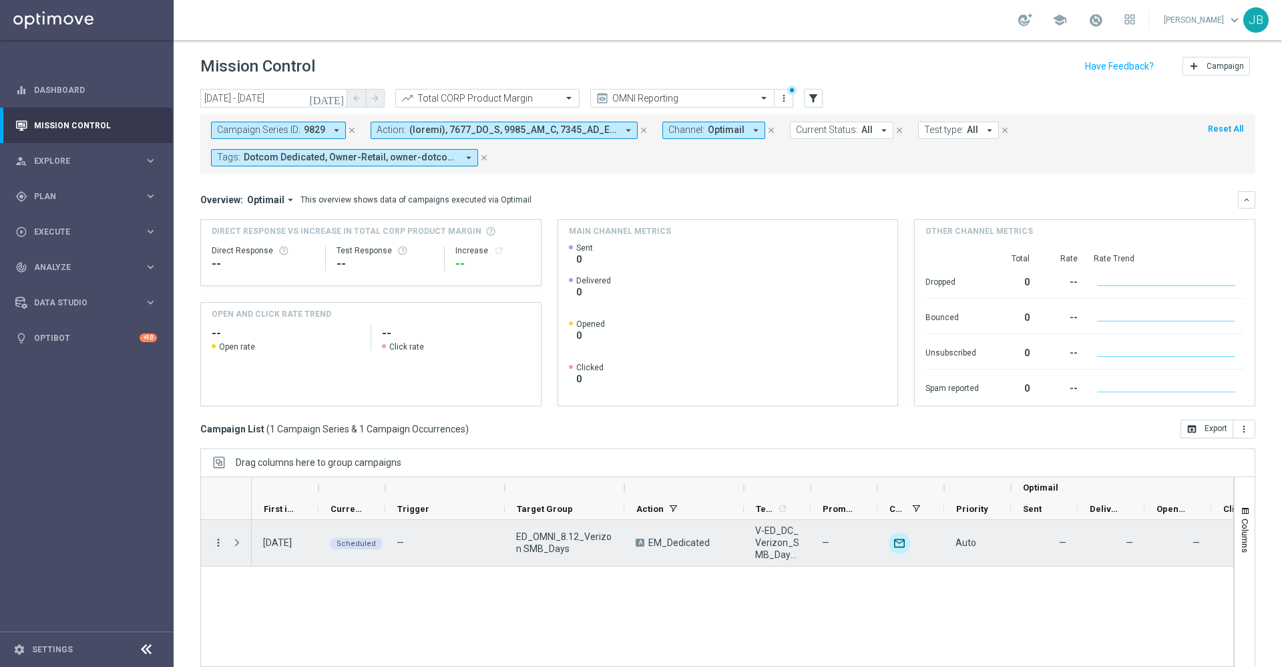
click at [219, 538] on icon "more_vert" at bounding box center [218, 542] width 12 height 12
click at [272, 505] on div "Edit" at bounding box center [306, 502] width 124 height 9
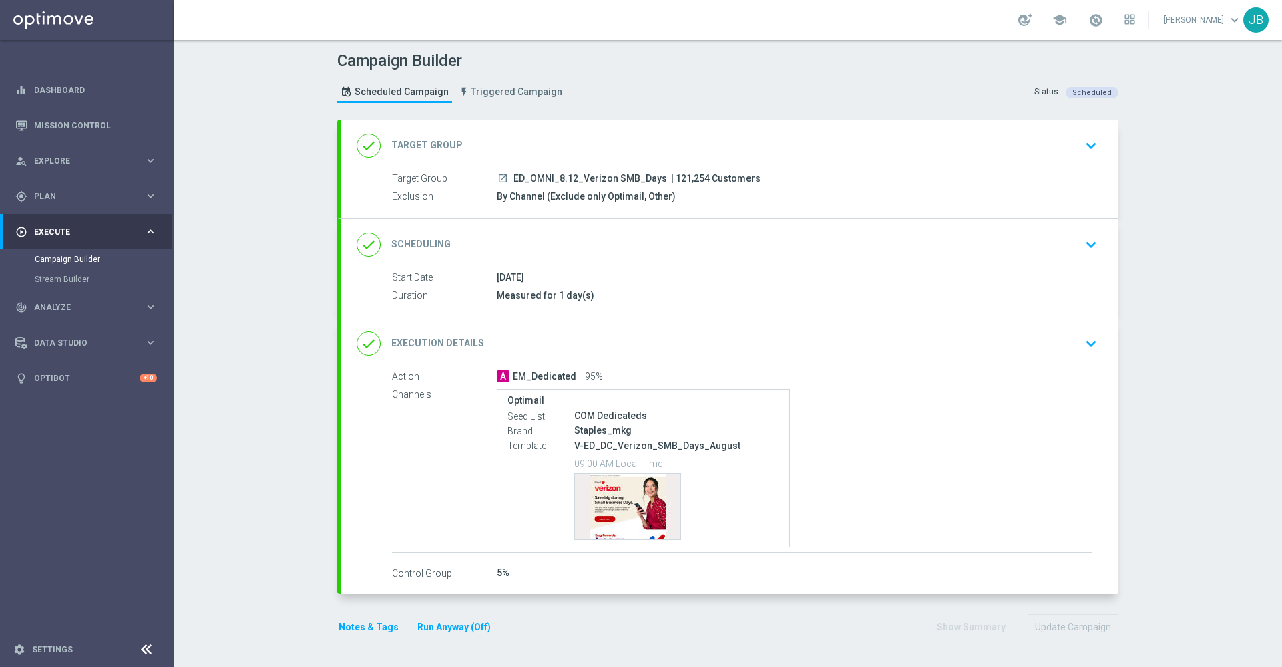
click at [445, 331] on div "done Execution Details" at bounding box center [421, 343] width 128 height 24
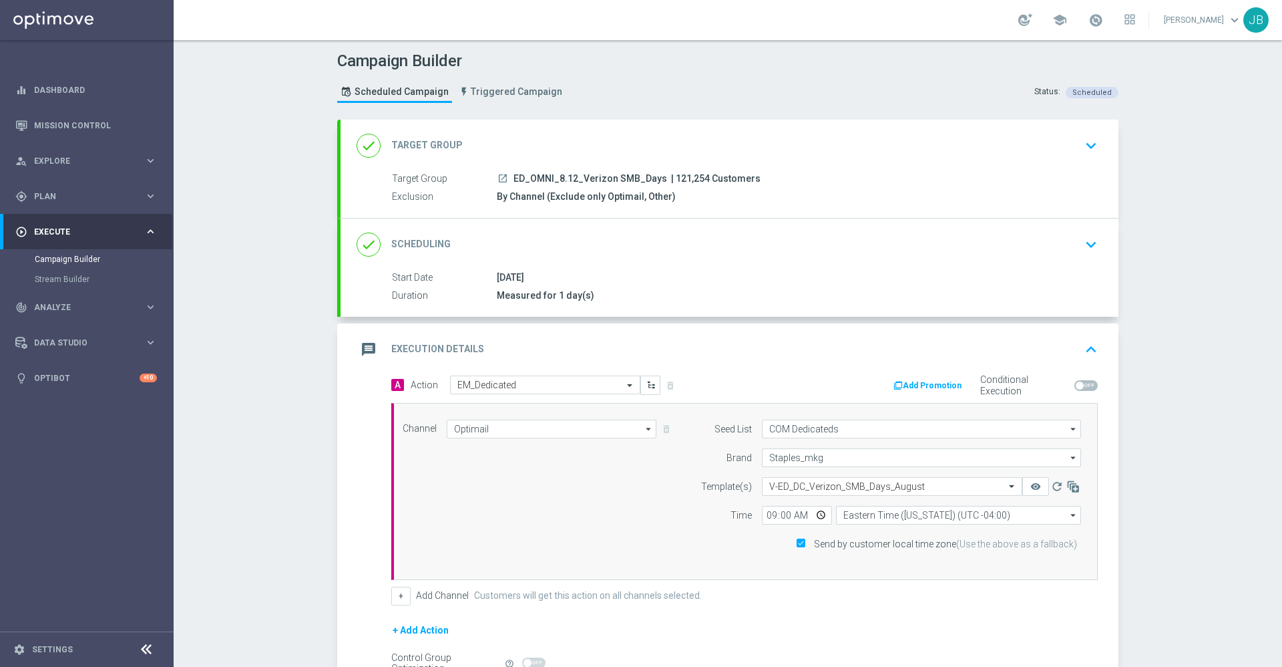
scroll to position [150, 0]
